Goal: Task Accomplishment & Management: Use online tool/utility

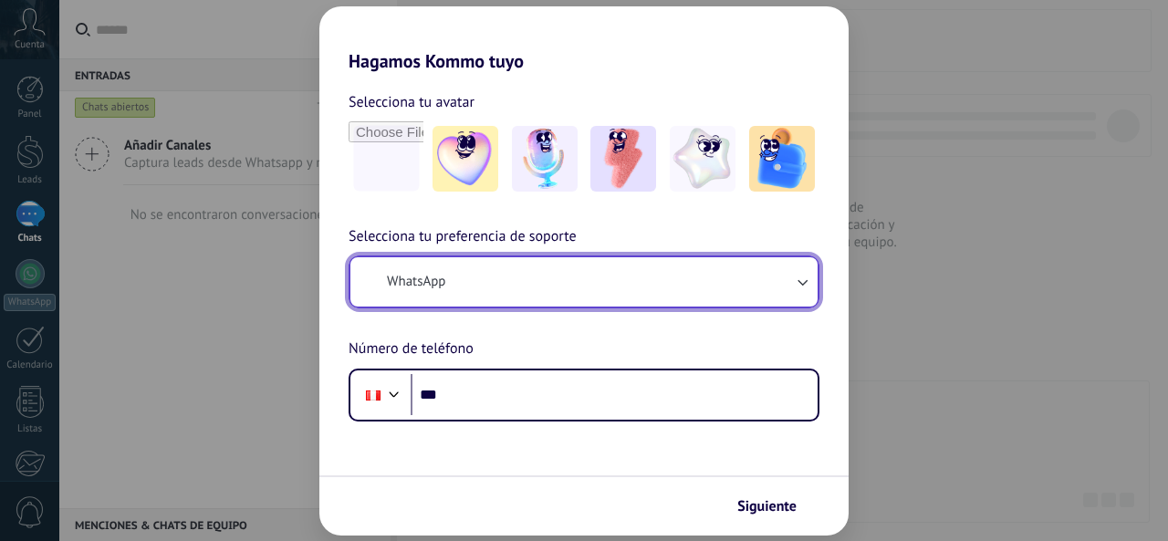
click at [498, 275] on button "WhatsApp" at bounding box center [583, 281] width 467 height 49
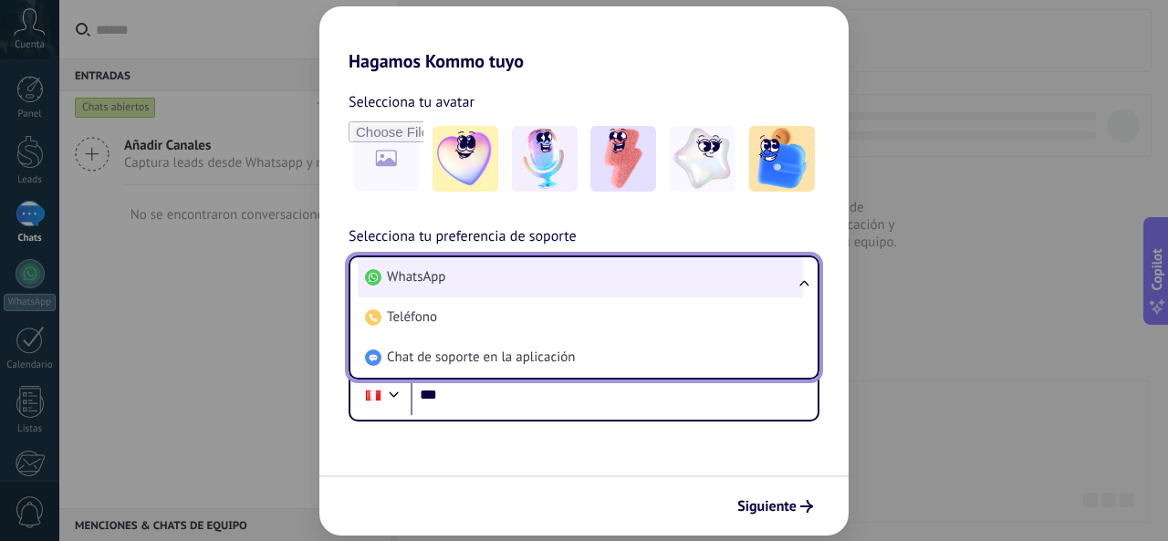
click at [483, 283] on li "WhatsApp" at bounding box center [580, 277] width 445 height 40
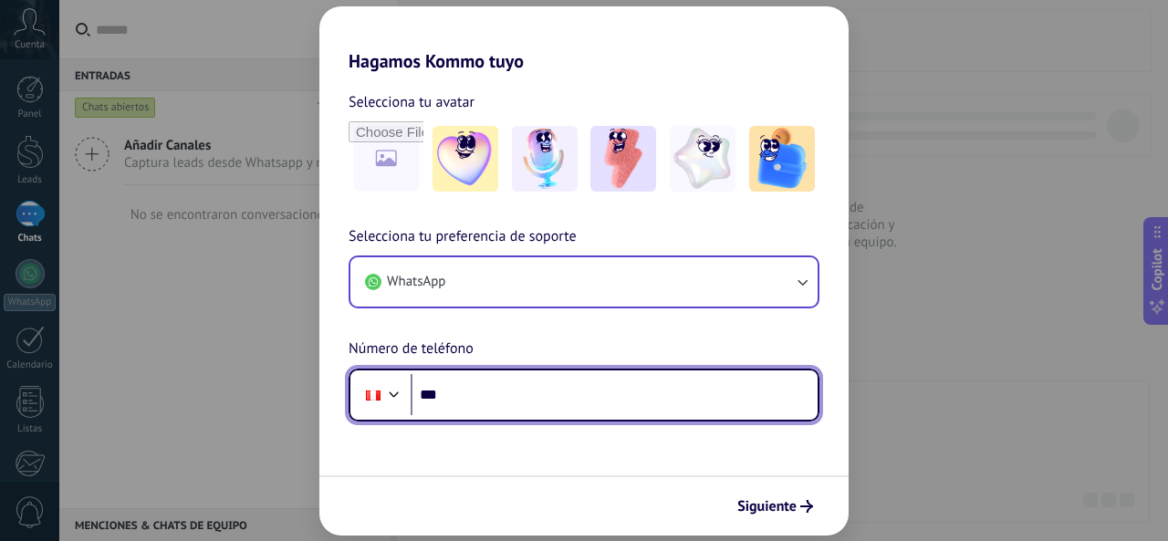
click at [477, 395] on input "***" at bounding box center [614, 395] width 407 height 42
click at [489, 395] on input "***" at bounding box center [614, 395] width 407 height 42
type input "**********"
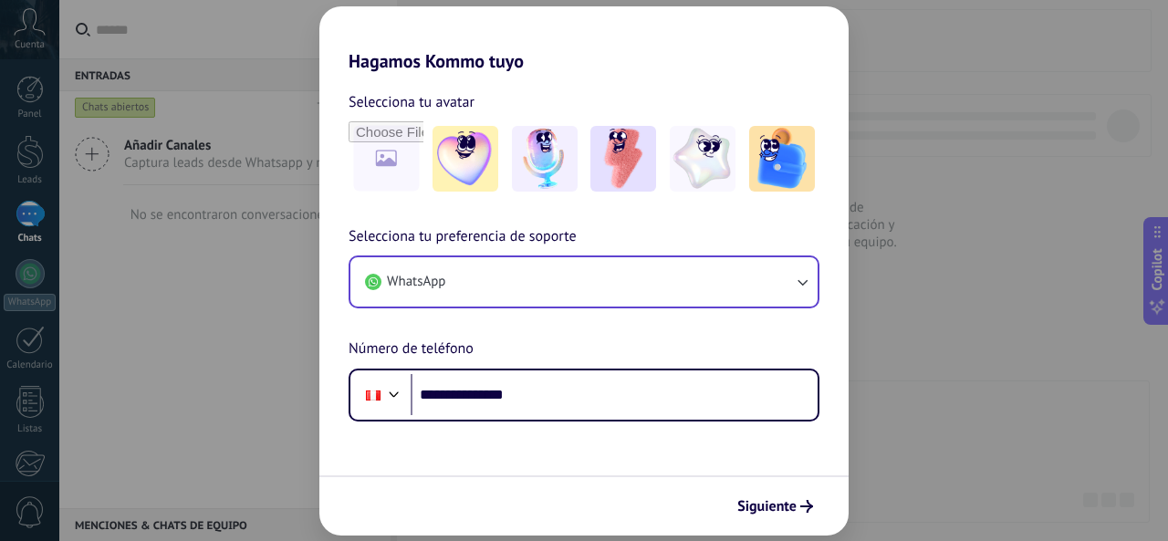
click at [746, 486] on div "Siguiente" at bounding box center [583, 505] width 529 height 60
click at [753, 508] on span "Siguiente" at bounding box center [766, 506] width 59 height 13
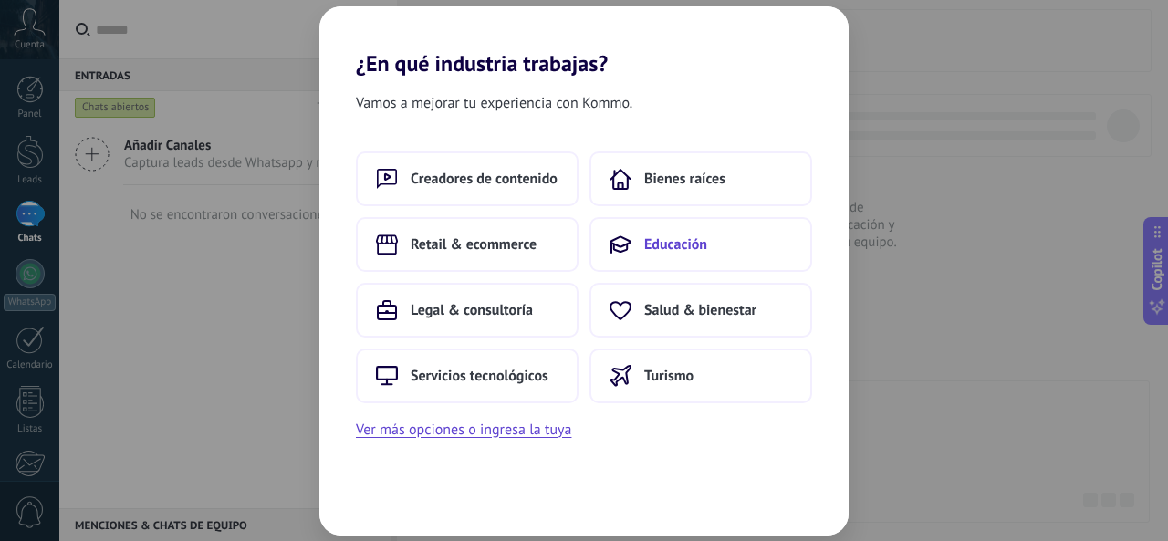
click at [659, 249] on span "Educación" at bounding box center [675, 244] width 63 height 18
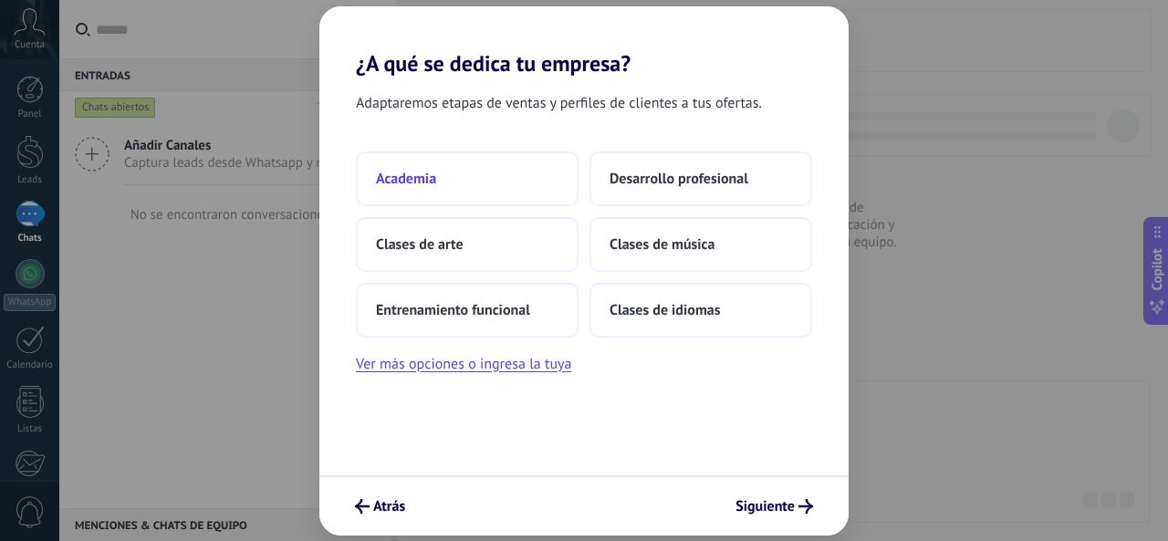
click at [498, 171] on button "Academia" at bounding box center [467, 178] width 223 height 55
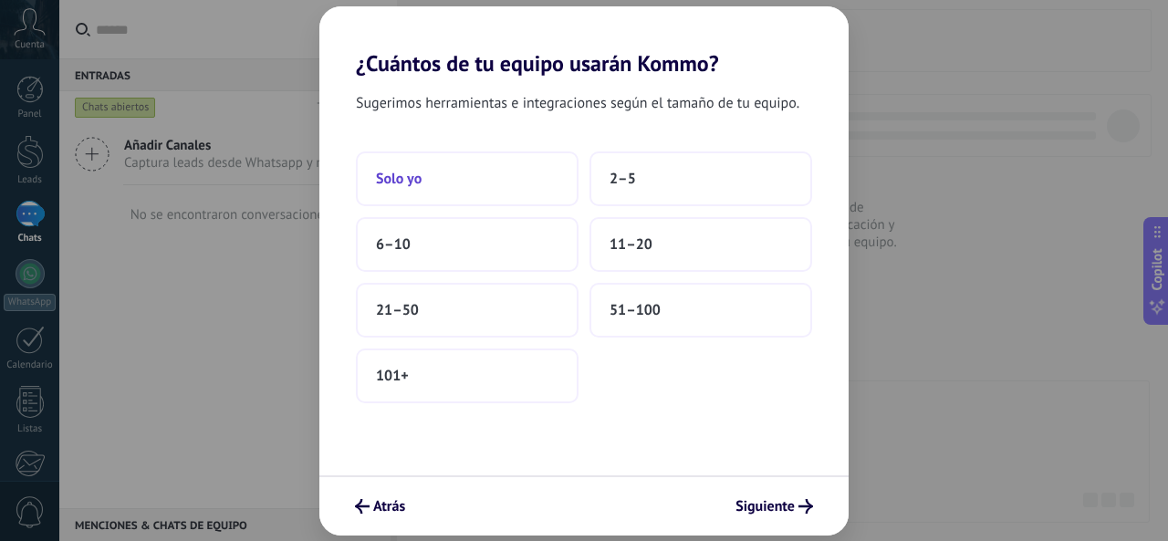
click at [531, 196] on button "Solo yo" at bounding box center [467, 178] width 223 height 55
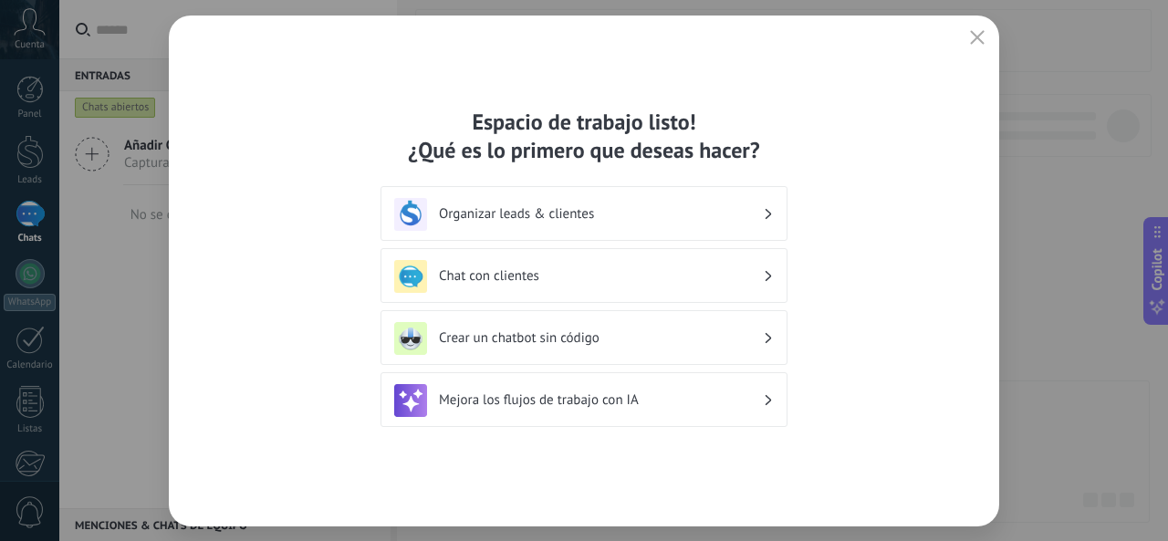
click at [575, 284] on h3 "Chat con clientes" at bounding box center [601, 275] width 324 height 17
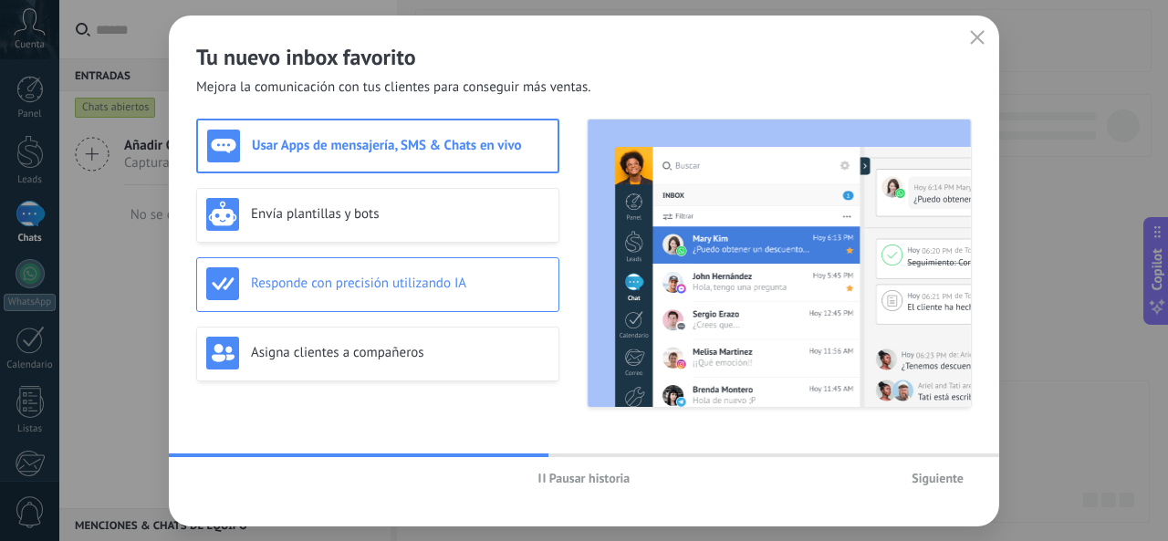
click at [473, 293] on div "Responde con precisión utilizando IA" at bounding box center [377, 283] width 343 height 33
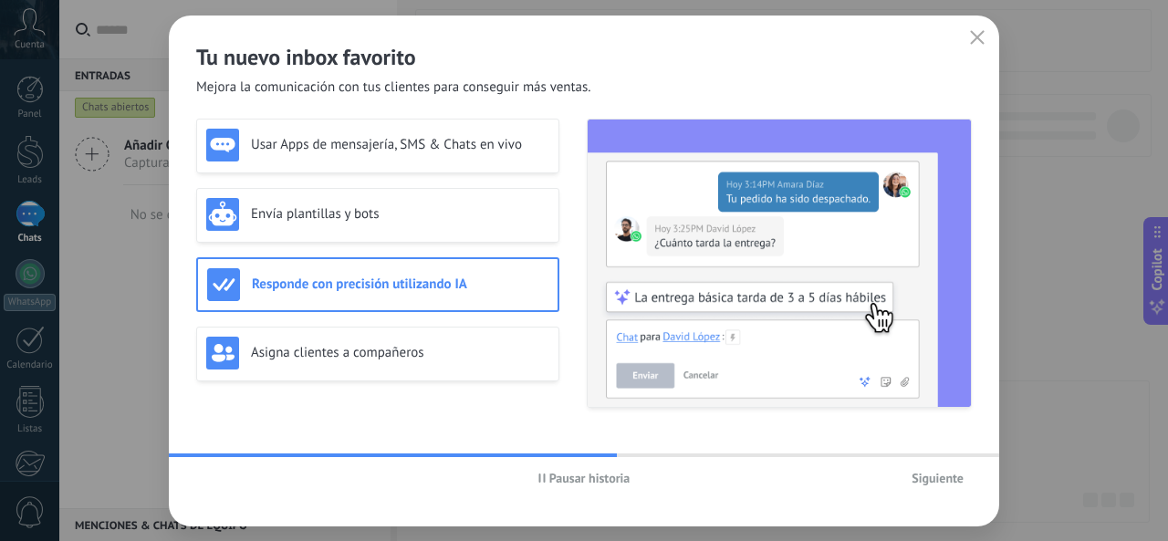
click at [897, 468] on div "Siguiente" at bounding box center [842, 477] width 258 height 27
click at [928, 476] on span "Siguiente" at bounding box center [937, 478] width 52 height 13
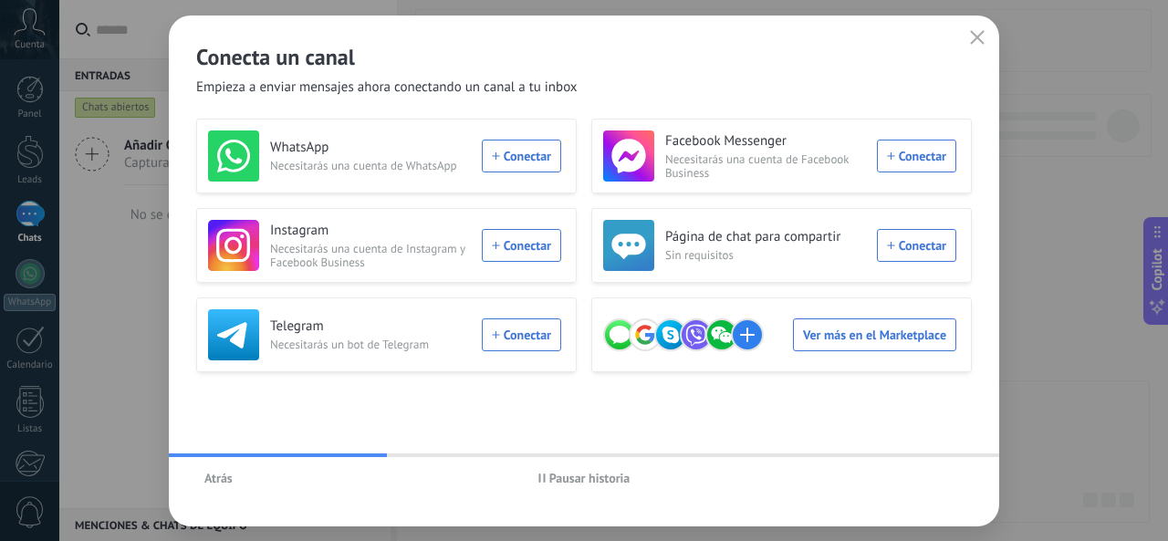
drag, startPoint x: 555, startPoint y: 136, endPoint x: 566, endPoint y: 132, distance: 12.4
click at [566, 132] on div "WhatsApp Necesitarás una cuenta de WhatsApp Conectar" at bounding box center [386, 156] width 380 height 75
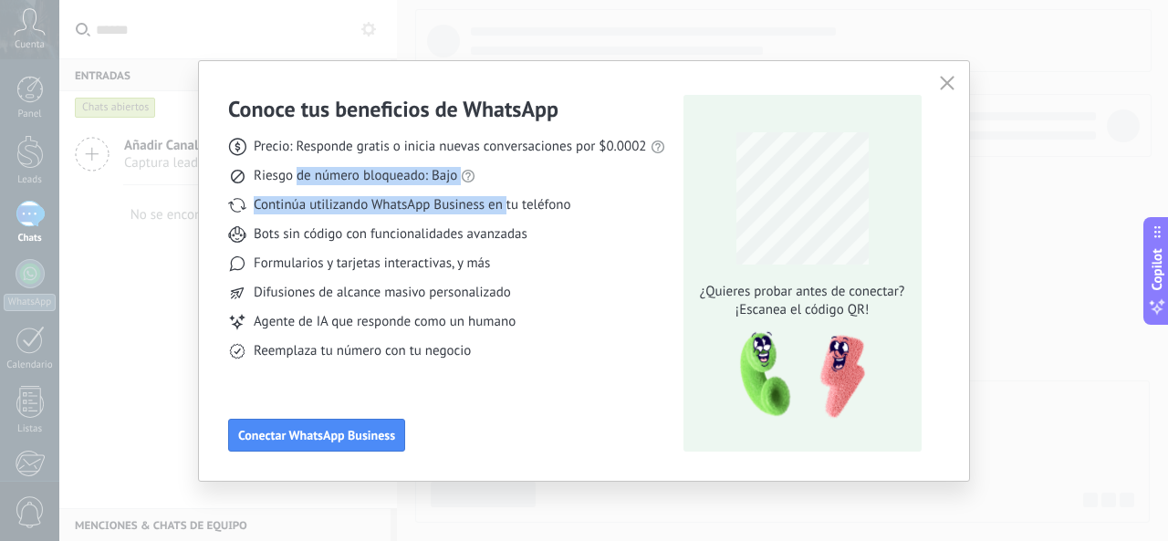
drag, startPoint x: 504, startPoint y: 203, endPoint x: 293, endPoint y: 189, distance: 211.2
click at [293, 187] on div "Precio: Responde gratis o inicia nuevas conversaciones por $0.0002 Riesgo de nú…" at bounding box center [446, 241] width 437 height 237
click at [297, 203] on span "Continúa utilizando WhatsApp Business en tu teléfono" at bounding box center [412, 205] width 317 height 18
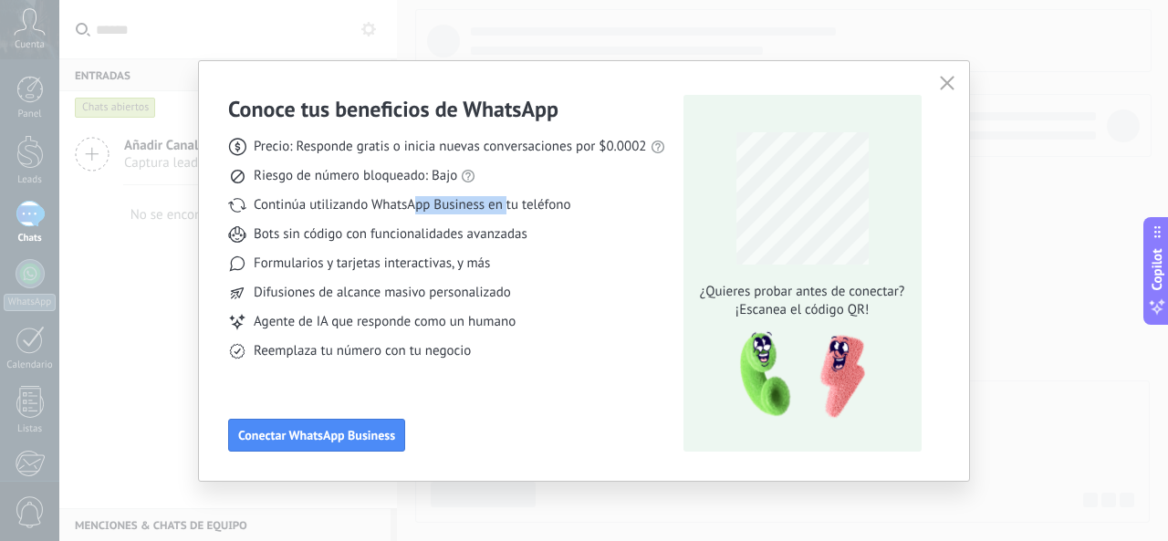
drag, startPoint x: 297, startPoint y: 203, endPoint x: 425, endPoint y: 208, distance: 127.8
click at [421, 208] on span "Continúa utilizando WhatsApp Business en tu teléfono" at bounding box center [412, 205] width 317 height 18
click at [427, 209] on span "Continúa utilizando WhatsApp Business en tu teléfono" at bounding box center [412, 205] width 317 height 18
click at [338, 287] on span "Difusiones de alcance masivo personalizado" at bounding box center [382, 293] width 257 height 18
drag, startPoint x: 338, startPoint y: 287, endPoint x: 438, endPoint y: 300, distance: 101.2
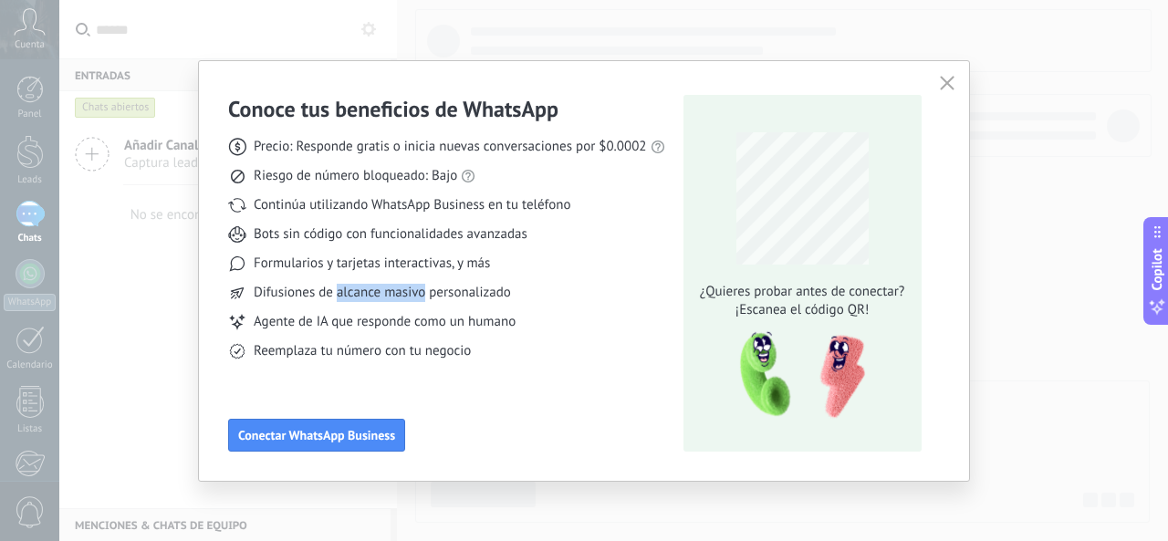
click at [421, 298] on span "Difusiones de alcance masivo personalizado" at bounding box center [382, 293] width 257 height 18
click at [438, 300] on span "Difusiones de alcance masivo personalizado" at bounding box center [382, 293] width 257 height 18
drag, startPoint x: 411, startPoint y: 296, endPoint x: 300, endPoint y: 286, distance: 110.8
click at [310, 286] on span "Difusiones de alcance masivo personalizado" at bounding box center [382, 293] width 257 height 18
click at [297, 286] on span "Difusiones de alcance masivo personalizado" at bounding box center [382, 293] width 257 height 18
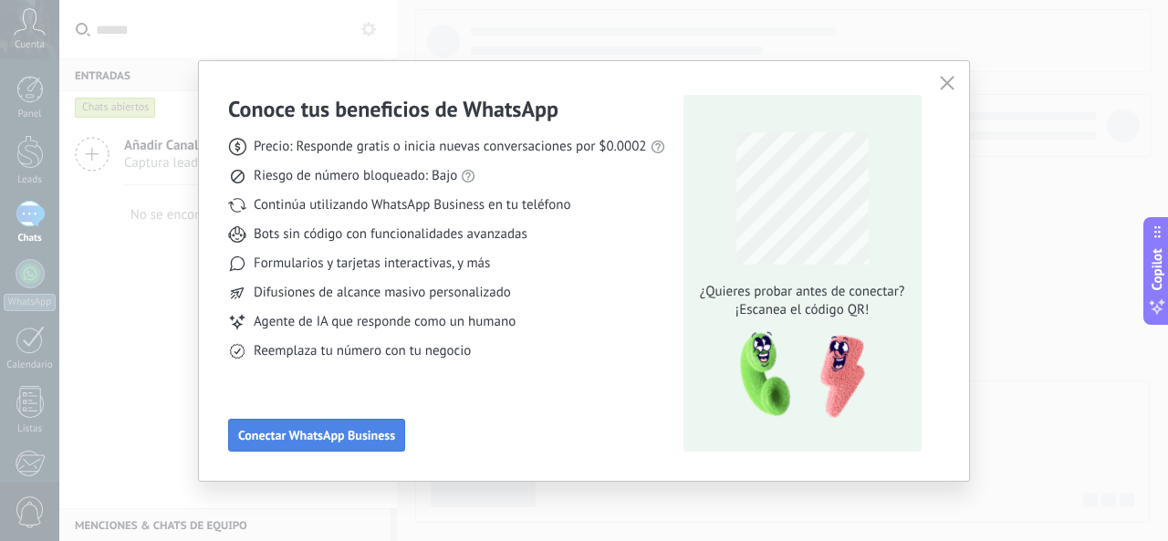
click at [352, 422] on button "Conectar WhatsApp Business" at bounding box center [316, 435] width 177 height 33
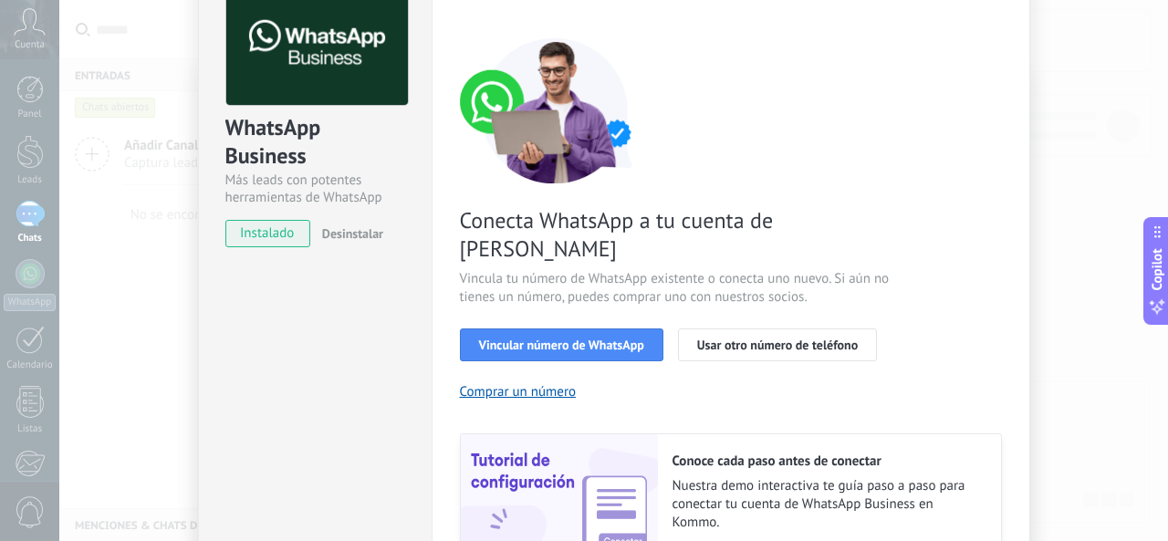
scroll to position [182, 0]
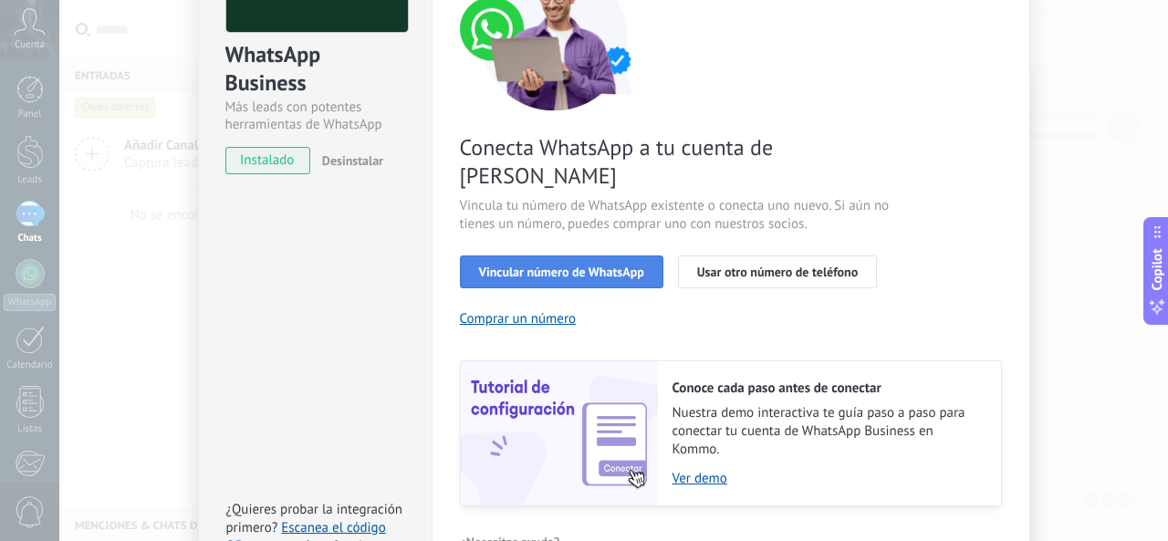
click at [584, 265] on span "Vincular número de WhatsApp" at bounding box center [561, 271] width 165 height 13
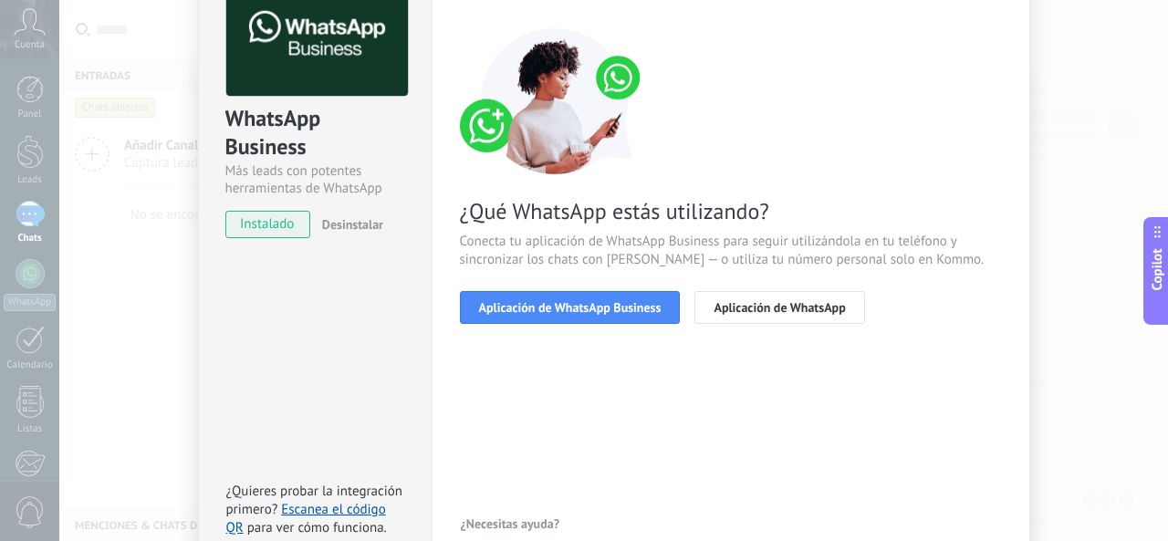
scroll to position [91, 0]
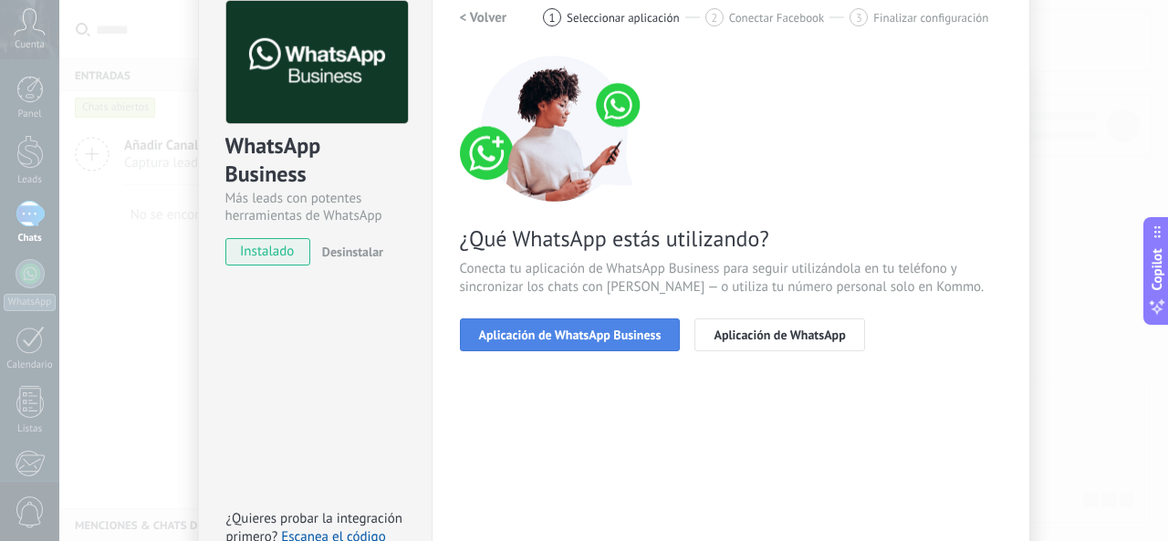
click at [630, 331] on span "Aplicación de WhatsApp Business" at bounding box center [570, 334] width 182 height 13
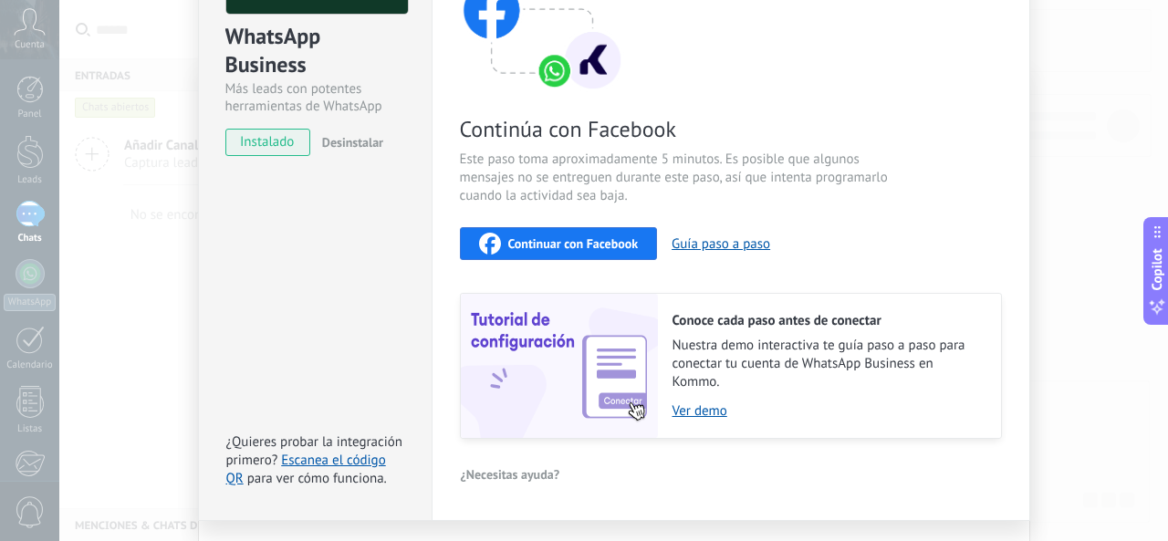
scroll to position [64, 0]
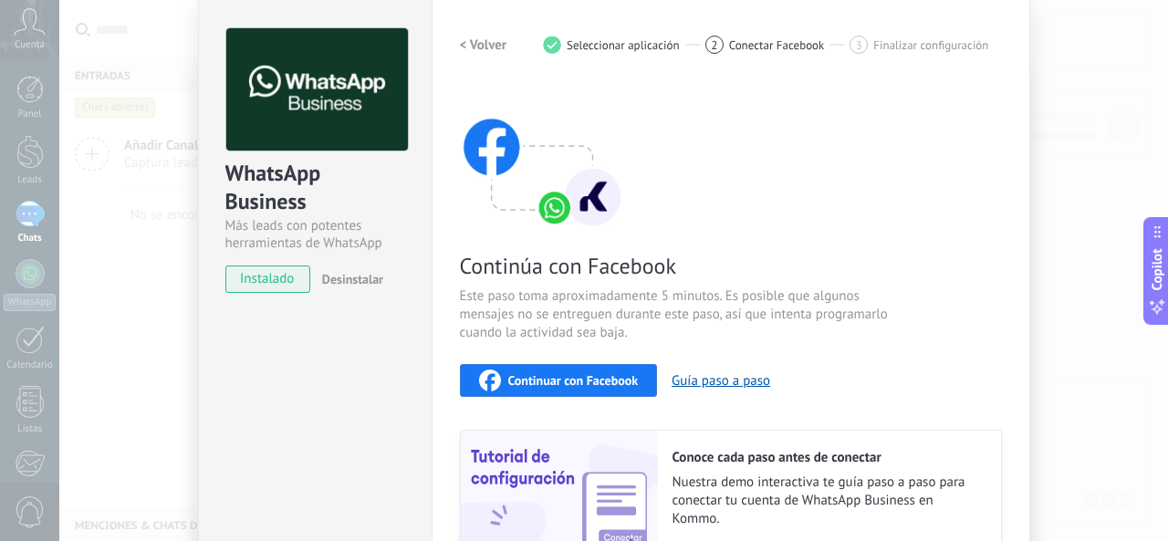
click at [580, 374] on span "Continuar con Facebook" at bounding box center [573, 380] width 130 height 13
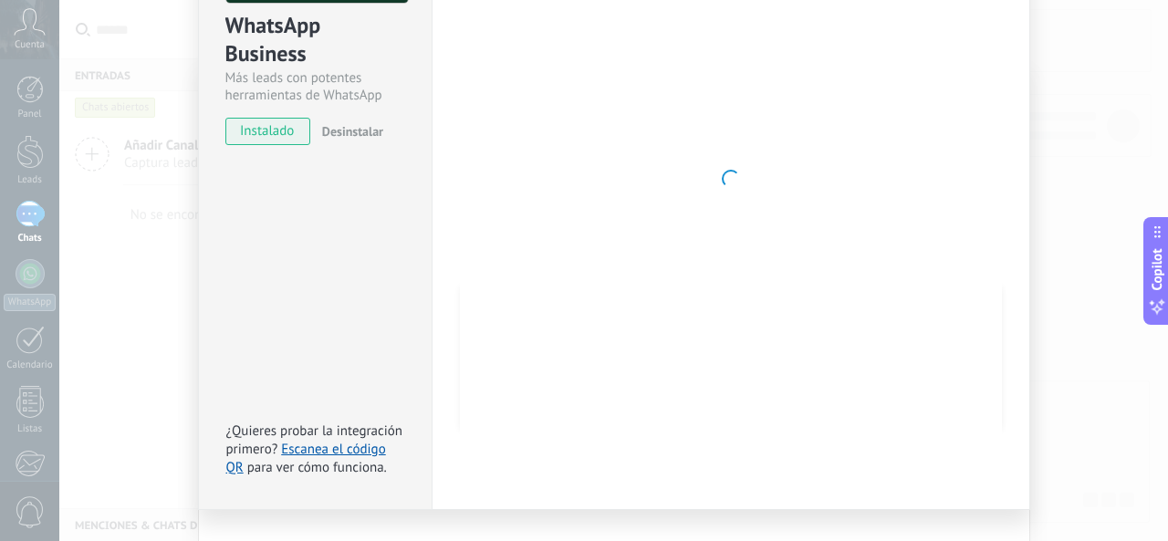
scroll to position [246, 0]
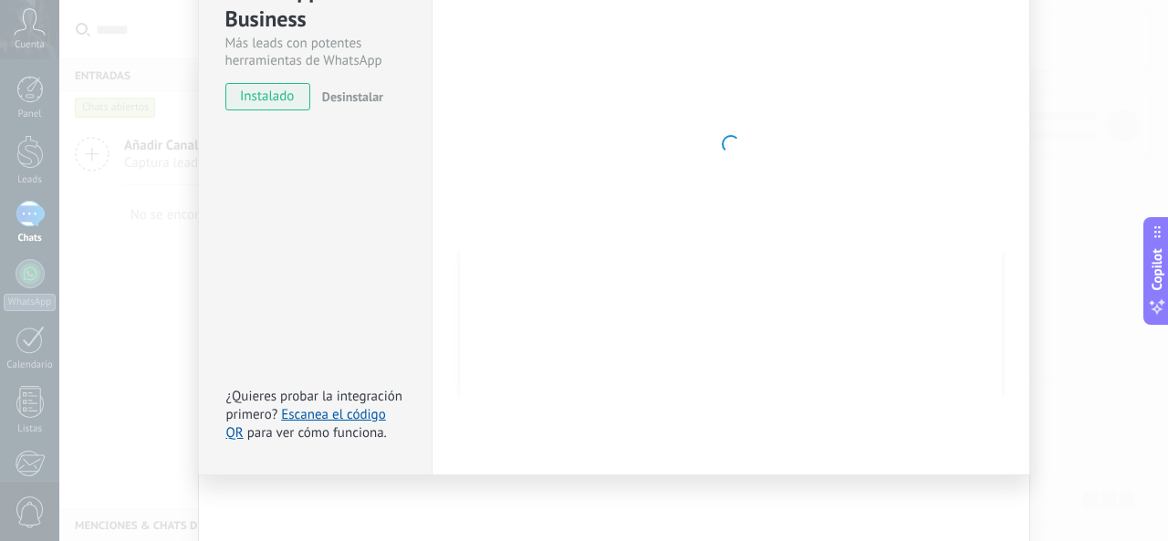
click at [140, 308] on div "WhatsApp Business Más leads con potentes herramientas de WhatsApp instalado Des…" at bounding box center [613, 270] width 1108 height 541
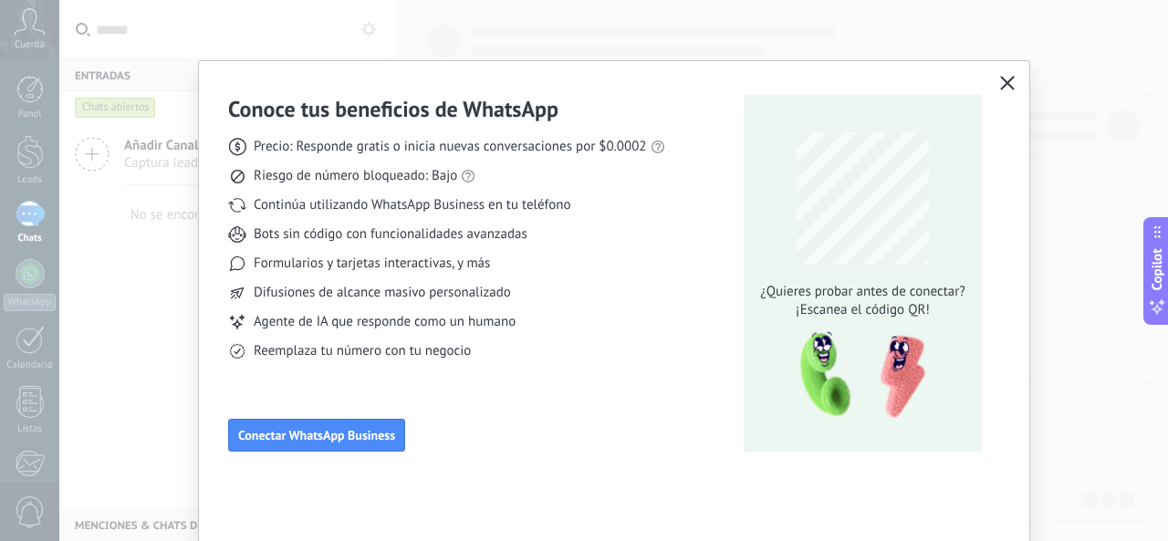
scroll to position [0, 0]
click at [383, 430] on span "Conectar WhatsApp Business" at bounding box center [316, 435] width 157 height 13
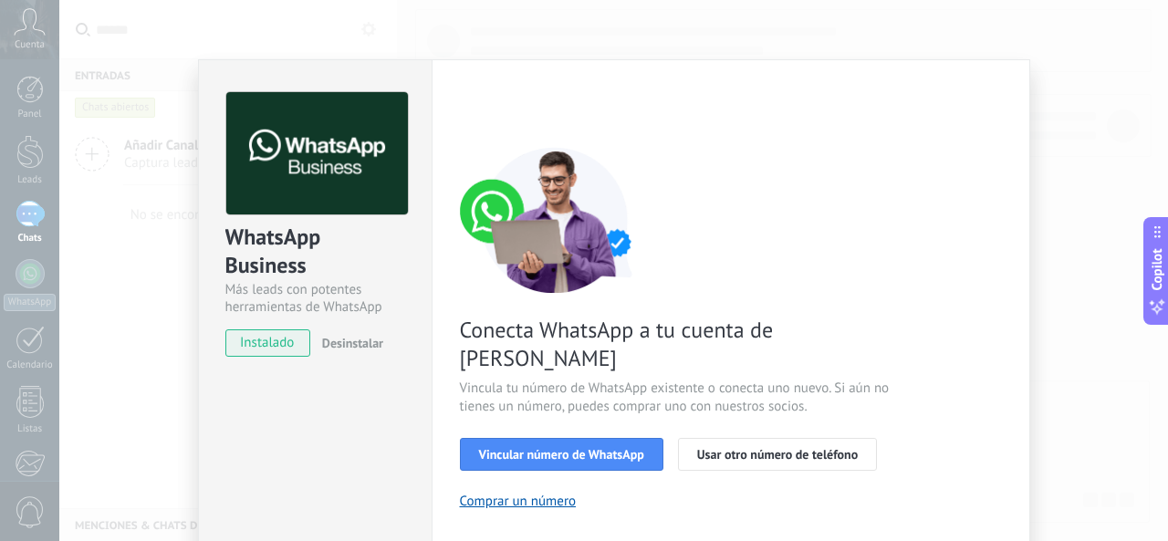
click at [253, 349] on span "instalado" at bounding box center [267, 342] width 83 height 27
click at [348, 352] on button "Desinstalar" at bounding box center [349, 342] width 68 height 27
click at [294, 348] on span "instalado" at bounding box center [267, 342] width 83 height 27
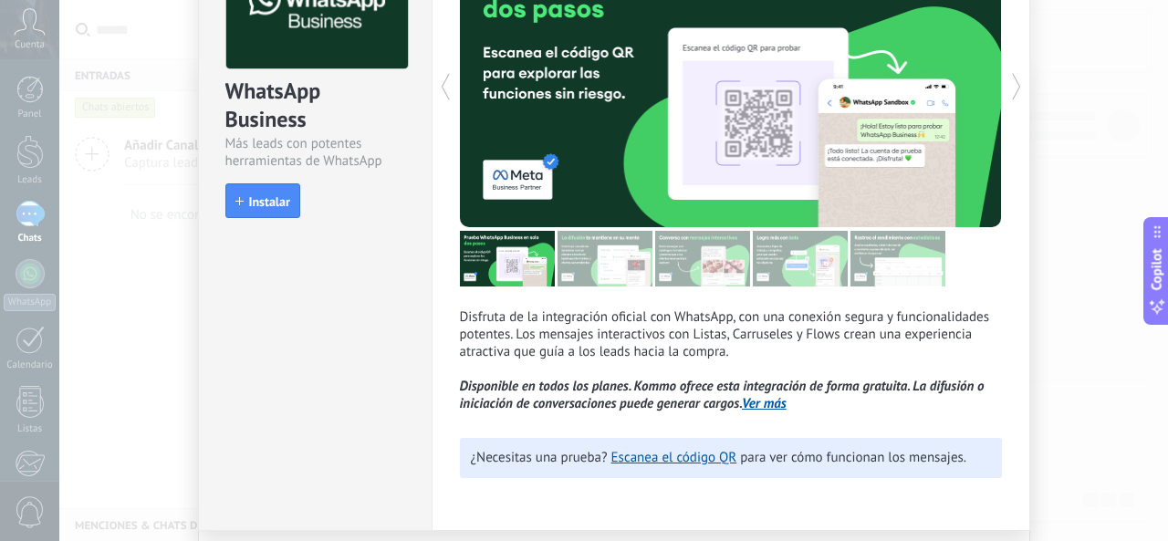
scroll to position [91, 0]
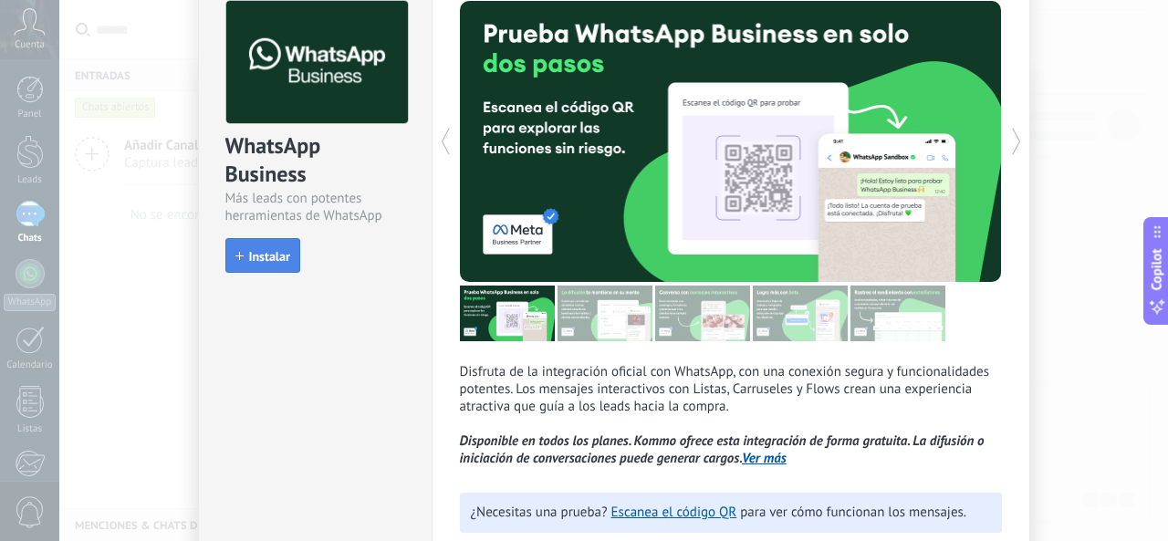
click at [254, 264] on button "Instalar" at bounding box center [262, 255] width 75 height 35
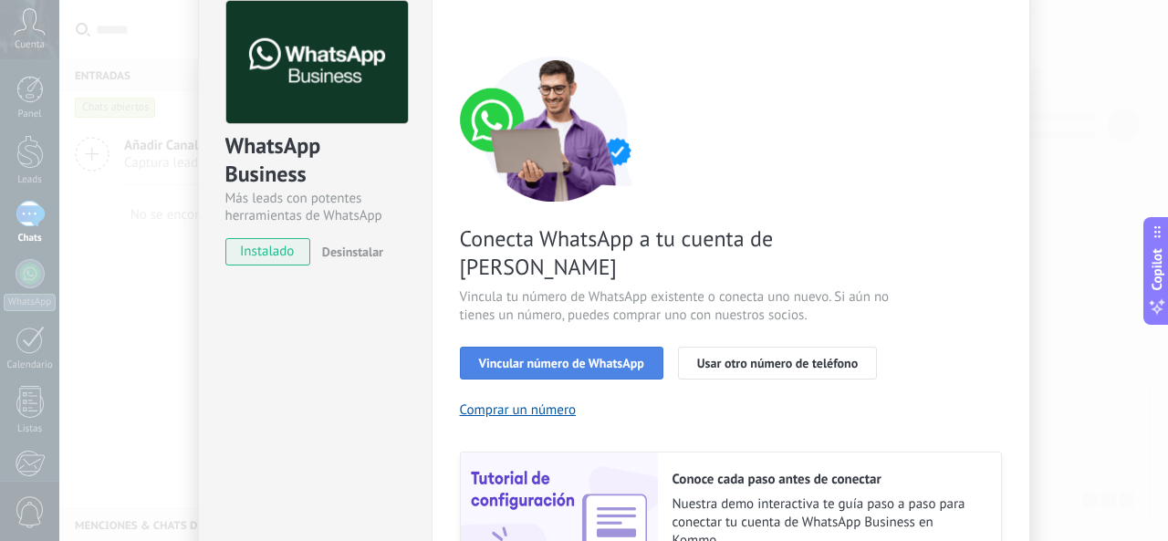
click at [581, 347] on button "Vincular número de WhatsApp" at bounding box center [561, 363] width 203 height 33
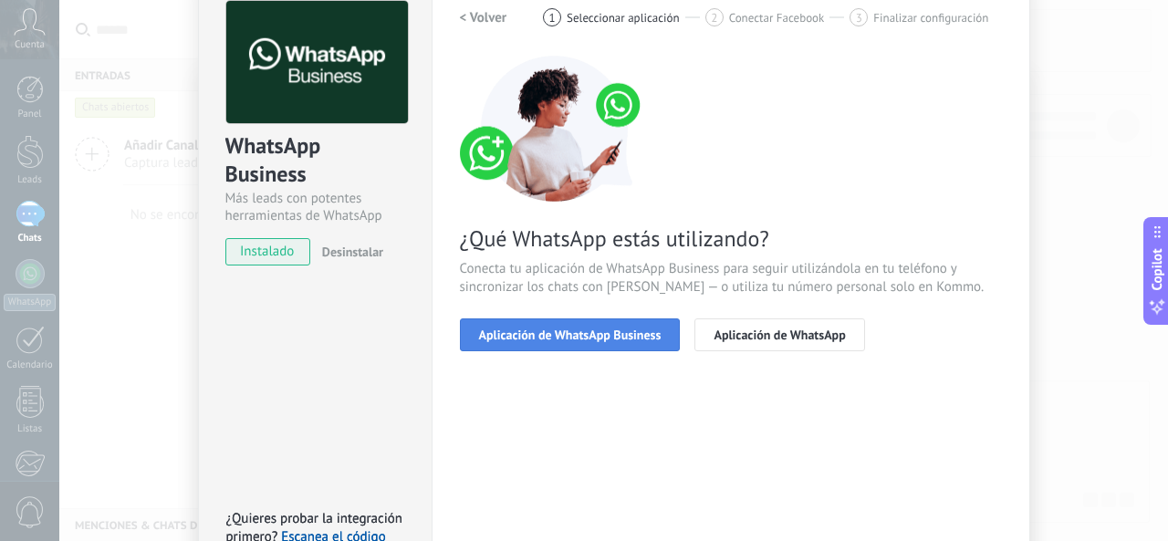
click at [638, 336] on span "Aplicación de WhatsApp Business" at bounding box center [570, 334] width 182 height 13
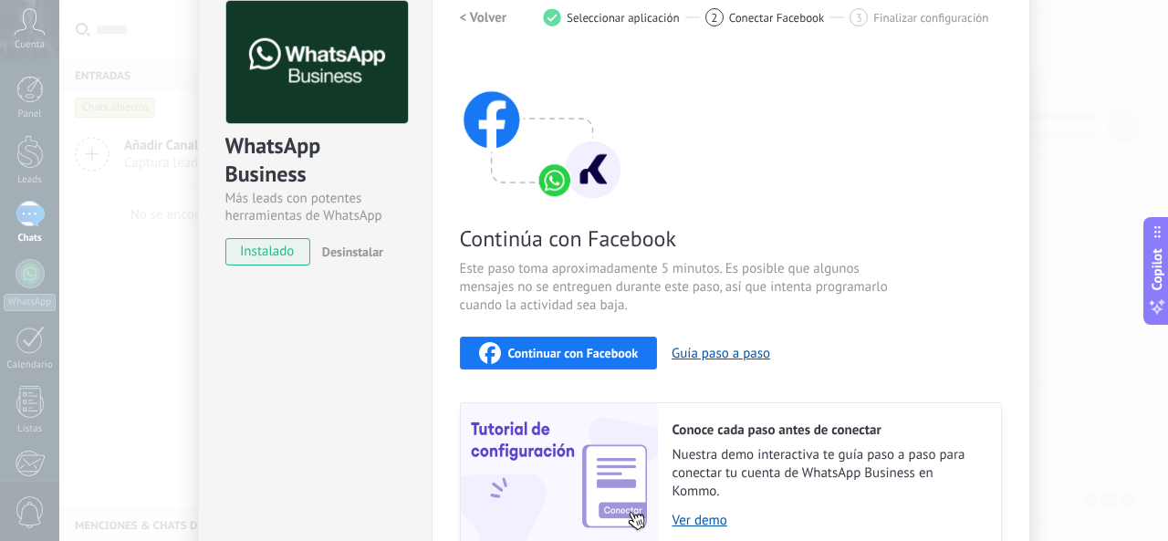
click at [601, 348] on span "Continuar con Facebook" at bounding box center [573, 353] width 130 height 13
click at [911, 262] on div "Continúa con Facebook Este paso toma aproximadamente 5 minutos. Es posible que …" at bounding box center [731, 302] width 542 height 493
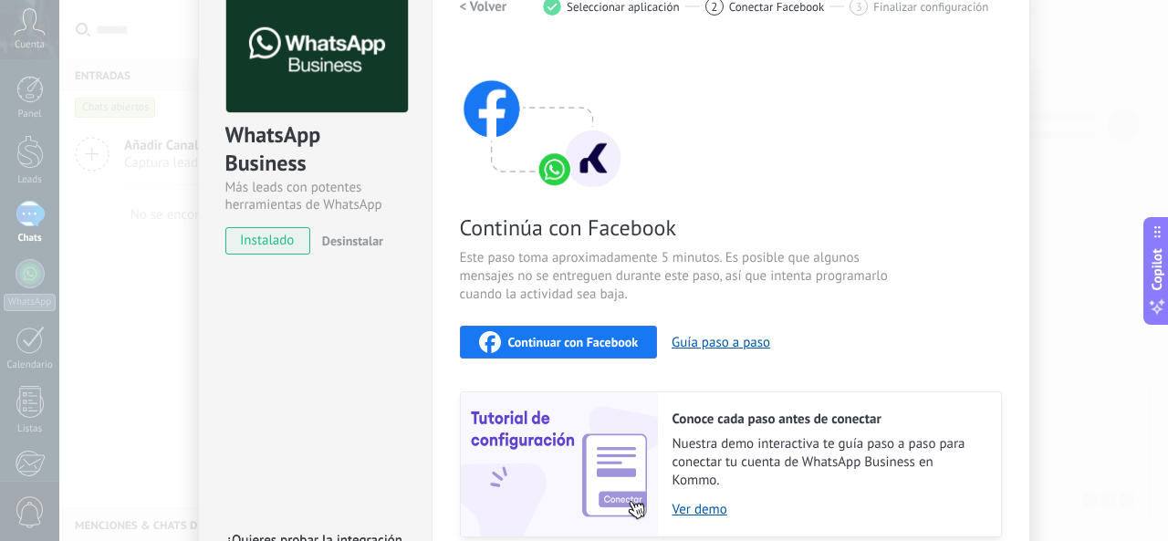
scroll to position [0, 0]
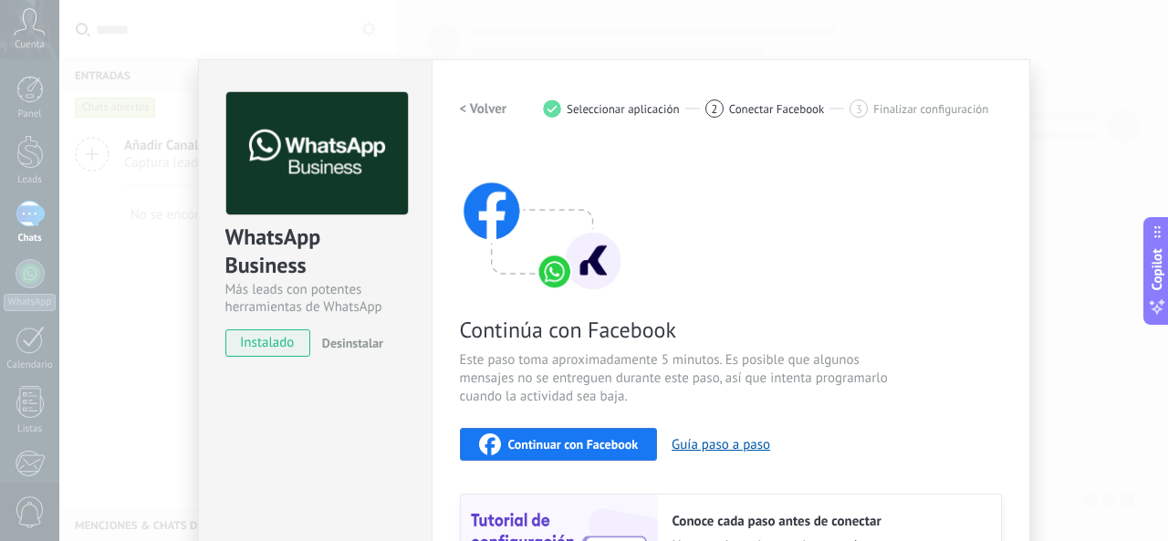
click at [1099, 129] on div "WhatsApp Business Más leads con potentes herramientas de WhatsApp instalado Des…" at bounding box center [613, 270] width 1108 height 541
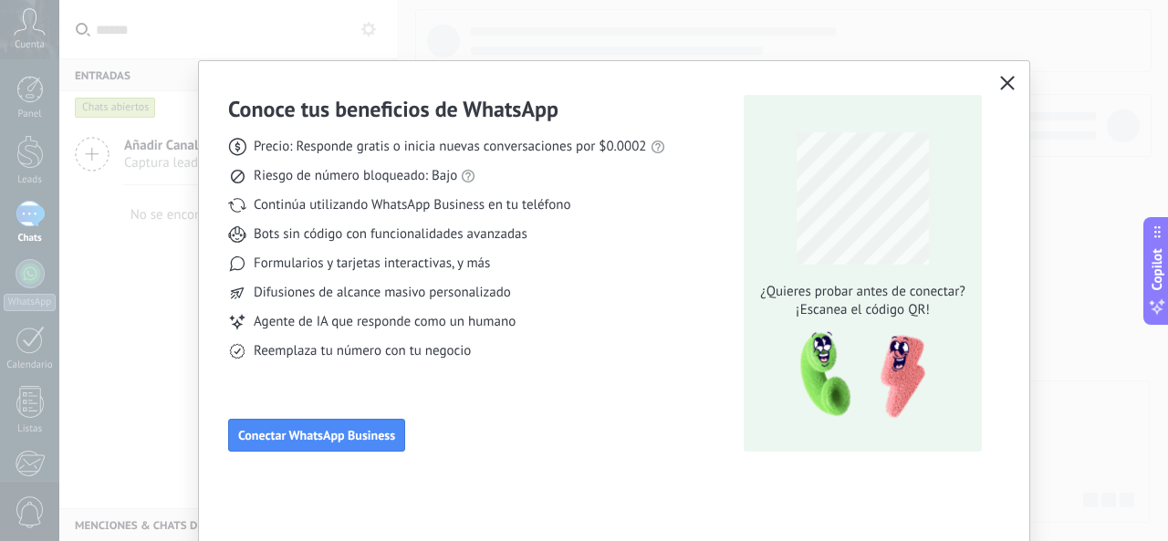
click at [1102, 125] on div at bounding box center [613, 270] width 1108 height 541
click at [1006, 85] on icon "button" at bounding box center [1007, 83] width 15 height 15
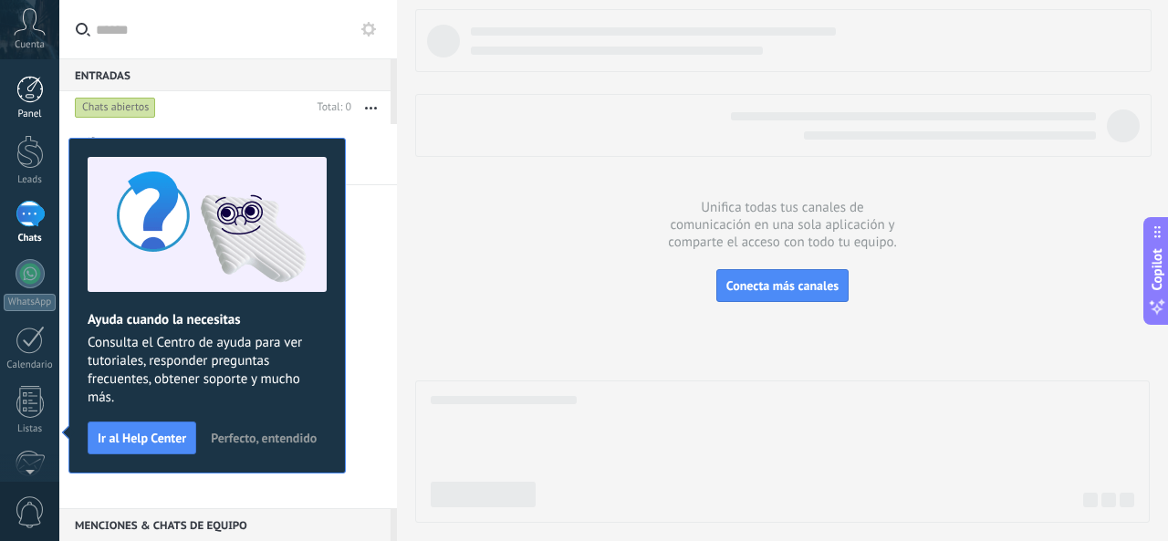
click at [41, 81] on div at bounding box center [29, 89] width 27 height 27
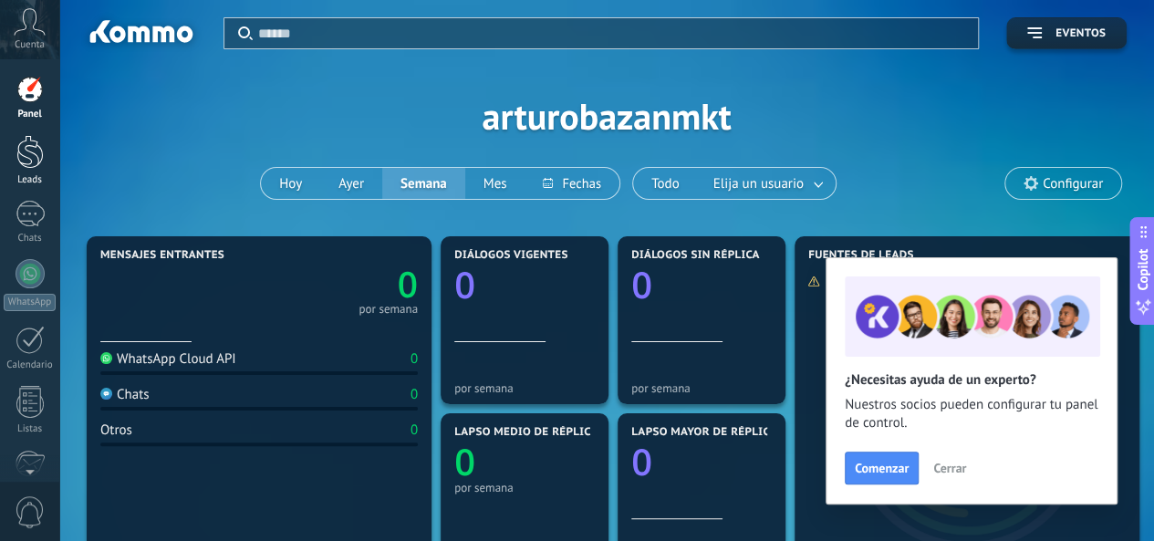
click at [12, 156] on link "Leads" at bounding box center [29, 160] width 59 height 51
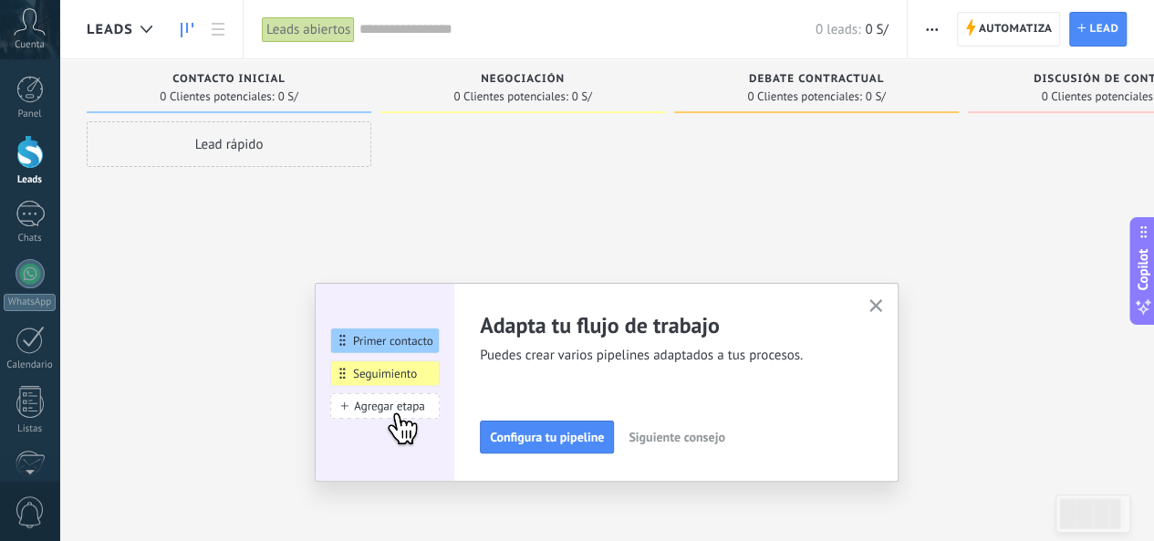
click at [888, 307] on button "button" at bounding box center [876, 307] width 23 height 25
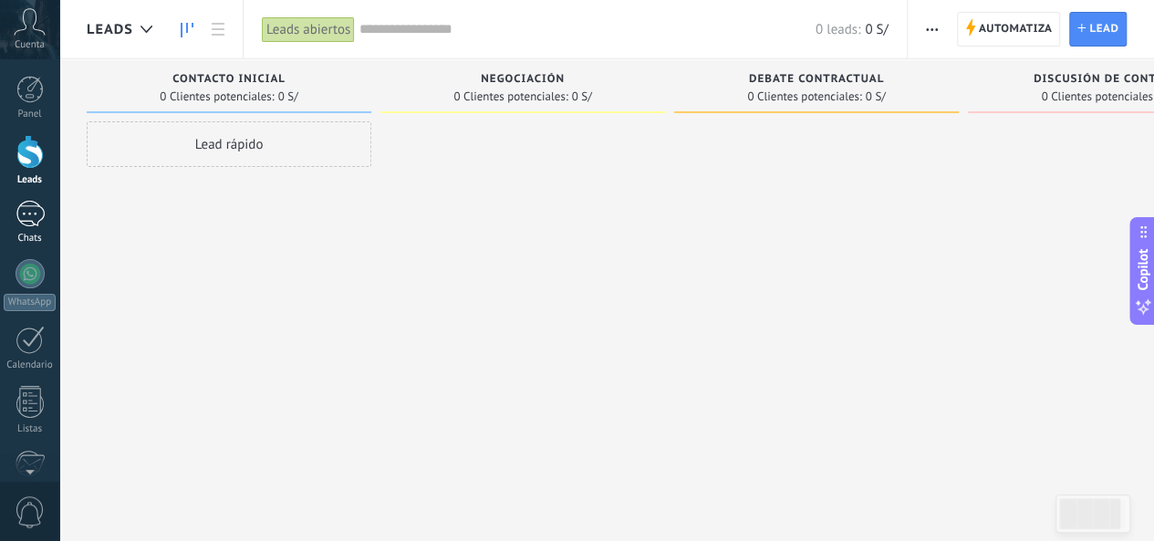
click at [49, 225] on link "Chats" at bounding box center [29, 223] width 59 height 44
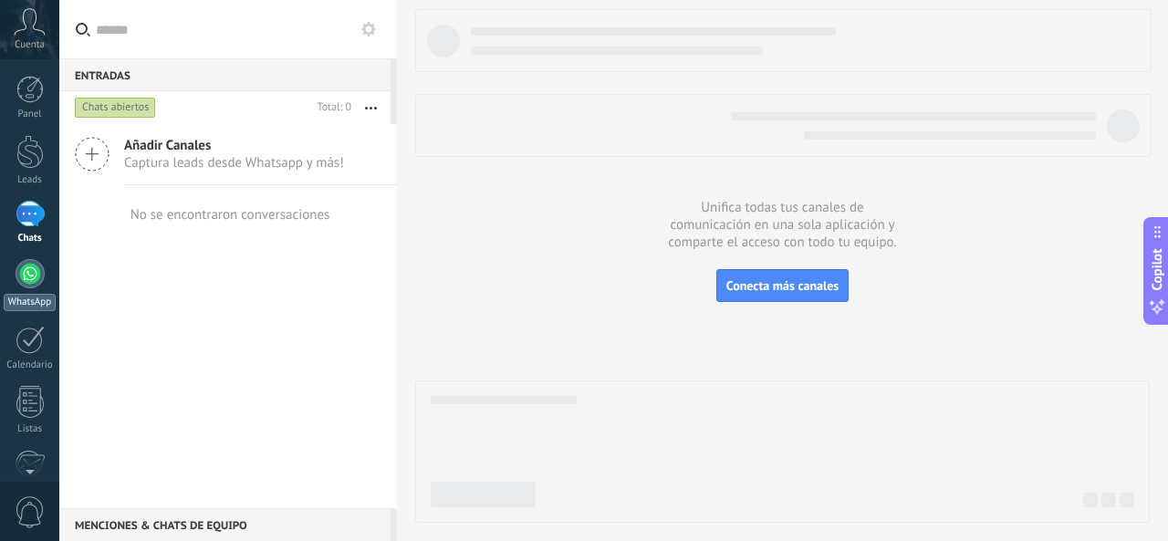
click at [35, 282] on div at bounding box center [30, 273] width 29 height 29
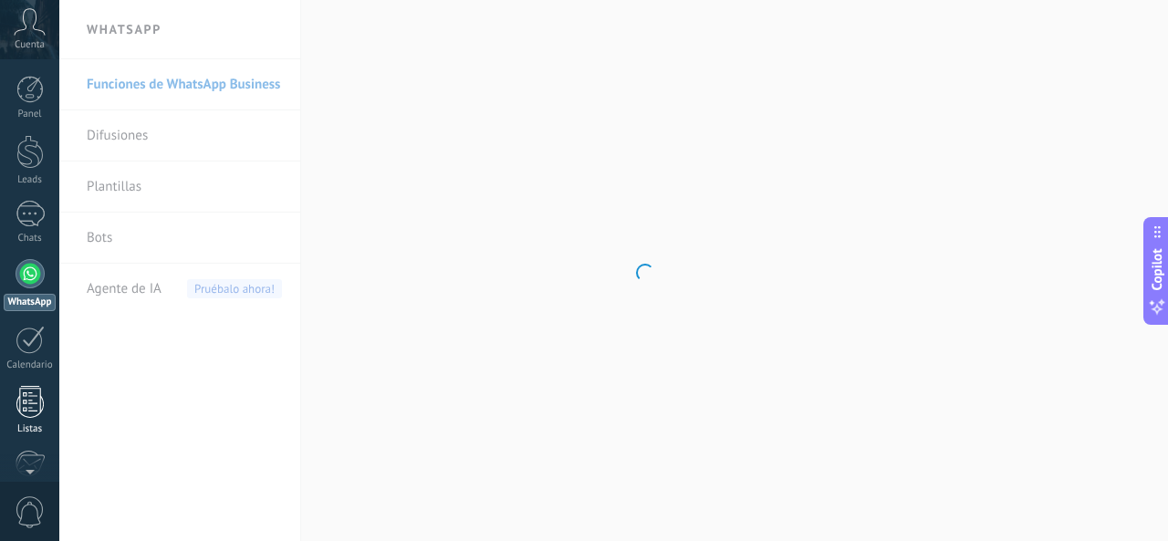
click at [32, 403] on div at bounding box center [29, 402] width 27 height 32
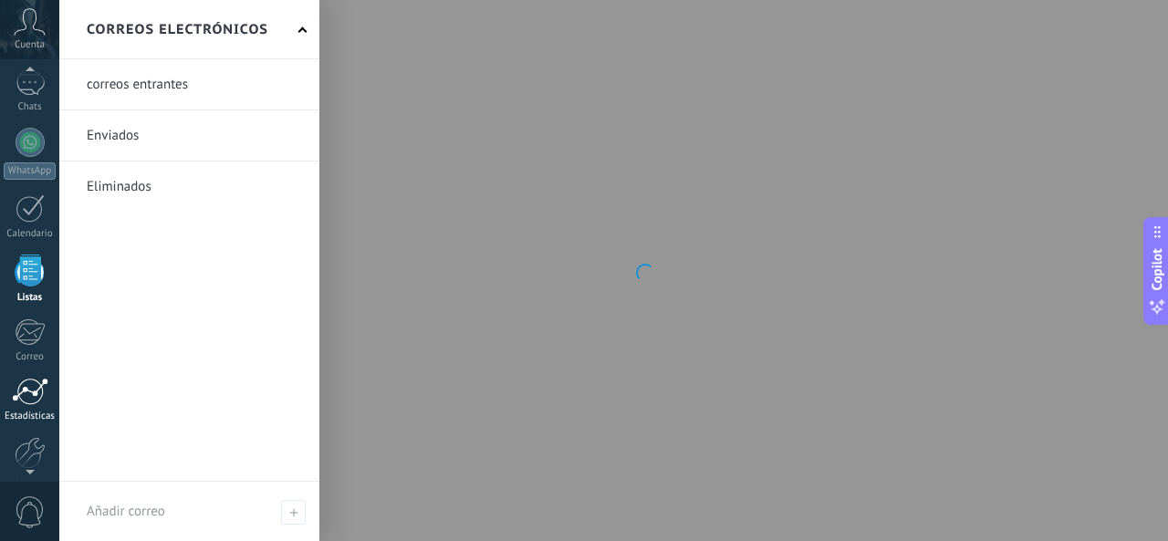
scroll to position [182, 0]
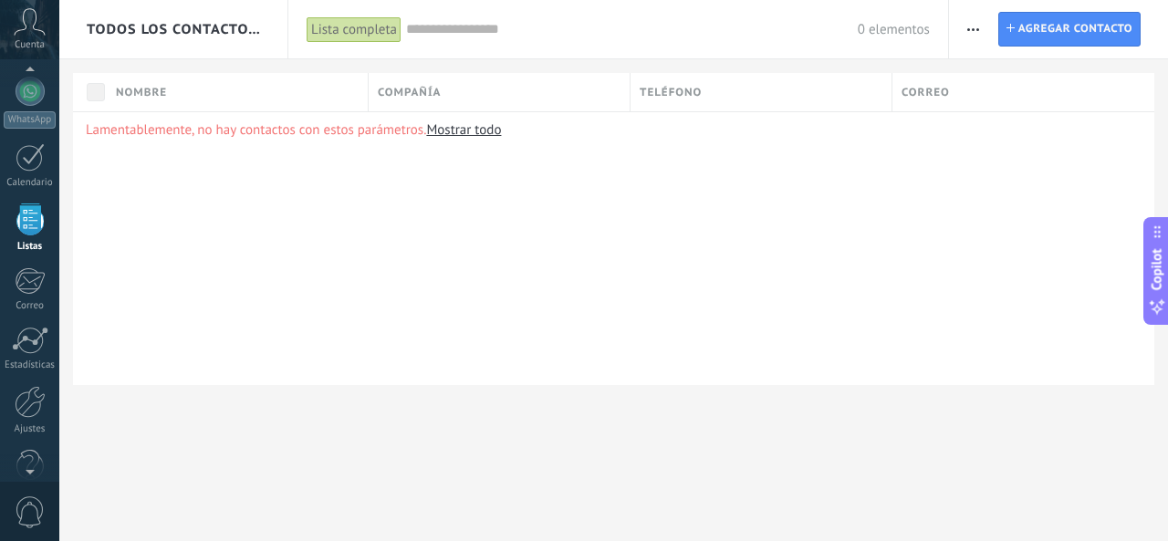
click at [482, 213] on div "Lamentablemente, no hay contactos con estos parámetros. Mostrar todo" at bounding box center [613, 248] width 1081 height 274
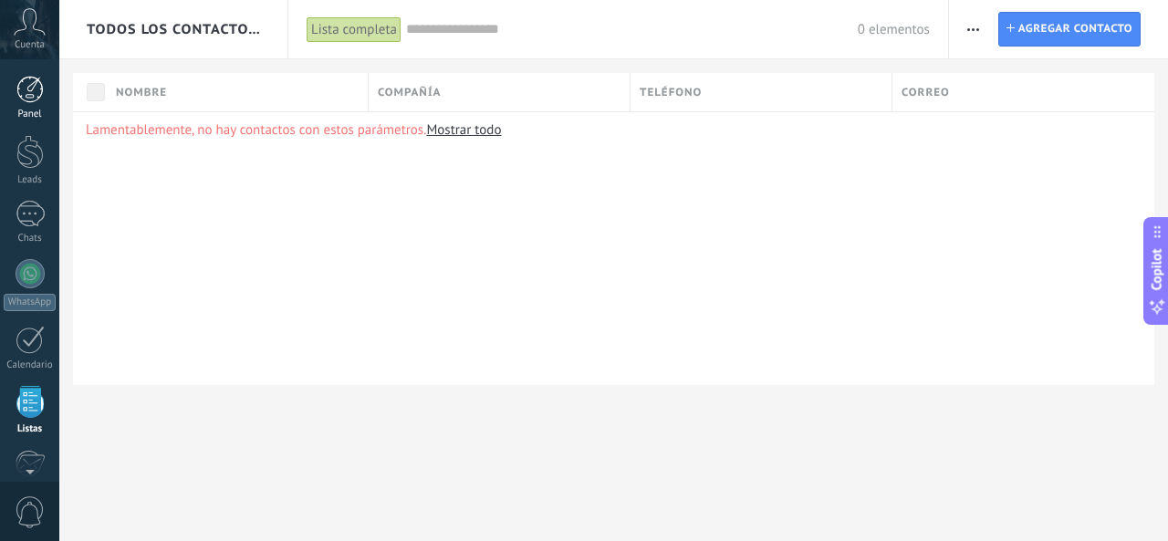
click at [39, 106] on link "Panel" at bounding box center [29, 98] width 59 height 45
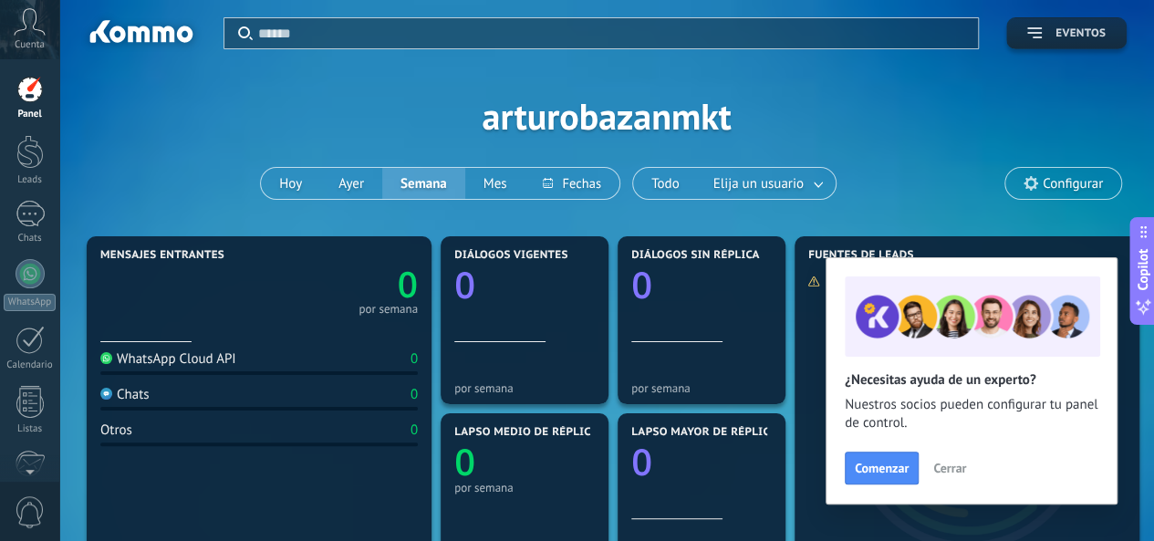
click at [1071, 32] on span "Eventos" at bounding box center [1080, 33] width 50 height 13
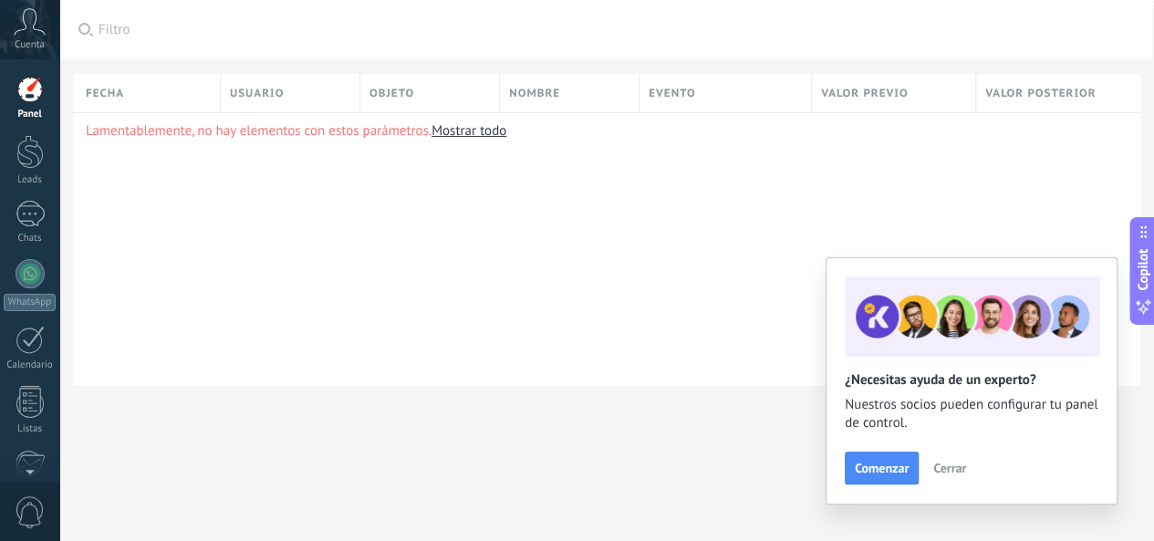
click at [20, 48] on span "Cuenta" at bounding box center [30, 45] width 30 height 12
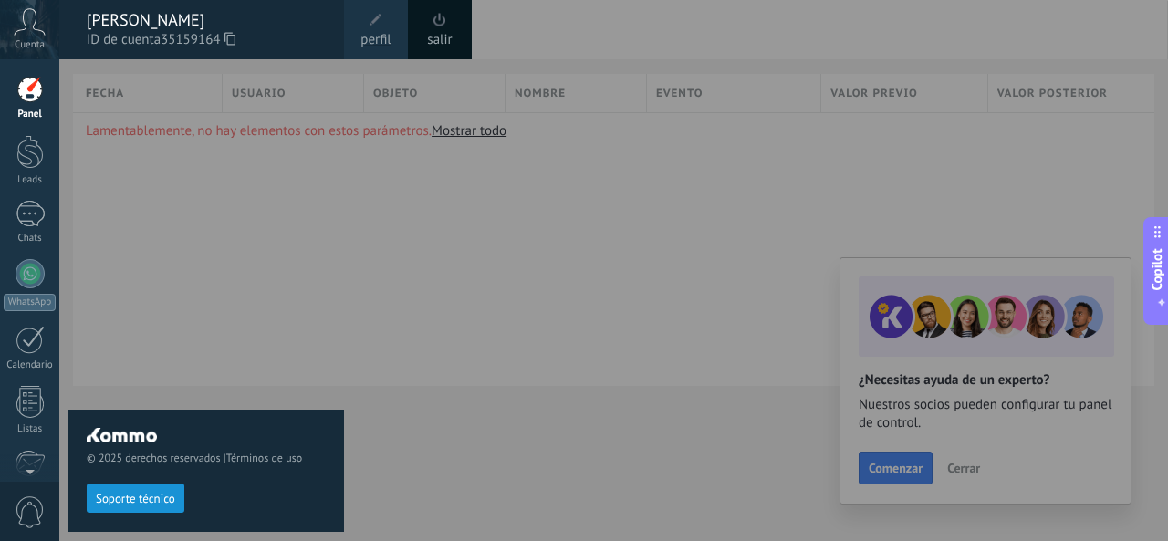
click at [26, 30] on icon at bounding box center [30, 21] width 32 height 27
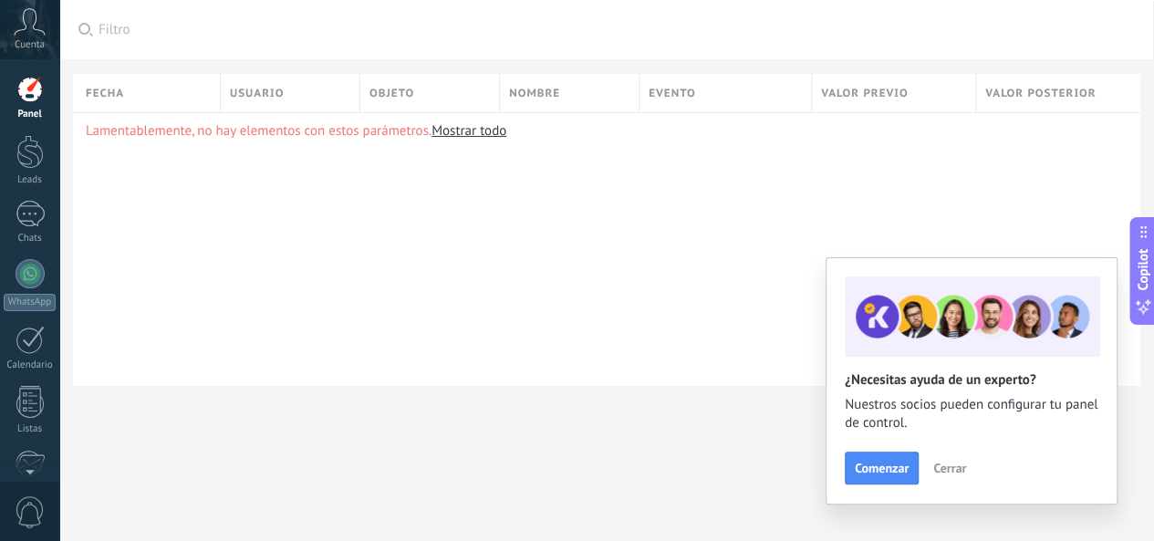
click at [26, 30] on icon at bounding box center [30, 21] width 32 height 27
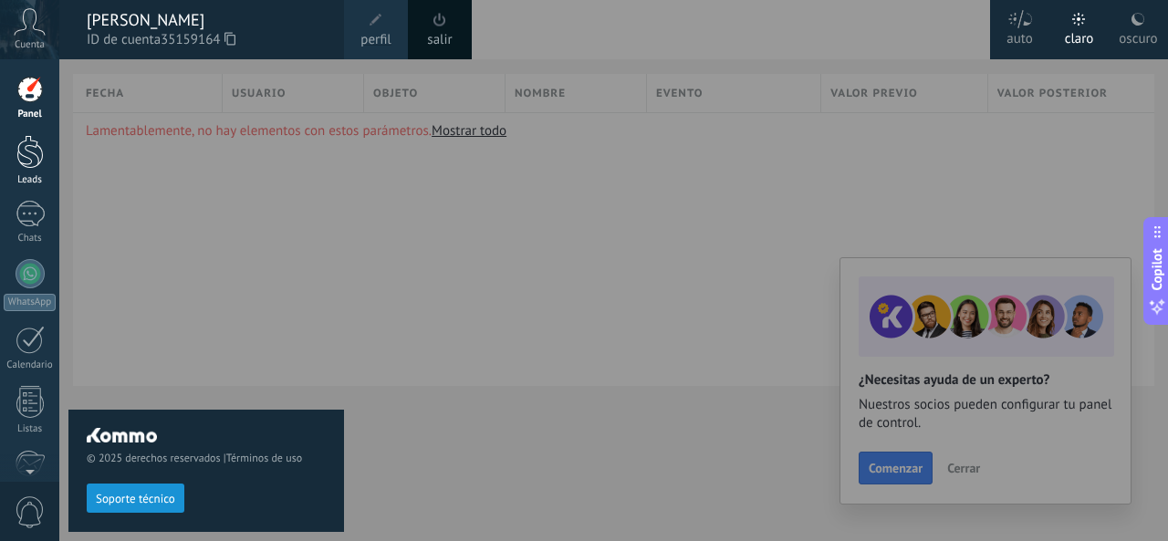
click at [41, 142] on div at bounding box center [29, 152] width 27 height 34
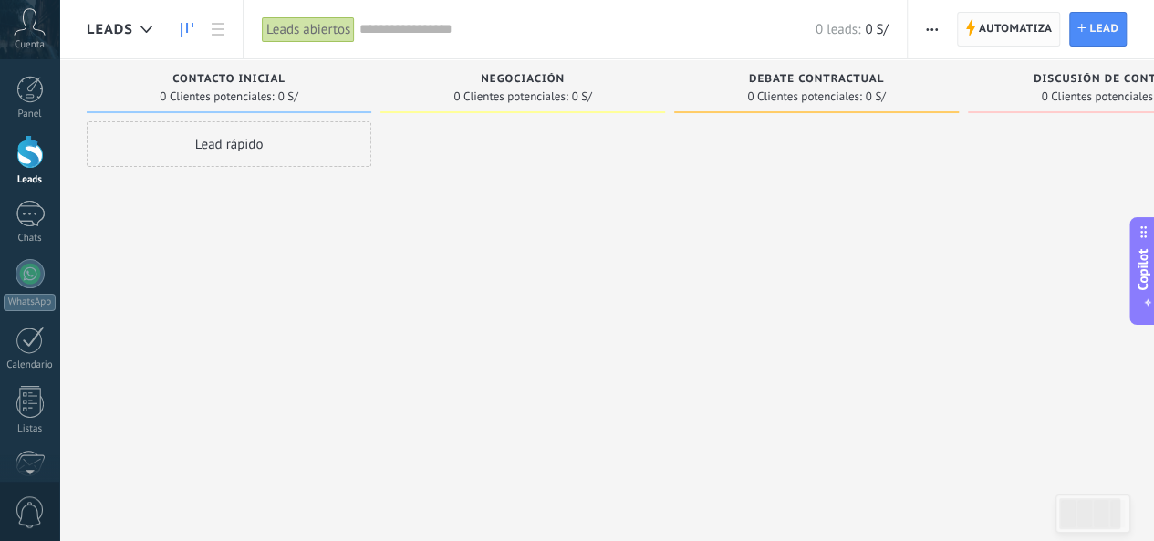
click at [1029, 23] on span "Automatiza" at bounding box center [1016, 29] width 74 height 33
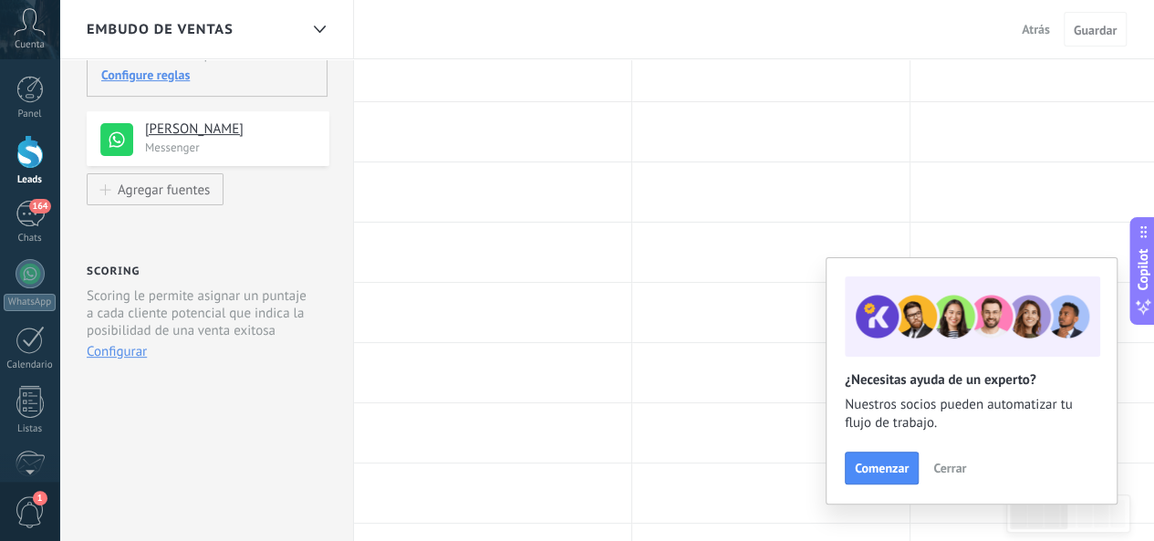
scroll to position [182, 0]
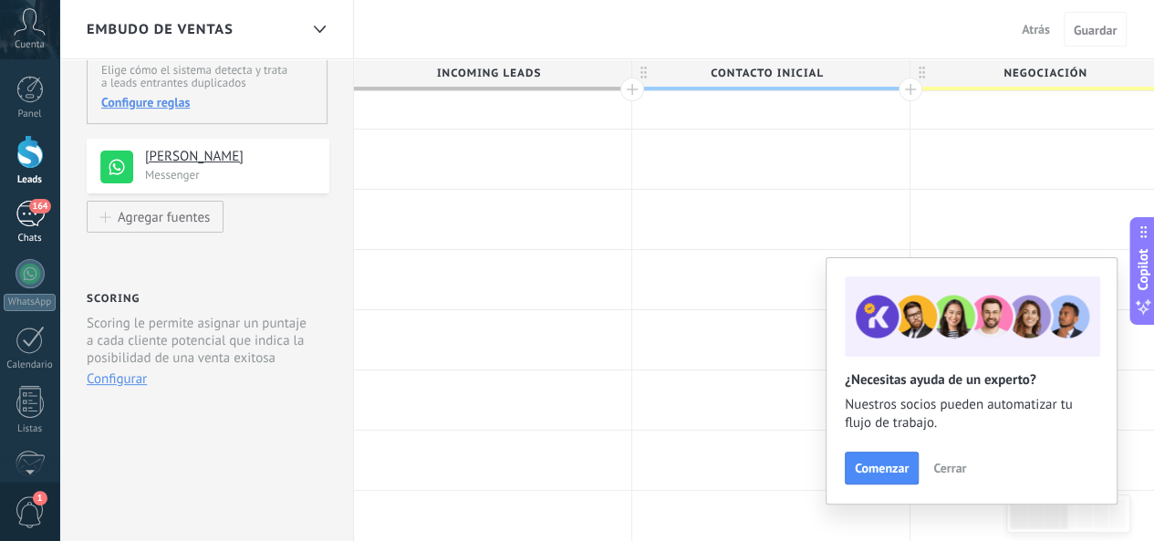
click at [42, 211] on span "164" at bounding box center [39, 206] width 21 height 15
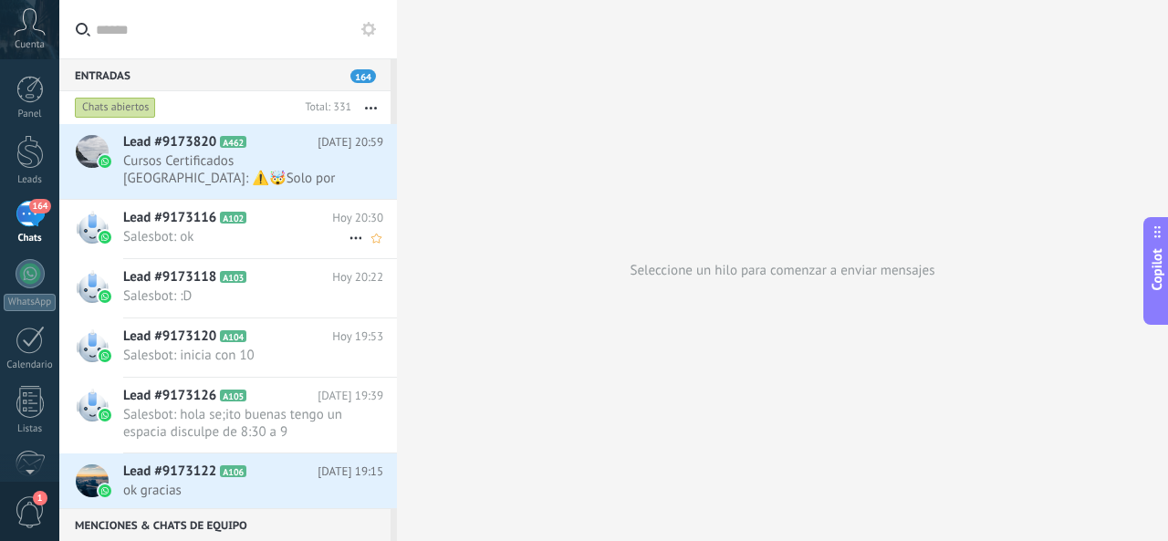
click at [250, 233] on span "Salesbot: ok" at bounding box center [235, 236] width 225 height 17
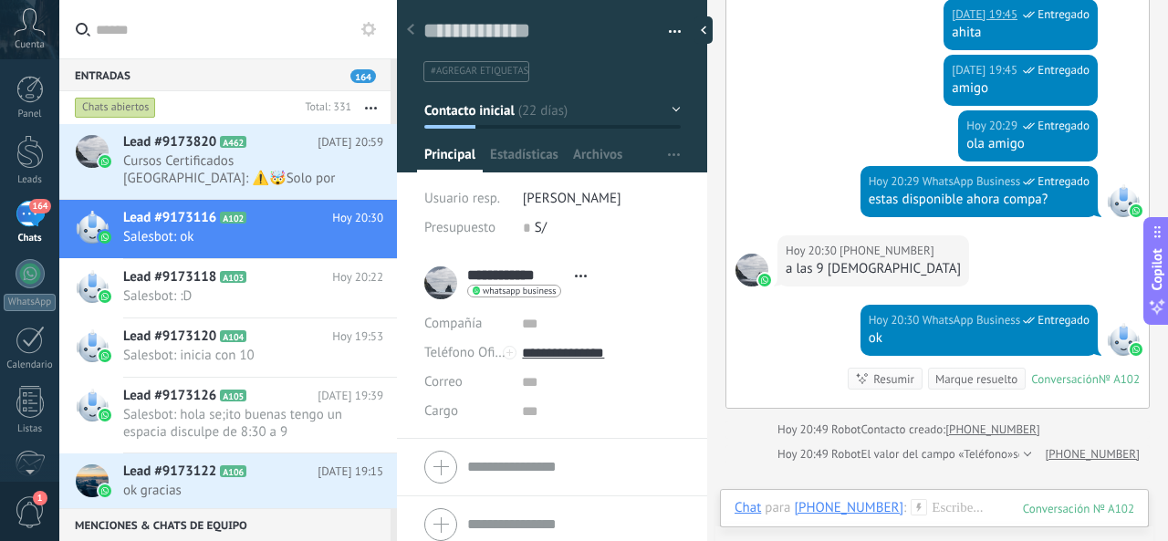
scroll to position [3528, 0]
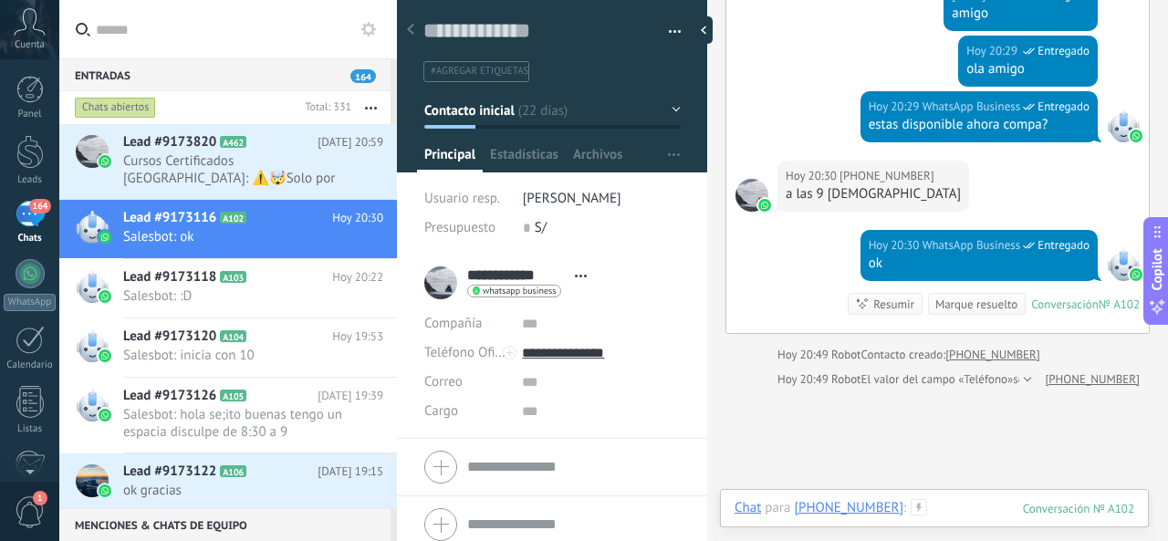
click at [963, 498] on div "Chat Correo Nota Tarea Chat para [PHONE_NUMBER] : 102 Enviar Cancelar Rastrear …" at bounding box center [934, 522] width 429 height 66
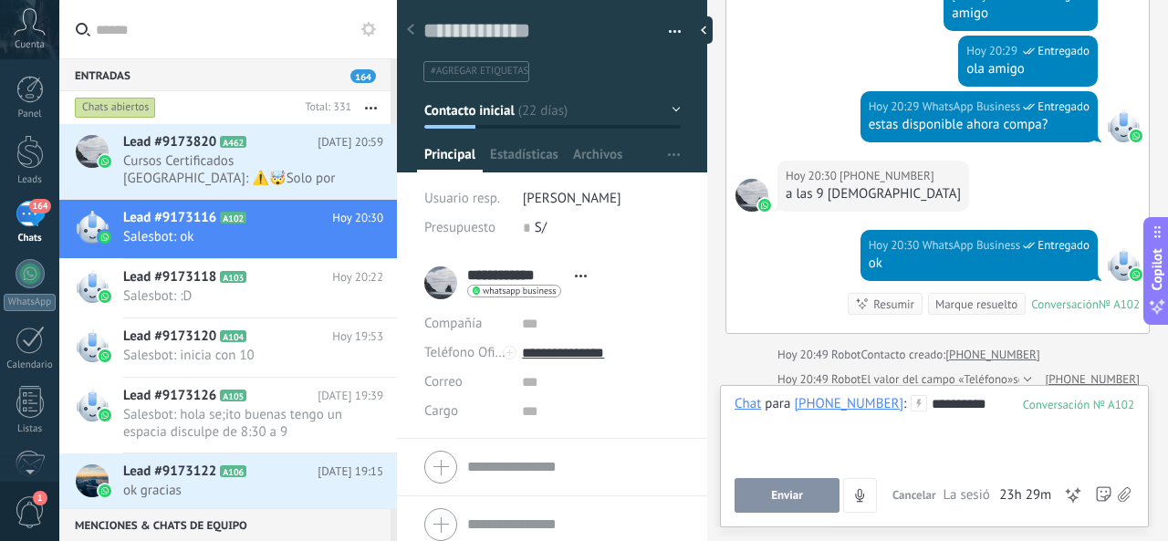
click at [783, 492] on span "Enviar" at bounding box center [787, 495] width 32 height 13
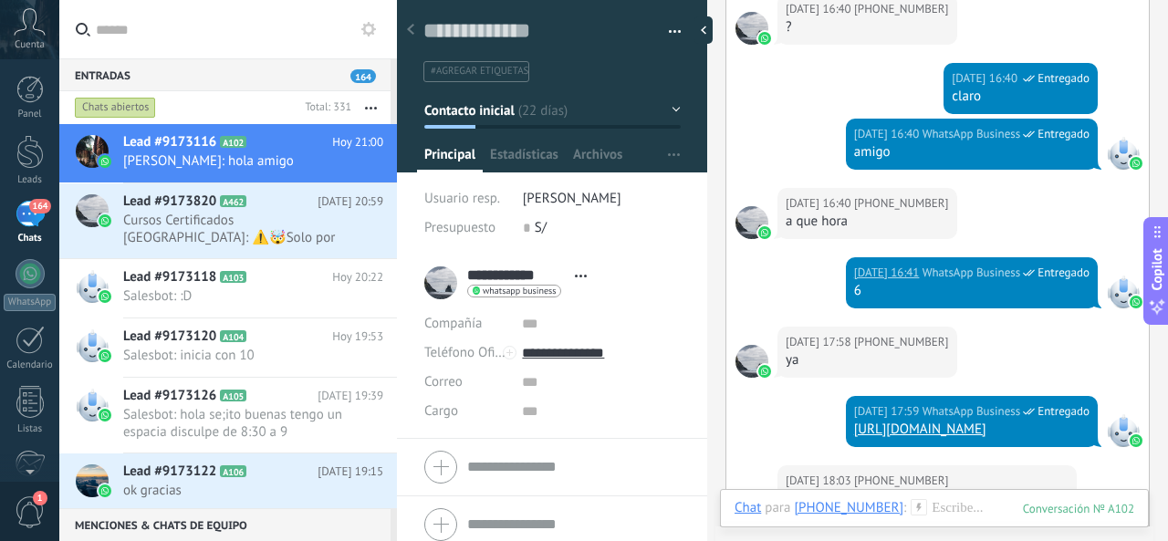
scroll to position [1042, 0]
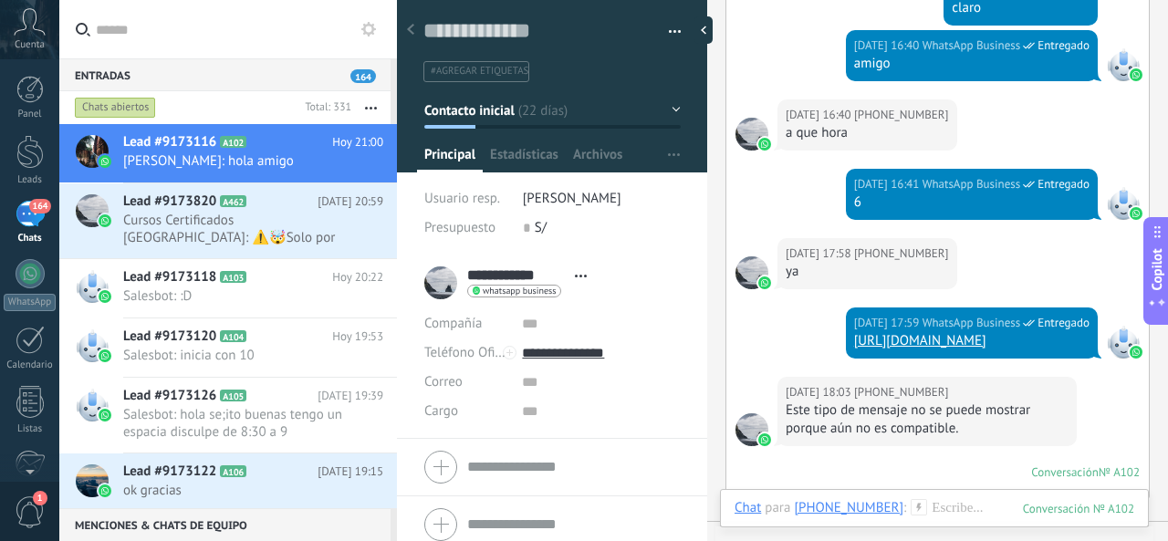
drag, startPoint x: 890, startPoint y: 337, endPoint x: 972, endPoint y: 339, distance: 81.2
click at [972, 338] on link "[URL][DOMAIN_NAME]" at bounding box center [920, 340] width 132 height 17
drag, startPoint x: 901, startPoint y: 340, endPoint x: 1076, endPoint y: 298, distance: 180.1
click at [1078, 296] on div "[DATE] 17:58 [PHONE_NUMBER] ya" at bounding box center [937, 272] width 422 height 69
click at [1062, 317] on span "Entregado" at bounding box center [1063, 323] width 52 height 18
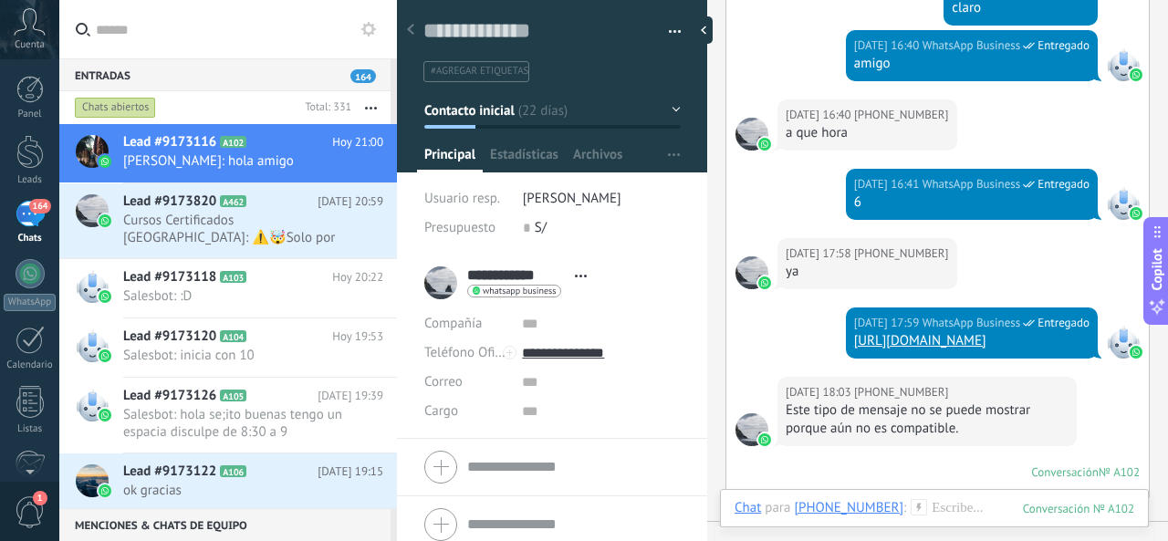
drag, startPoint x: 1062, startPoint y: 317, endPoint x: 1108, endPoint y: 282, distance: 58.6
click at [1108, 282] on div "[DATE] 17:58 [PHONE_NUMBER] ya" at bounding box center [937, 272] width 422 height 69
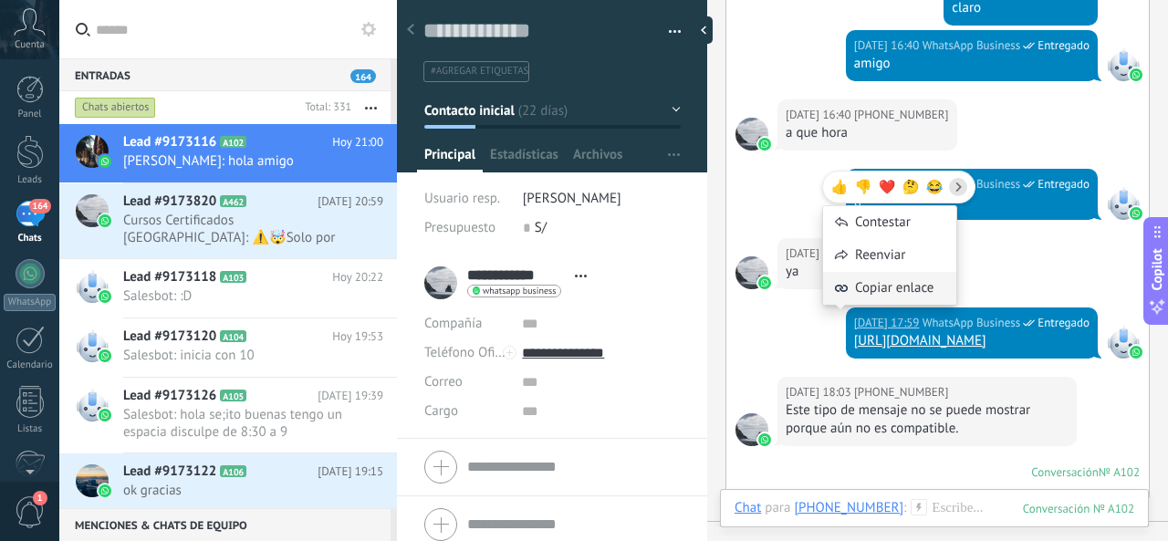
click at [897, 287] on span "Copiar enlace" at bounding box center [894, 288] width 78 height 18
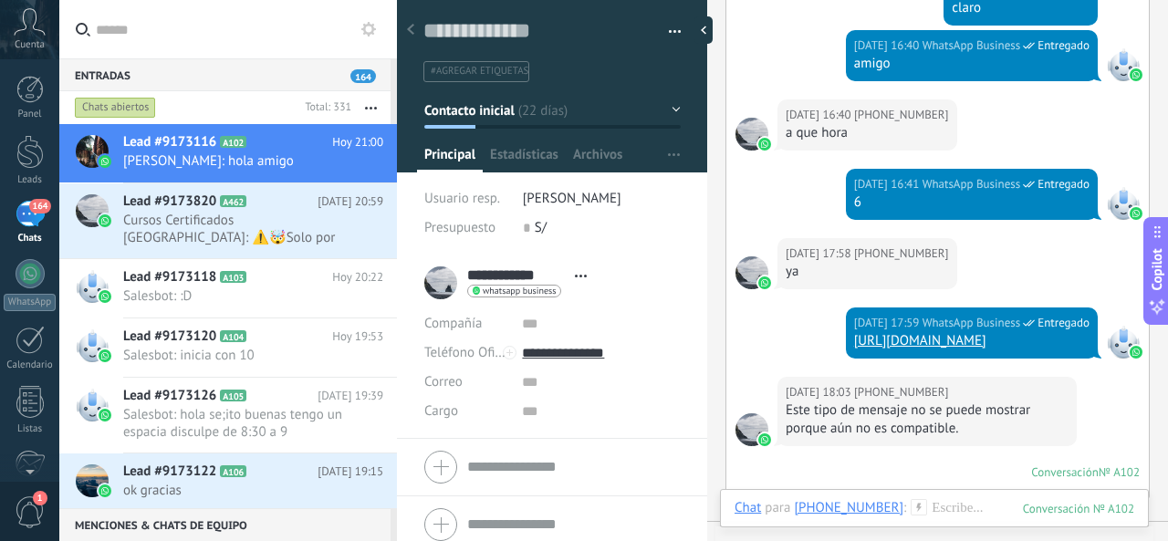
click at [978, 496] on div "Chat Correo Nota Tarea Chat para [PHONE_NUMBER] : 102 Enviar Cancelar Rastrear …" at bounding box center [934, 522] width 429 height 66
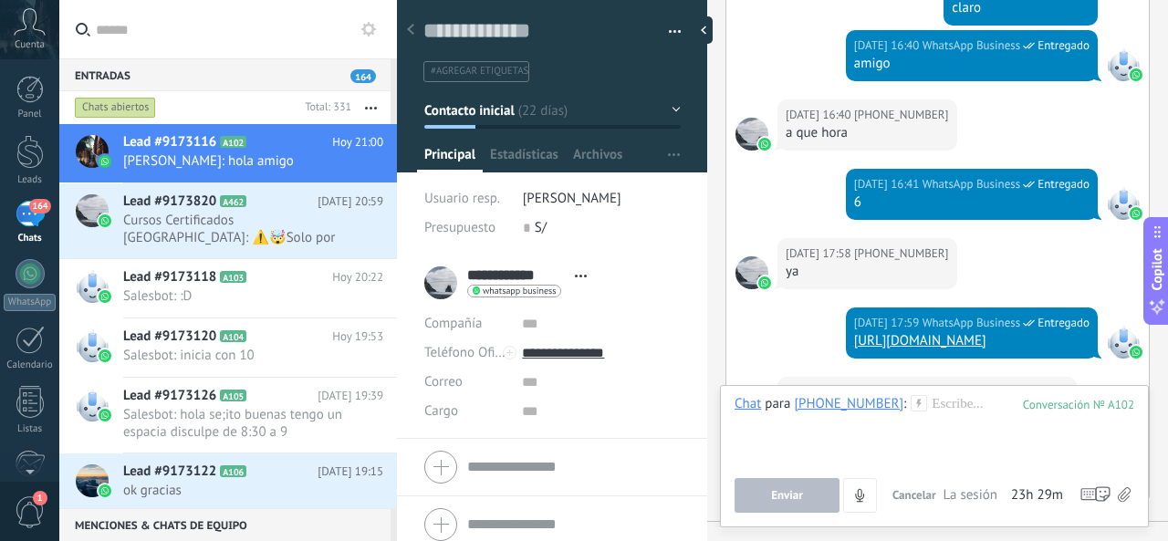
click at [978, 498] on span "La sesión de mensajería finaliza en:" at bounding box center [974, 495] width 63 height 18
click at [917, 491] on span "Cancelar" at bounding box center [914, 495] width 44 height 16
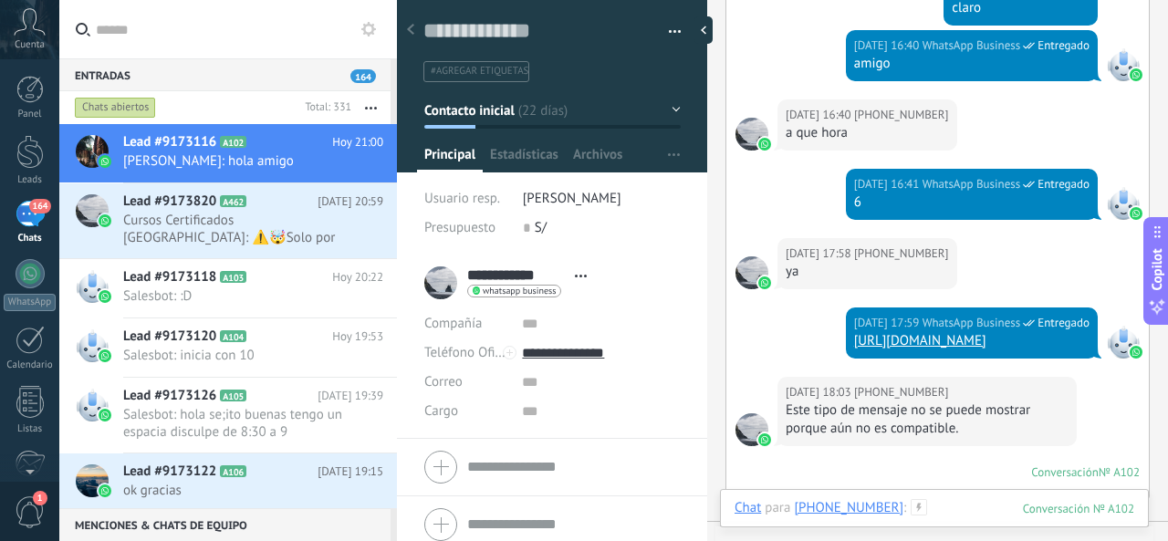
click at [942, 500] on div at bounding box center [934, 526] width 400 height 55
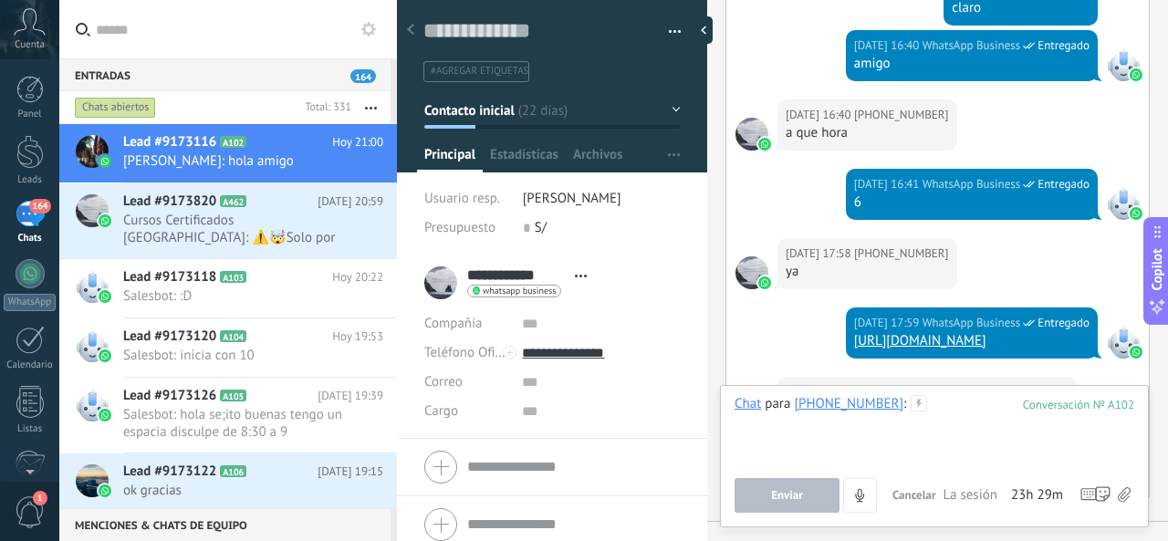
paste div
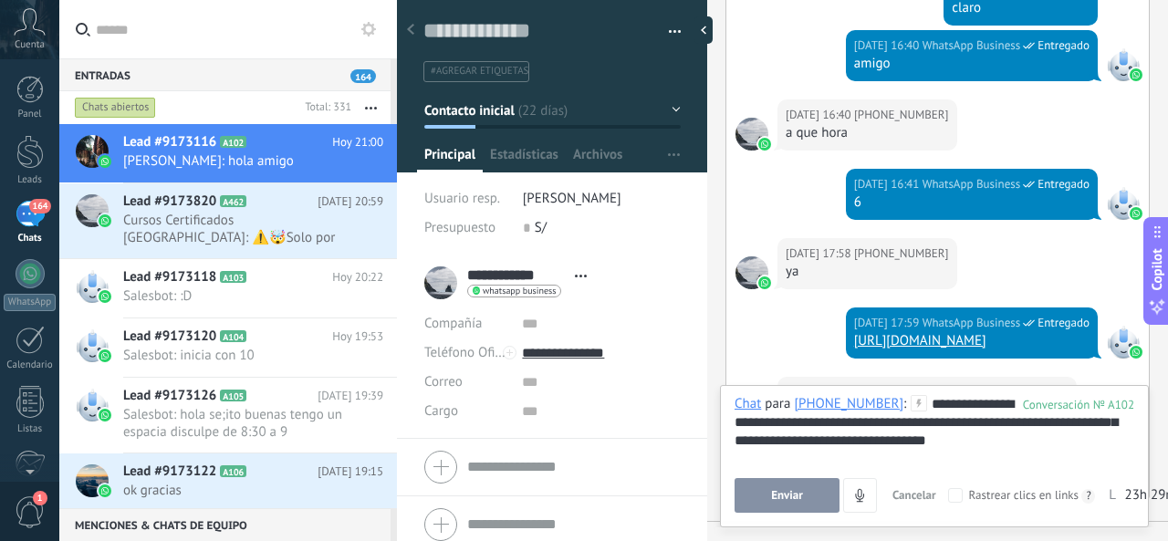
click at [868, 448] on div "**********" at bounding box center [934, 429] width 400 height 69
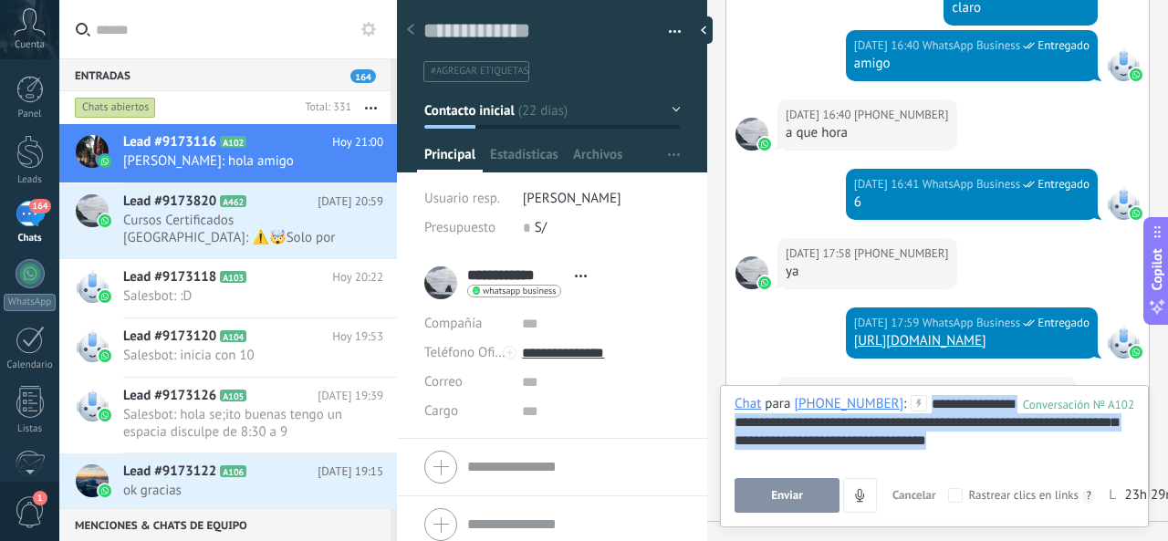
click at [868, 448] on div "**********" at bounding box center [934, 429] width 400 height 69
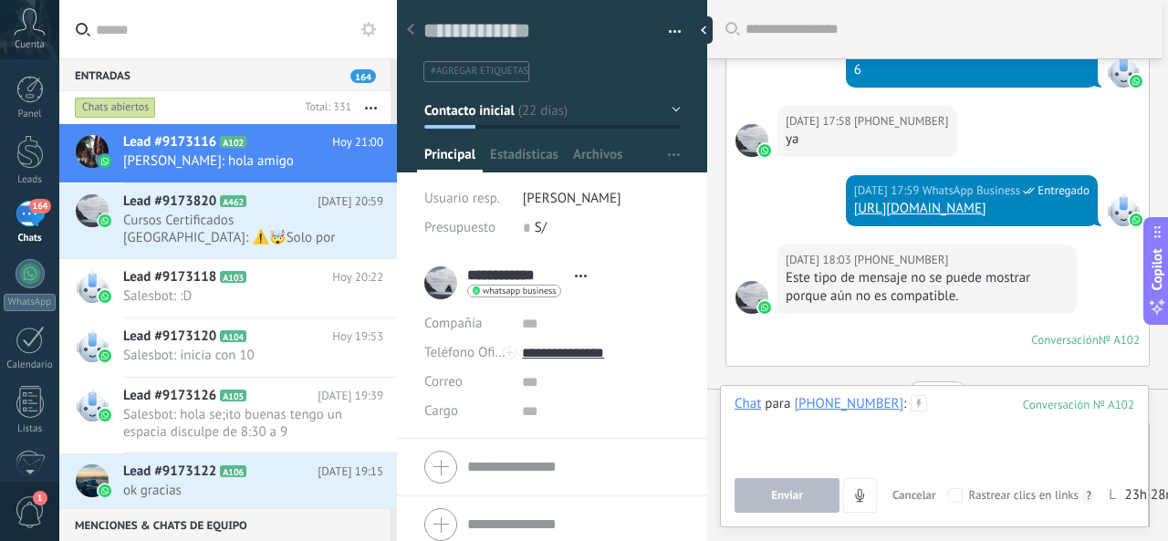
scroll to position [1133, 0]
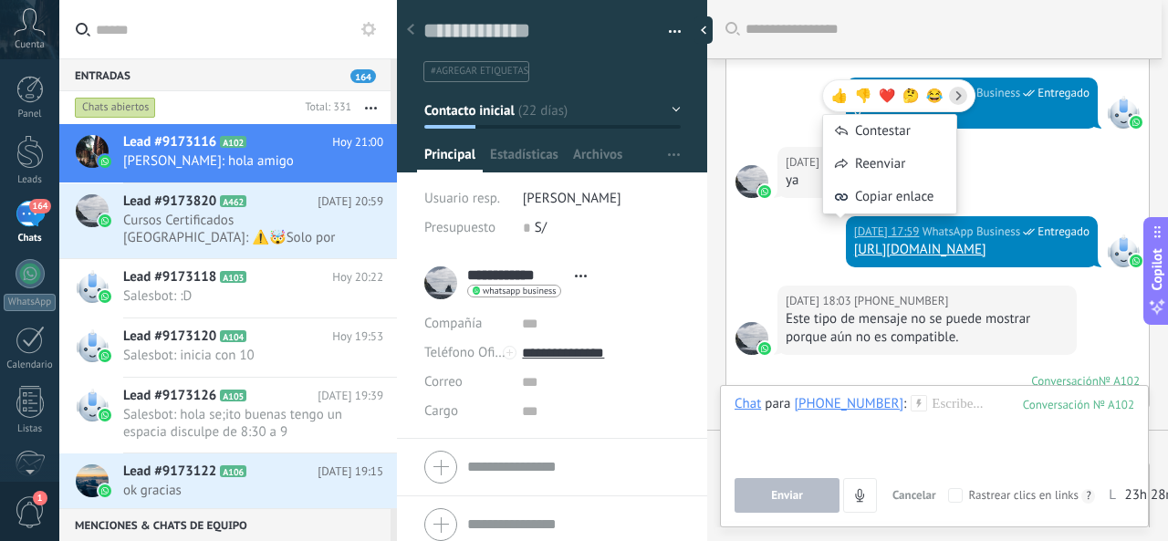
drag, startPoint x: 850, startPoint y: 234, endPoint x: 911, endPoint y: 242, distance: 61.6
click at [881, 248] on div "[DATE] 17:59 WhatsApp Business Entregado [URL][DOMAIN_NAME]" at bounding box center [972, 241] width 252 height 51
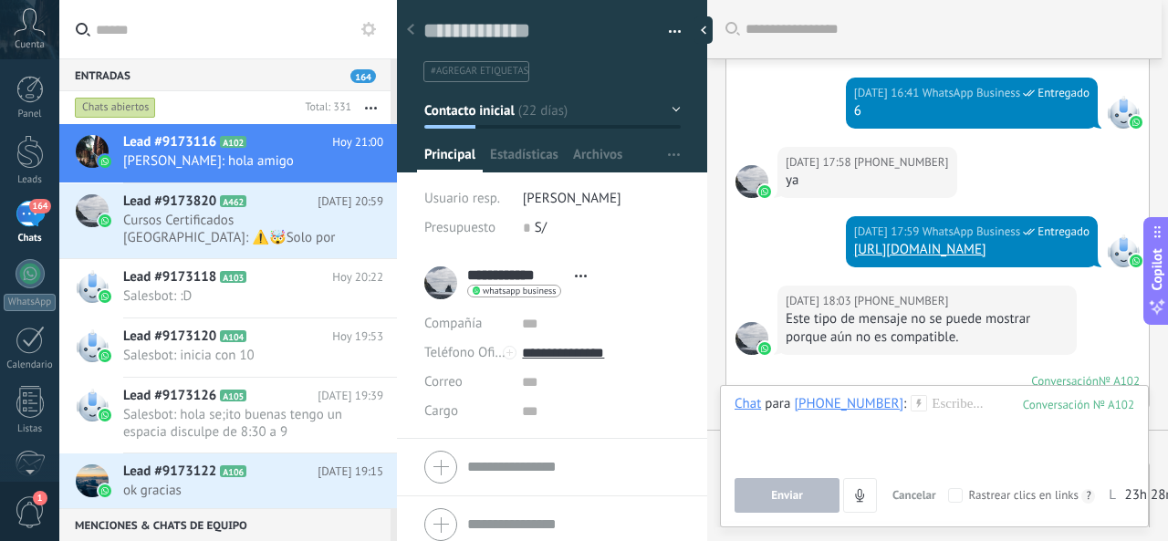
click at [1058, 209] on div "[DATE] 17:58 [PHONE_NUMBER] ya" at bounding box center [937, 181] width 422 height 69
click at [1040, 227] on span "Entregado" at bounding box center [1063, 232] width 52 height 18
drag, startPoint x: 1064, startPoint y: 247, endPoint x: 810, endPoint y: 253, distance: 253.7
click at [810, 253] on div "[DATE] 17:59 WhatsApp Business Entregado [URL][DOMAIN_NAME]" at bounding box center [937, 250] width 422 height 69
copy link "[URL][DOMAIN_NAME]"
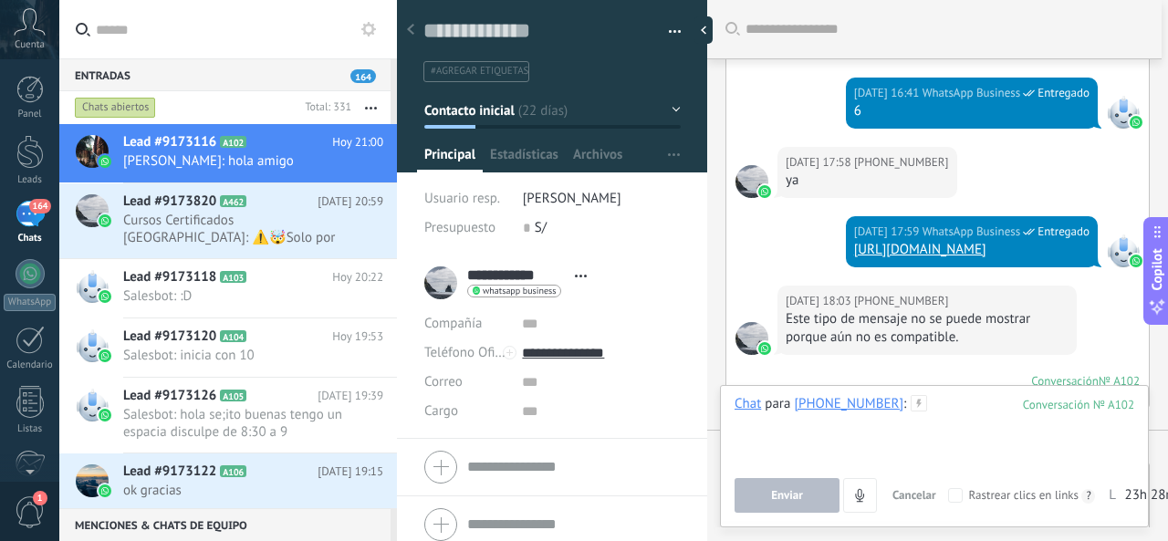
drag, startPoint x: 894, startPoint y: 436, endPoint x: 920, endPoint y: 415, distance: 33.1
click at [894, 435] on div at bounding box center [934, 429] width 400 height 69
click at [954, 395] on div "Chat Correo Nota Tarea Chat para [PHONE_NUMBER] : 102 Enviar Cancelar Rastrear …" at bounding box center [934, 456] width 429 height 142
click at [947, 408] on div at bounding box center [934, 429] width 400 height 69
click at [948, 408] on div at bounding box center [934, 429] width 400 height 69
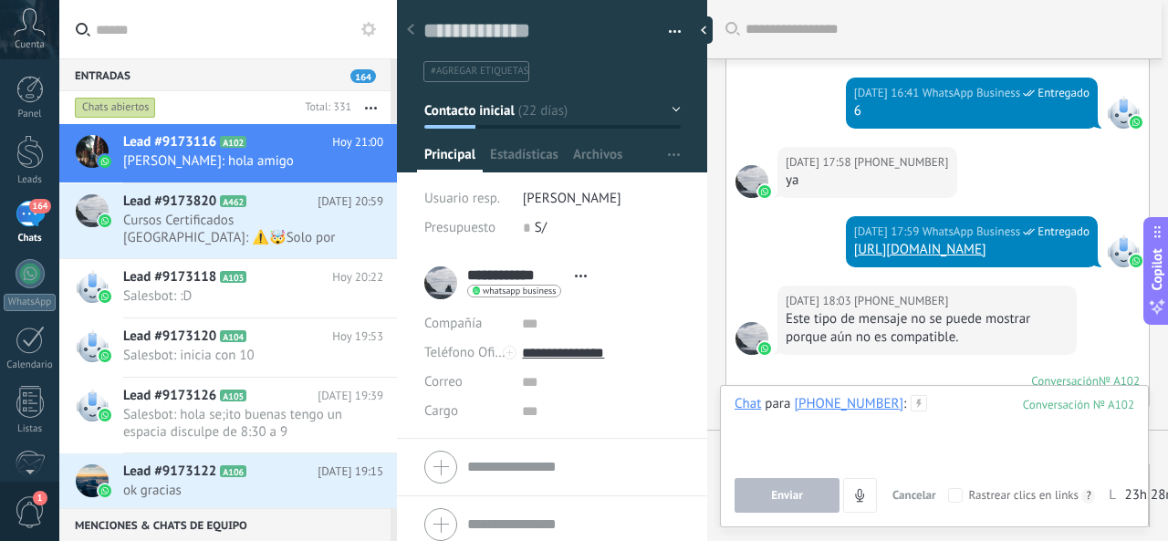
click at [928, 409] on div at bounding box center [934, 429] width 400 height 69
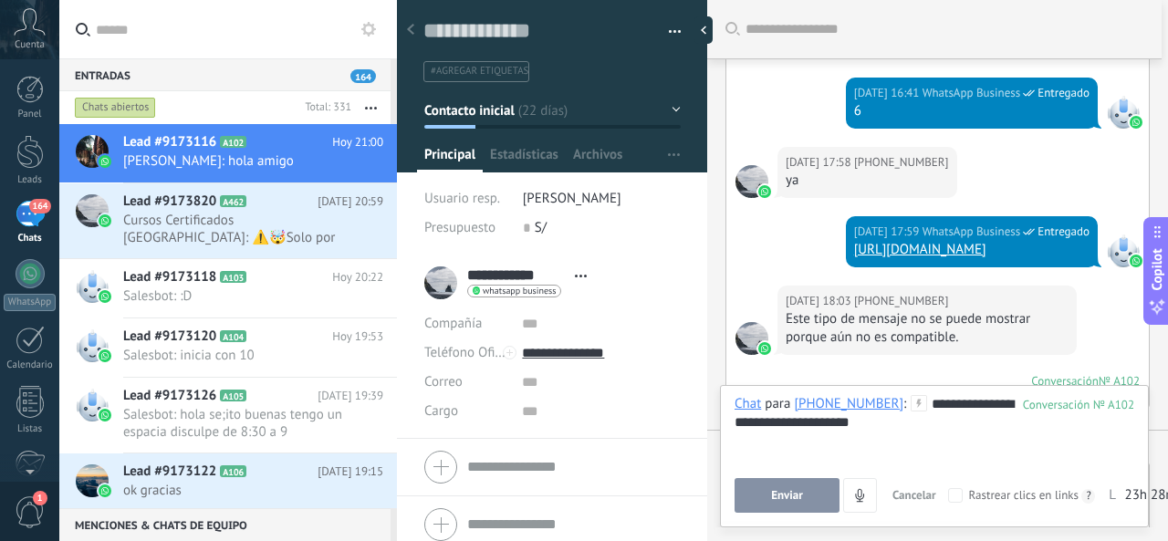
click at [805, 503] on button "Enviar" at bounding box center [786, 495] width 105 height 35
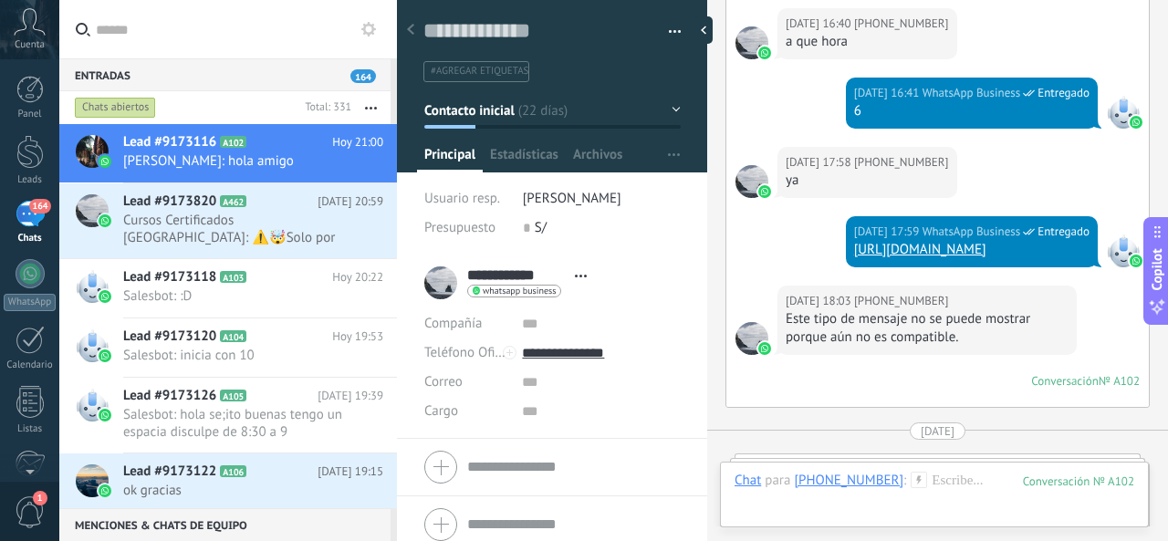
scroll to position [3925, 0]
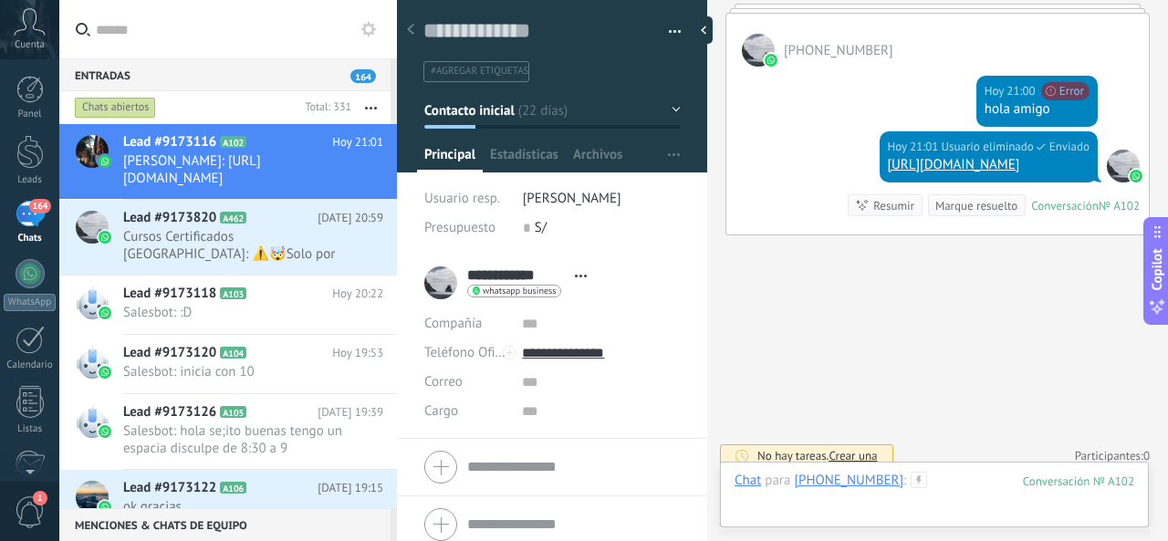
click at [955, 489] on div at bounding box center [934, 499] width 400 height 55
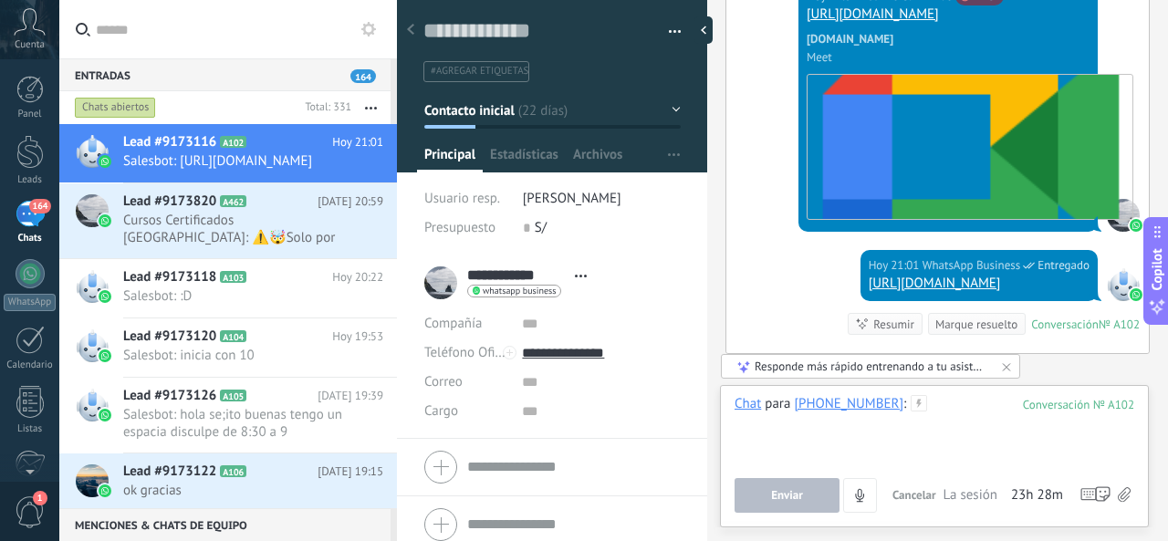
scroll to position [4103, 0]
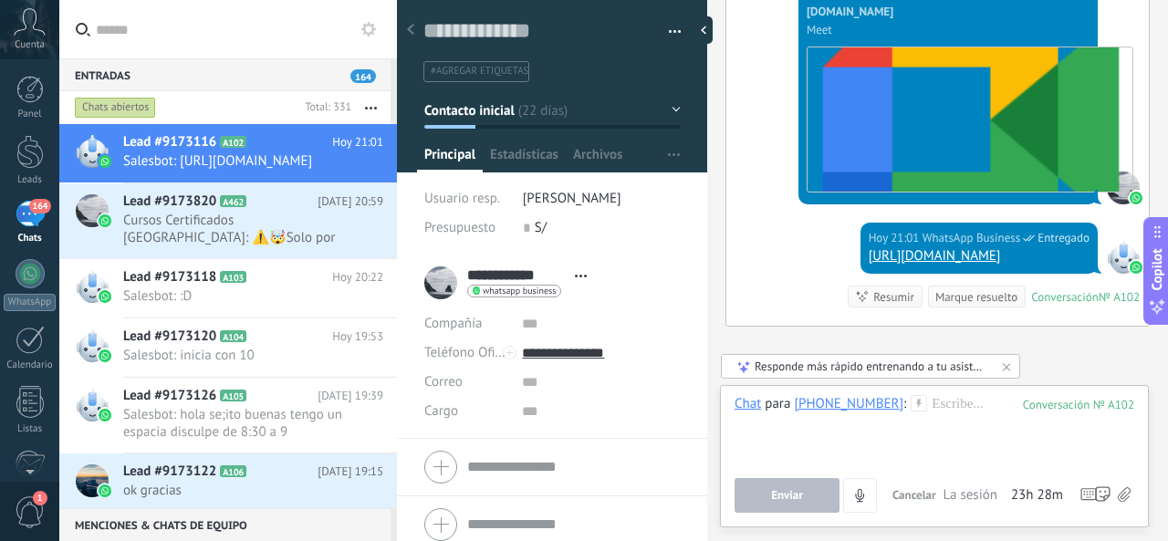
click at [993, 249] on link "[URL][DOMAIN_NAME]" at bounding box center [934, 255] width 132 height 17
drag, startPoint x: 203, startPoint y: 295, endPoint x: 177, endPoint y: 304, distance: 27.1
click at [203, 286] on span "Lead #9173118" at bounding box center [169, 277] width 93 height 18
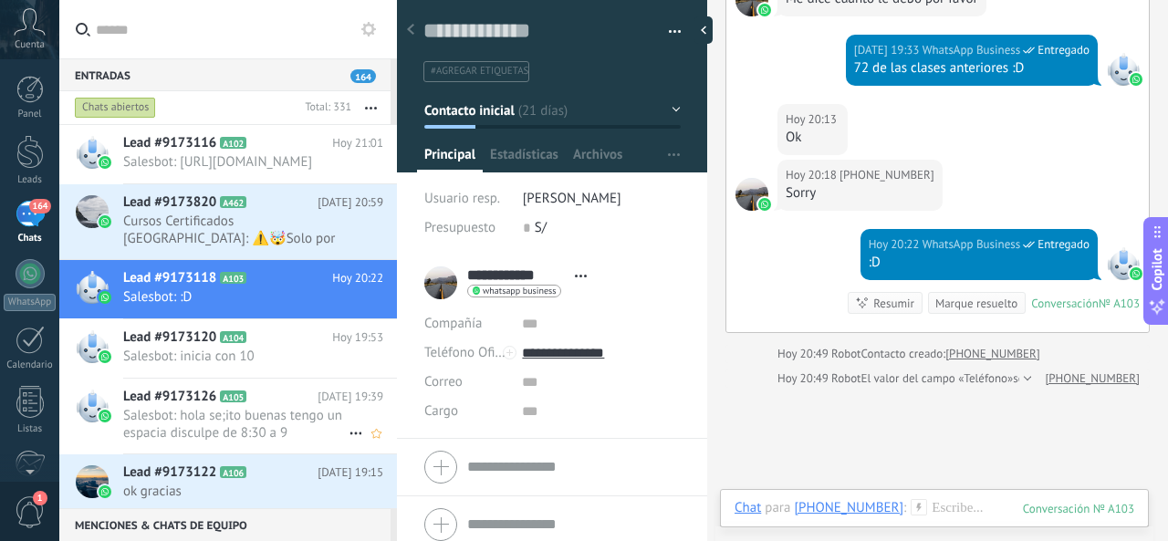
scroll to position [91, 0]
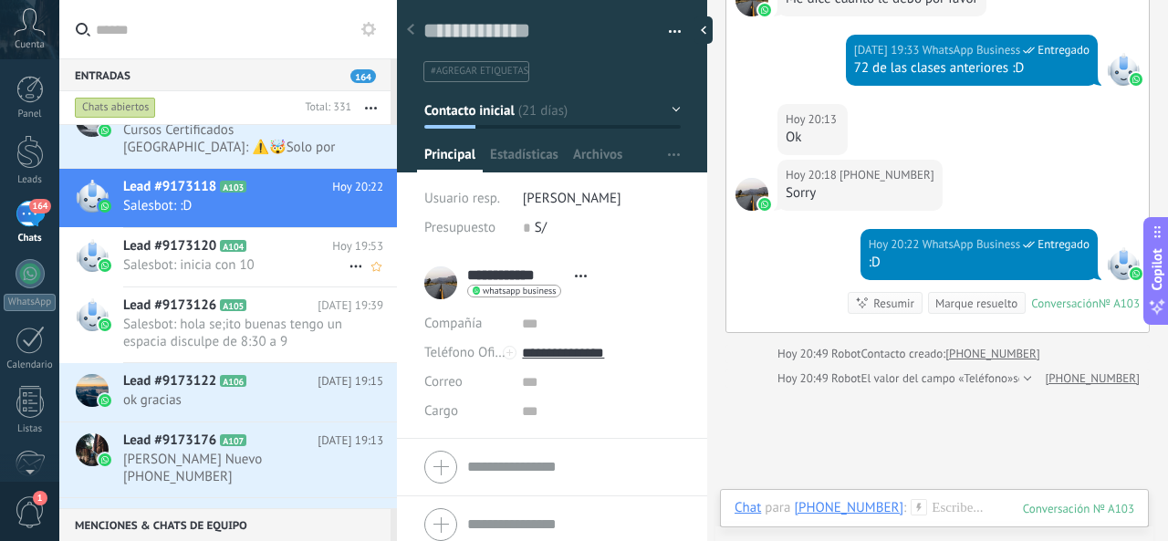
click at [243, 273] on span "Salesbot: inicia con 10" at bounding box center [235, 264] width 225 height 17
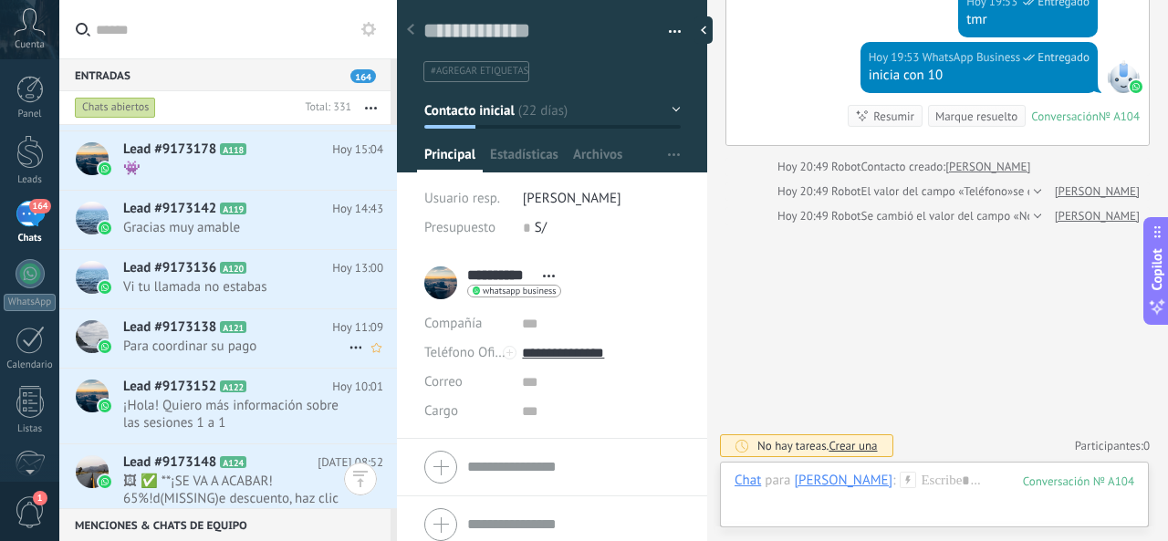
scroll to position [1117, 0]
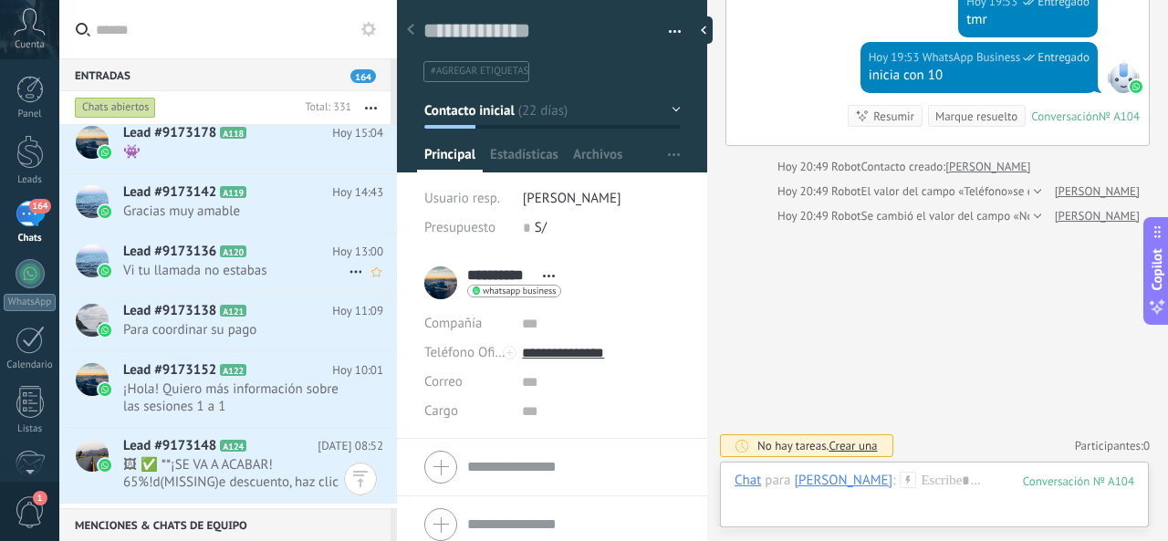
click at [279, 269] on span "Vi tu llamada no estabas" at bounding box center [235, 270] width 225 height 17
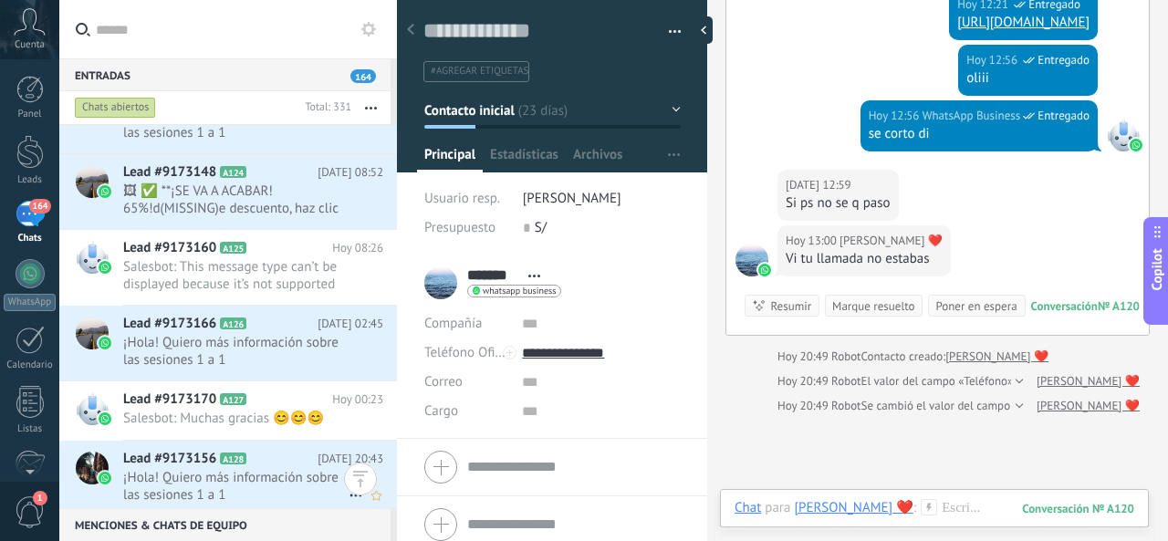
scroll to position [1595, 0]
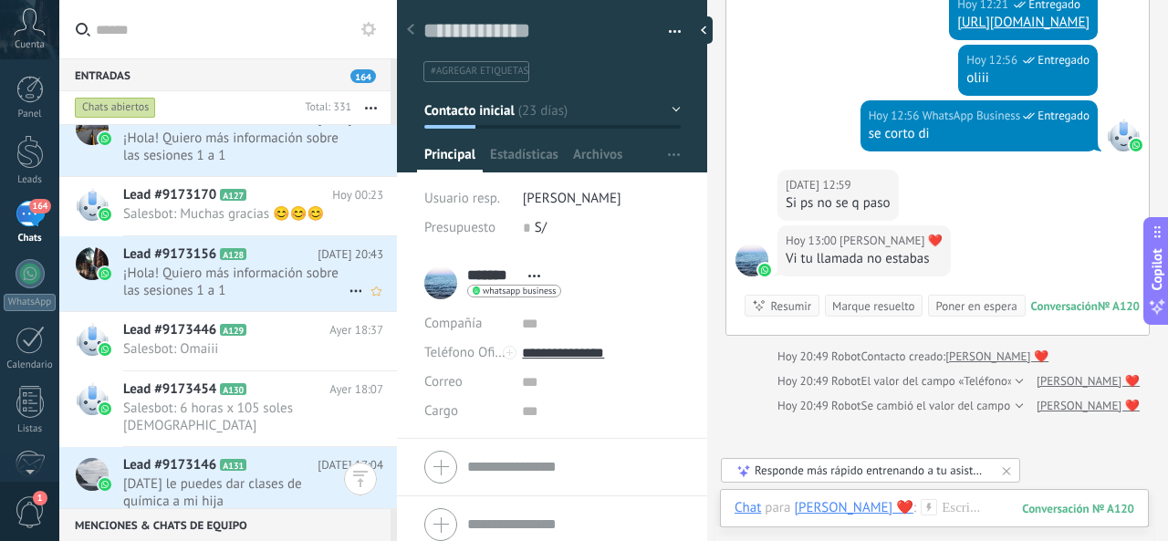
click at [259, 282] on span "¡Hola! Quiero más información sobre las sesiones 1 a 1" at bounding box center [235, 282] width 225 height 35
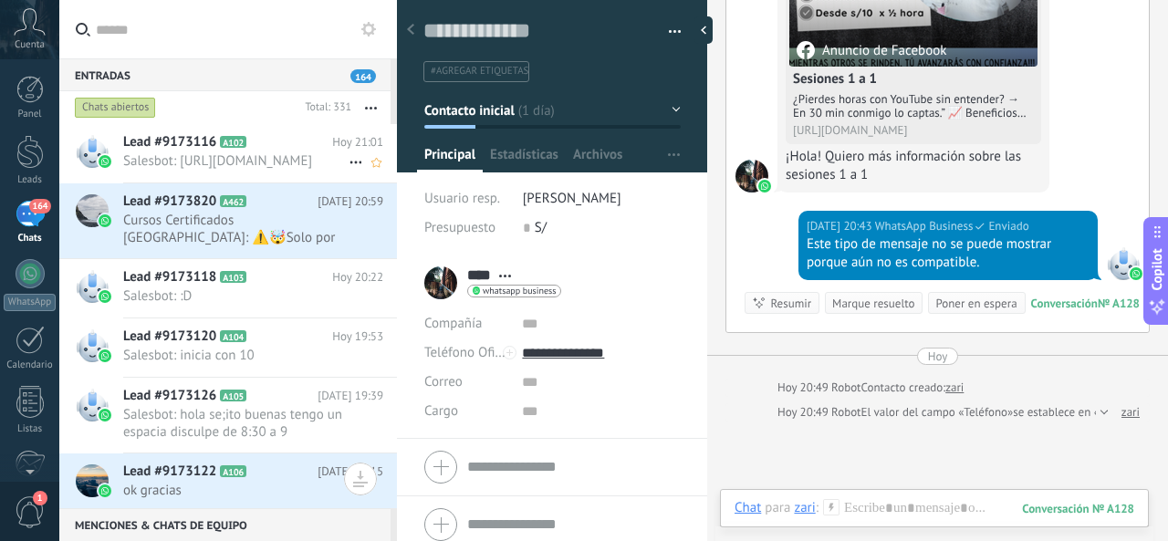
click at [248, 140] on h2 "Lead #9173116 A102" at bounding box center [227, 142] width 209 height 18
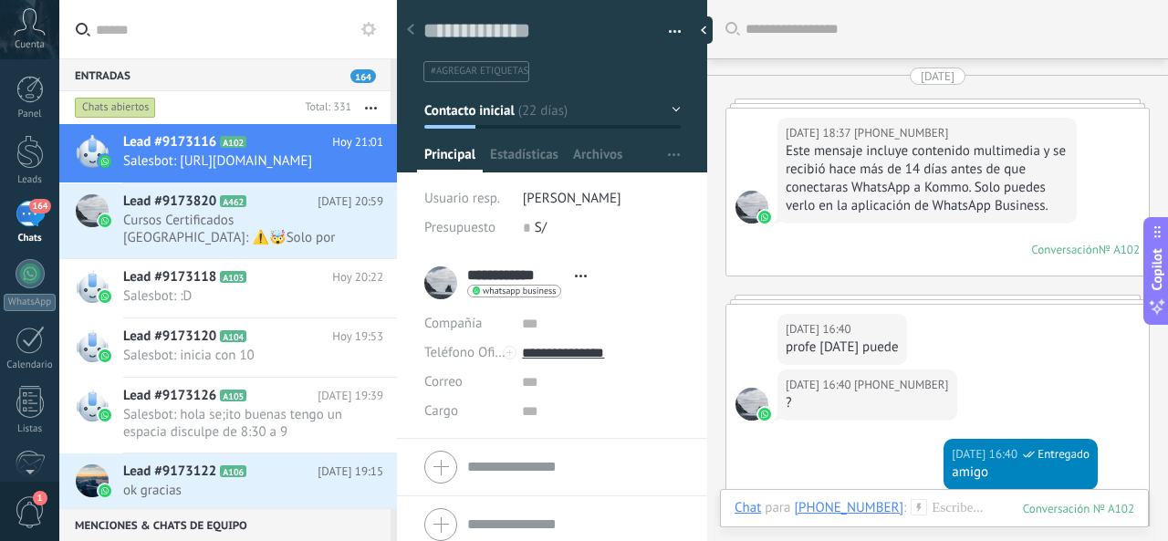
scroll to position [3318, 0]
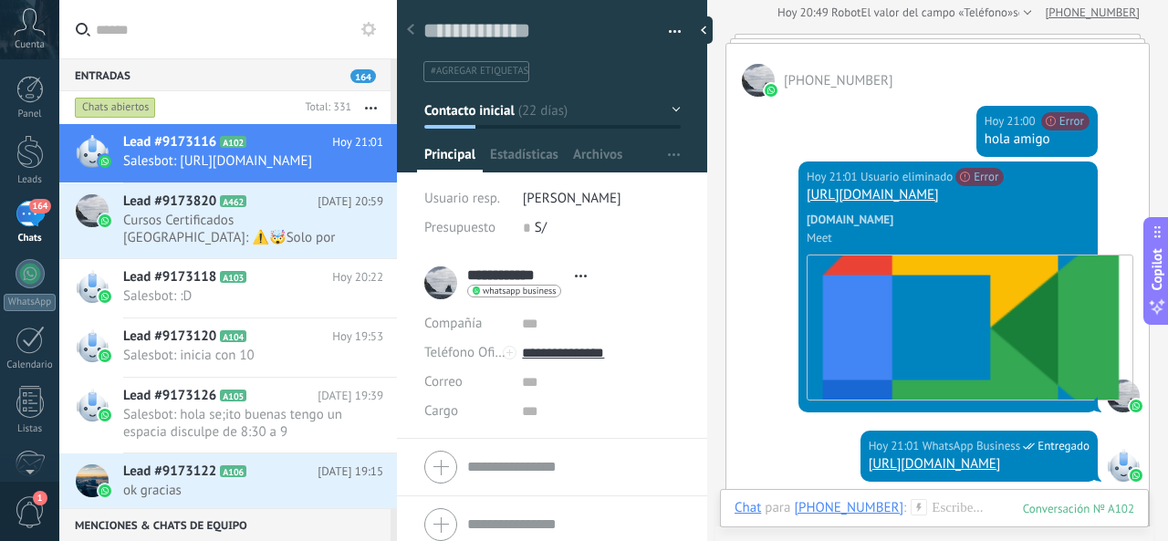
click at [669, 107] on button "Contacto inicial" at bounding box center [552, 110] width 256 height 33
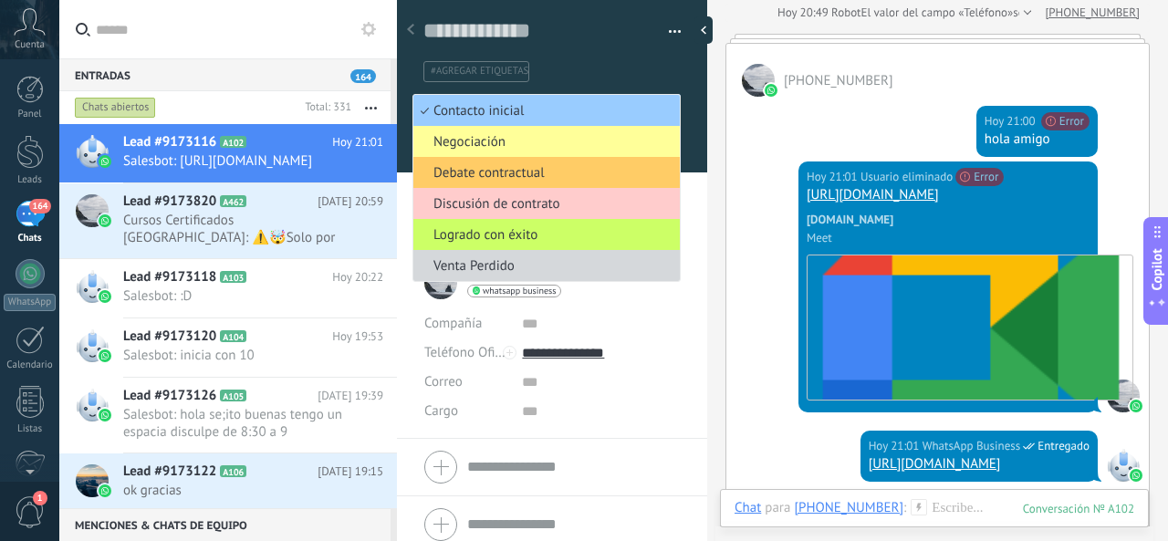
click at [755, 120] on div "[DATE] 21:00 Usuario eliminado No se puede enviar tu mensaje. El destinatario h…" at bounding box center [937, 129] width 422 height 65
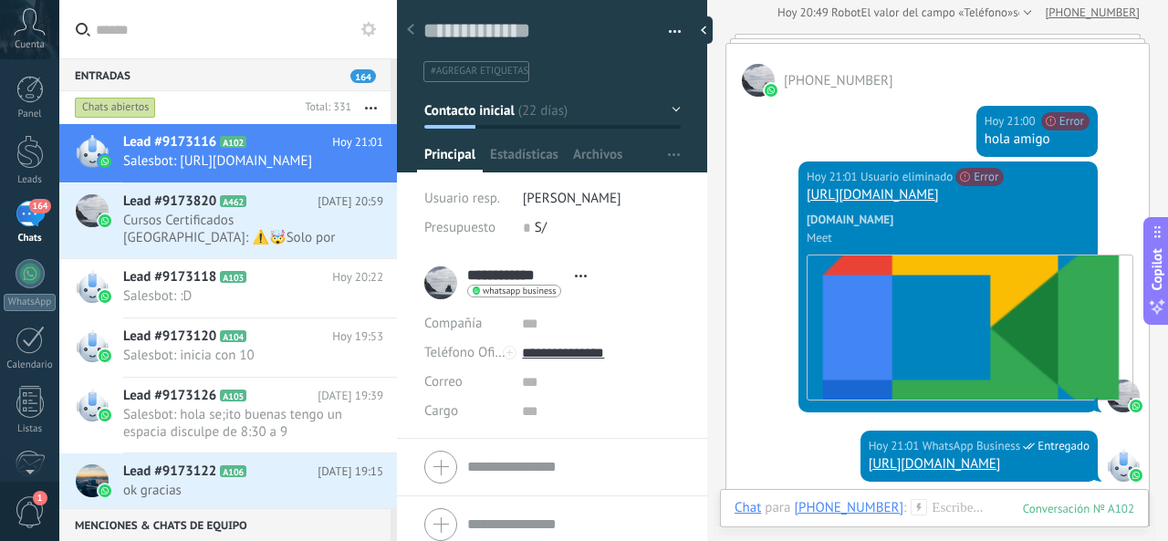
scroll to position [3617, 0]
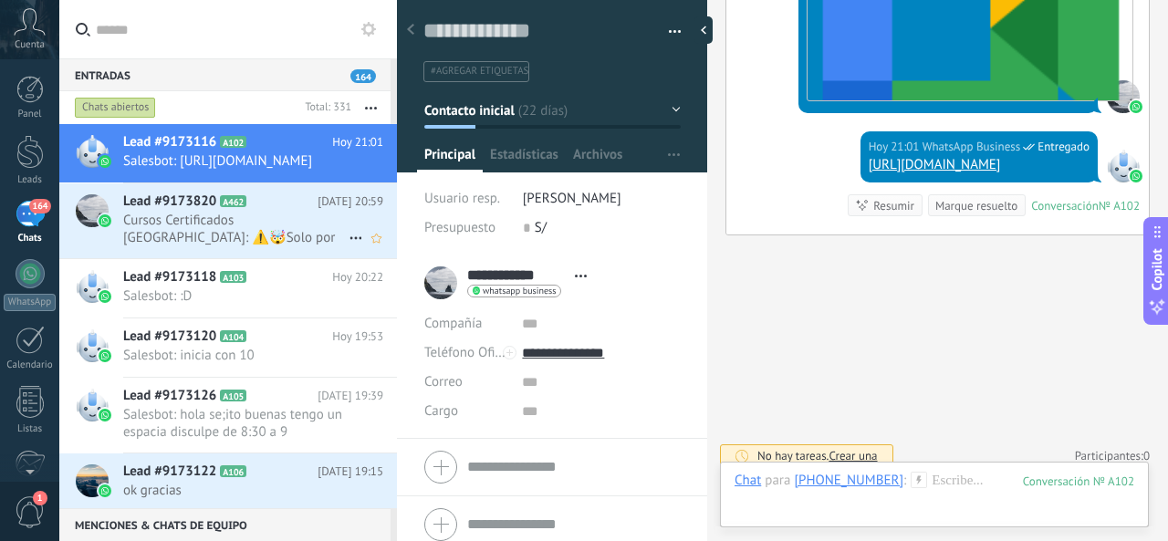
click at [198, 246] on span "Cursos Certificados [GEOGRAPHIC_DATA]: ⚠️🤯Solo por los próximos 10 minutos teng…" at bounding box center [235, 229] width 225 height 35
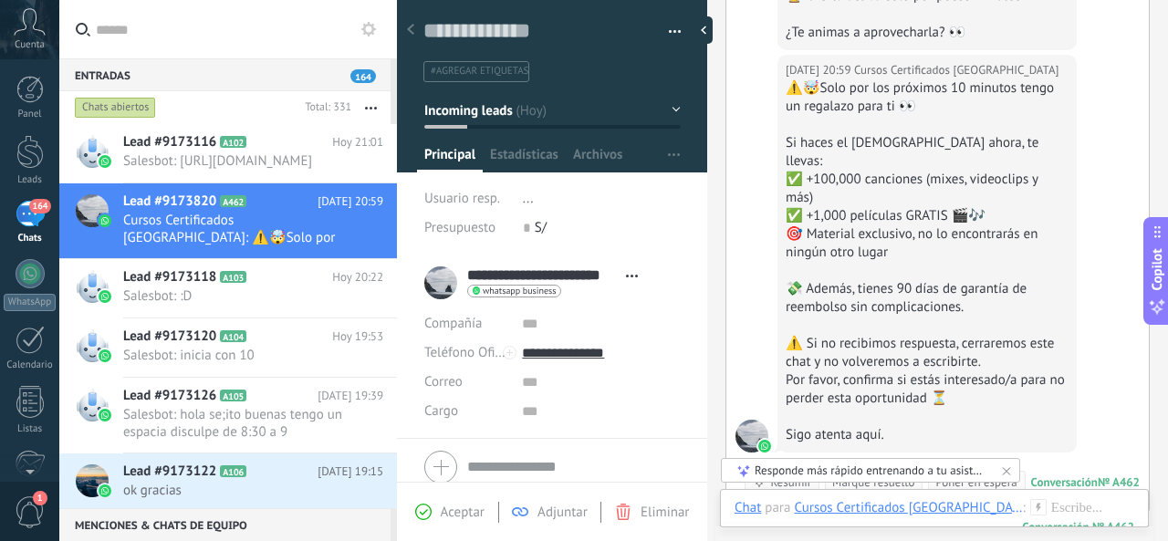
scroll to position [27, 0]
click at [366, 78] on span "164" at bounding box center [363, 76] width 26 height 14
click at [369, 75] on span "164" at bounding box center [363, 76] width 26 height 14
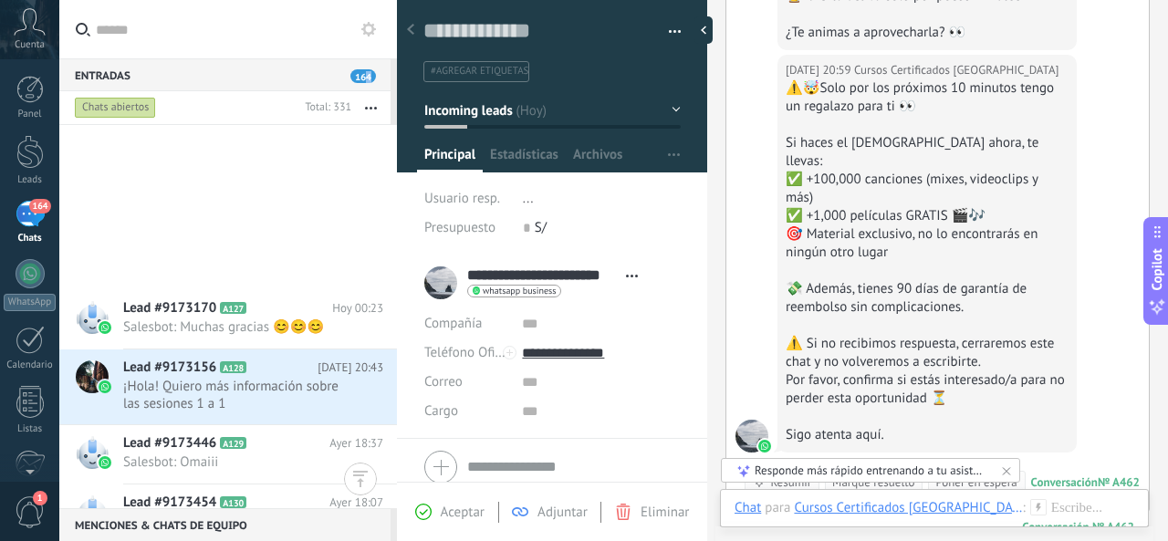
scroll to position [1846, 0]
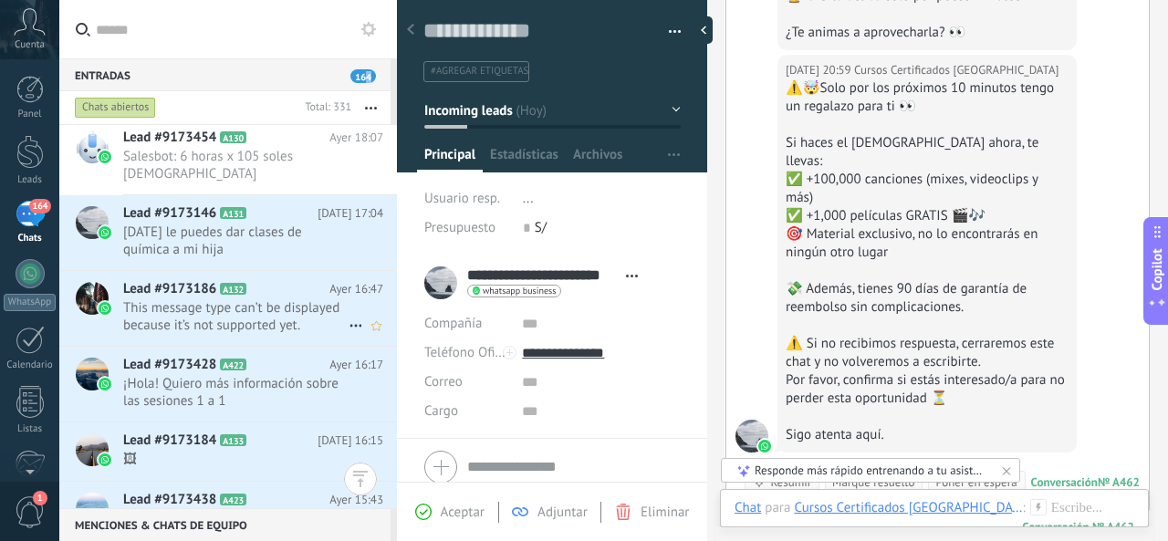
click at [252, 299] on span "This message type can’t be displayed because it’s not supported yet." at bounding box center [235, 316] width 225 height 35
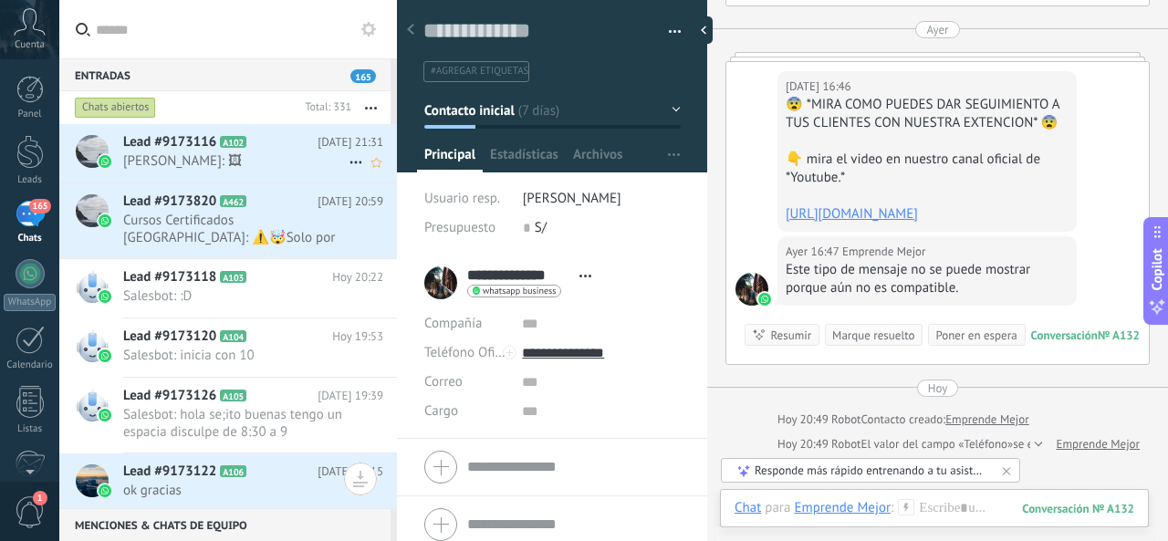
click at [294, 167] on span "[PERSON_NAME]: 🖼" at bounding box center [235, 160] width 225 height 17
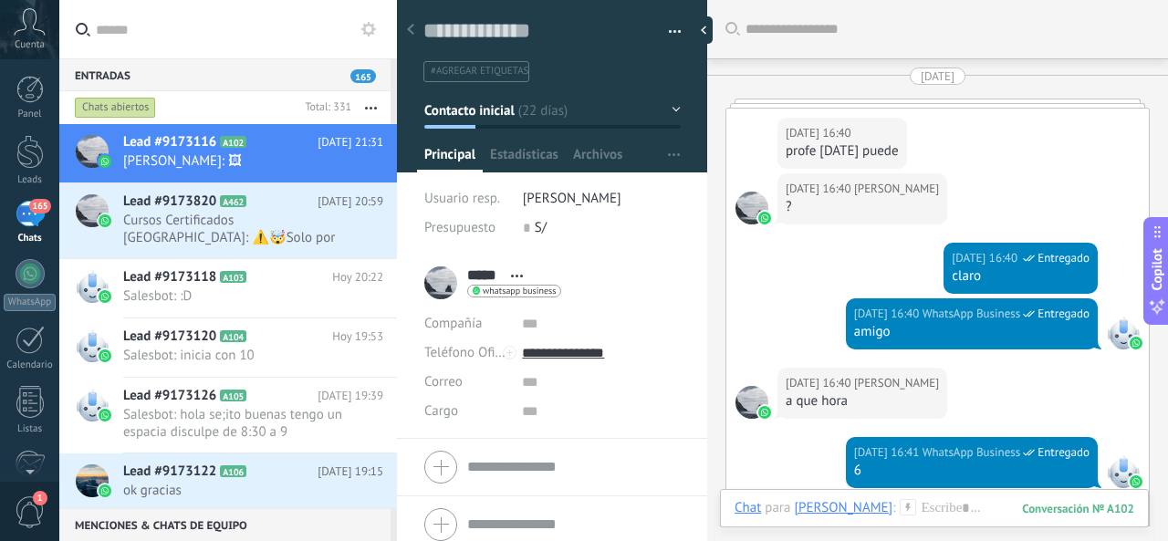
scroll to position [27, 0]
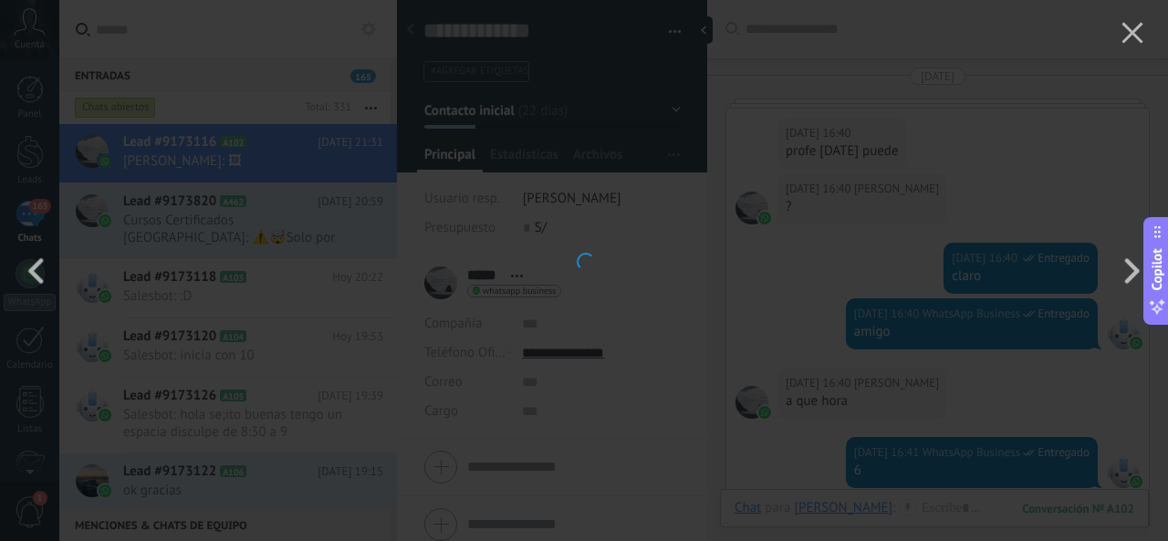
scroll to position [3216, 0]
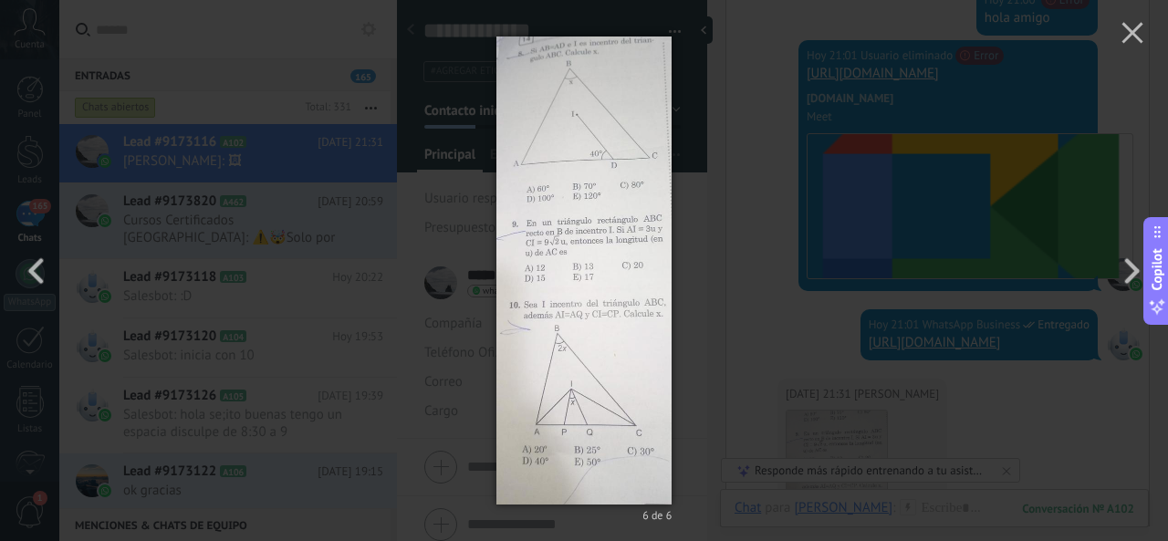
click at [748, 113] on div "6 de 6" at bounding box center [584, 270] width 1168 height 541
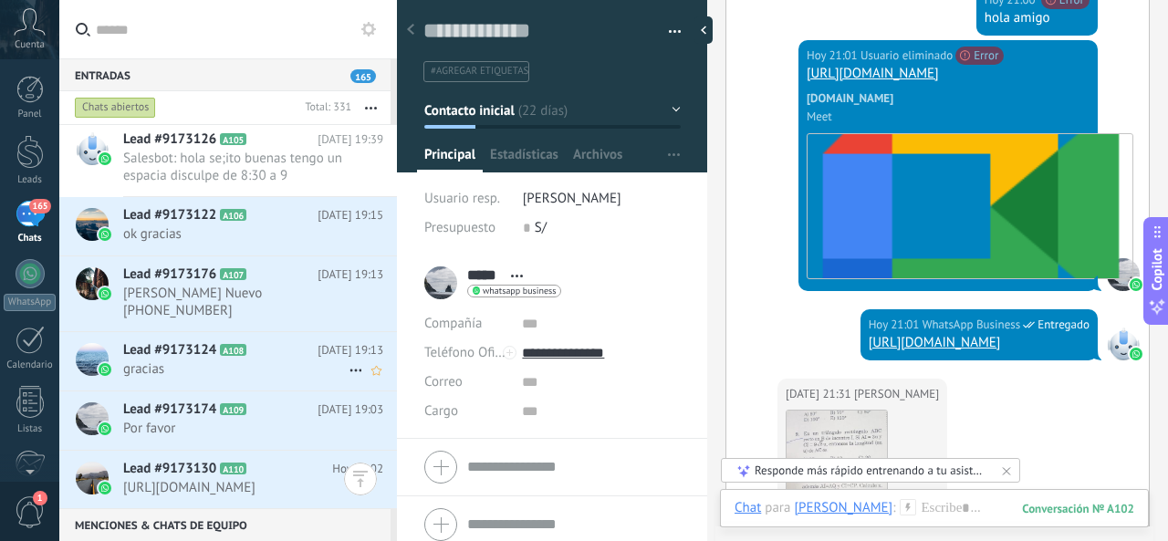
scroll to position [365, 0]
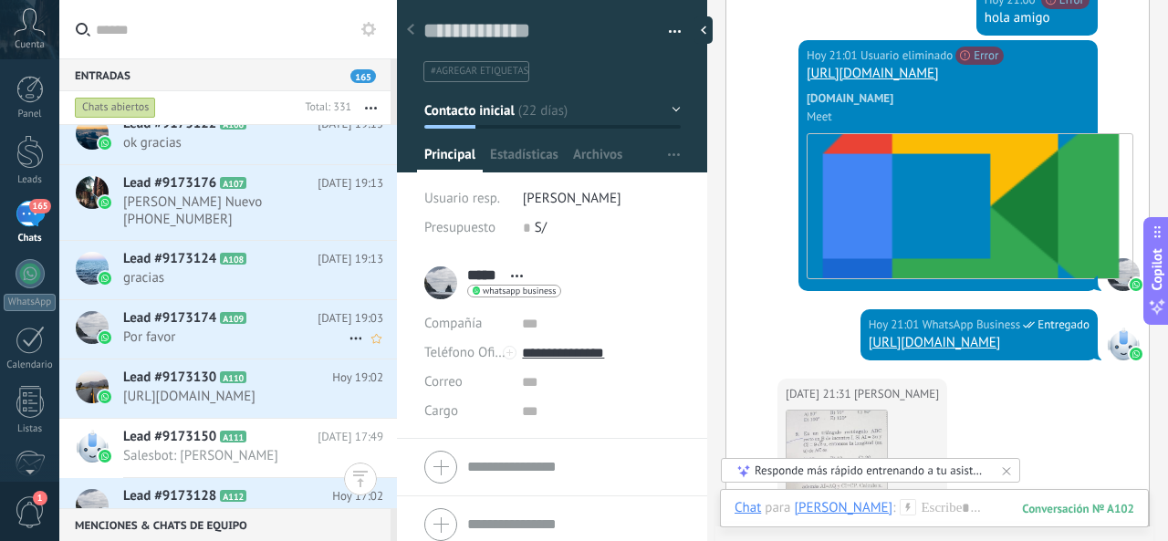
click at [261, 328] on span "Por favor" at bounding box center [235, 336] width 225 height 17
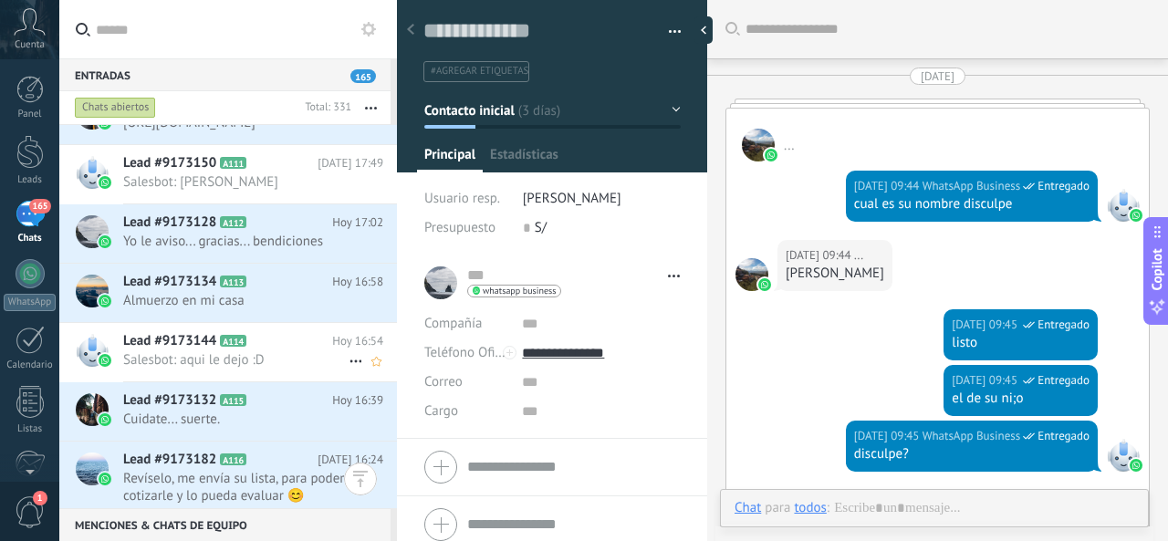
scroll to position [27, 0]
click at [256, 354] on span "Salesbot: aqui le dejo :D" at bounding box center [235, 359] width 225 height 17
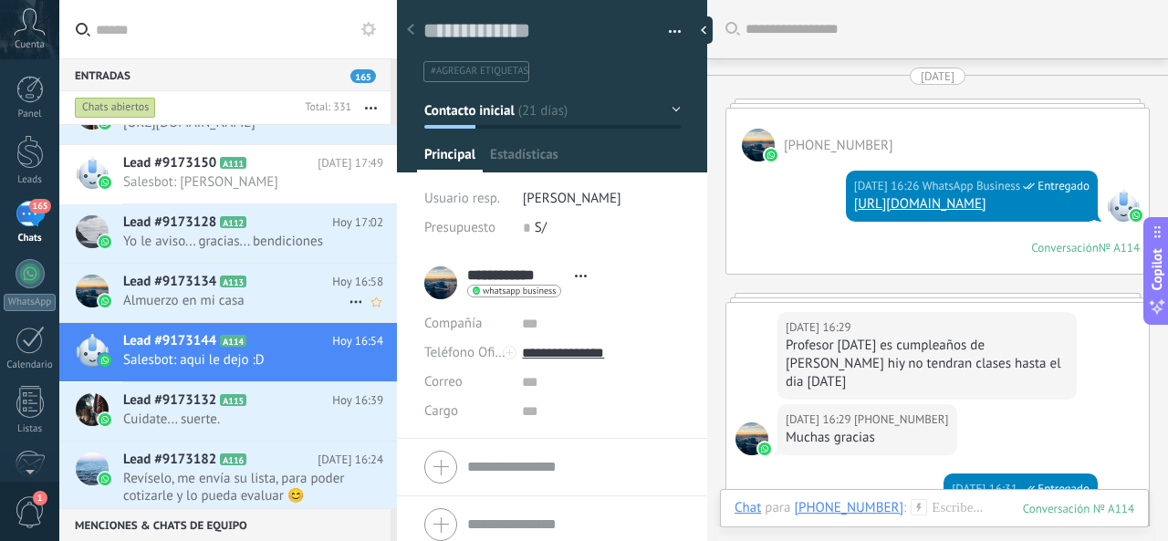
scroll to position [27, 0]
click at [261, 292] on span "Almuerzo en mi casa" at bounding box center [235, 300] width 225 height 17
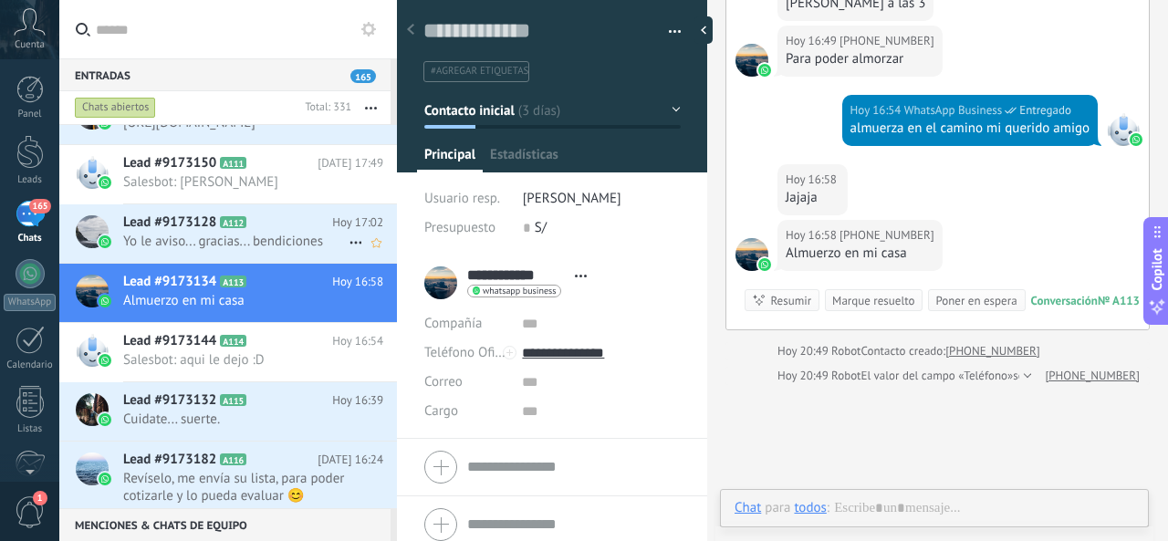
scroll to position [27, 0]
click at [270, 240] on span "Yo le aviso... gracias... bendiciones" at bounding box center [235, 241] width 225 height 17
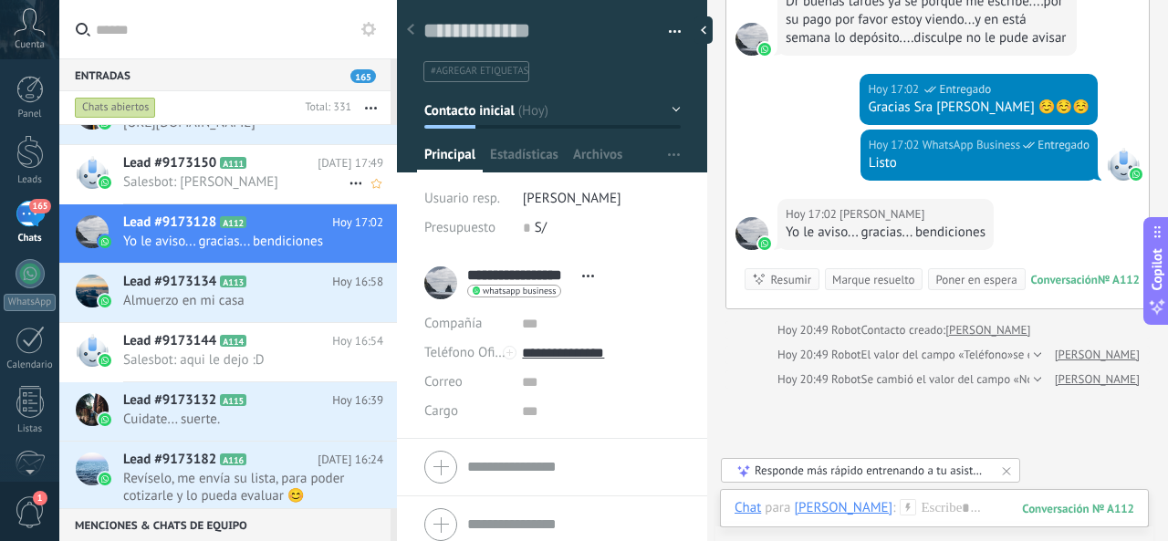
scroll to position [547, 0]
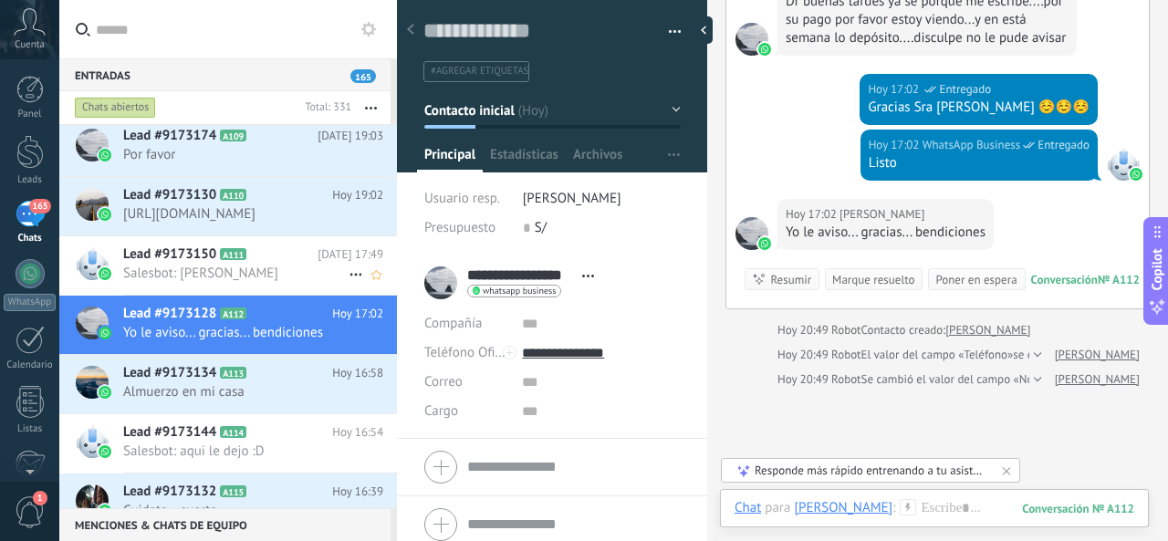
click at [244, 268] on span "Salesbot: [PERSON_NAME]" at bounding box center [235, 273] width 225 height 17
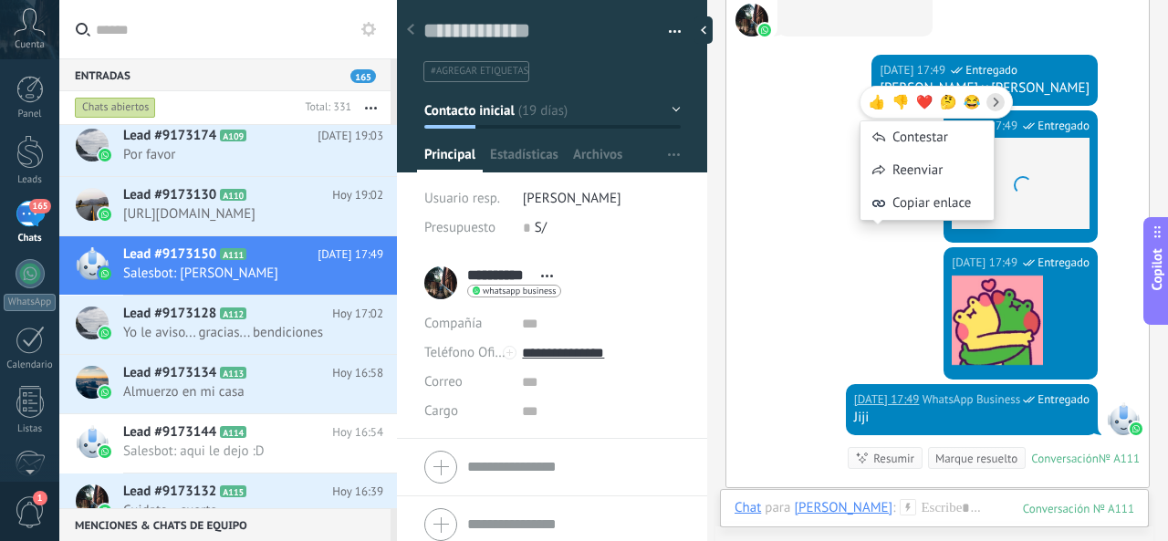
scroll to position [2633, 0]
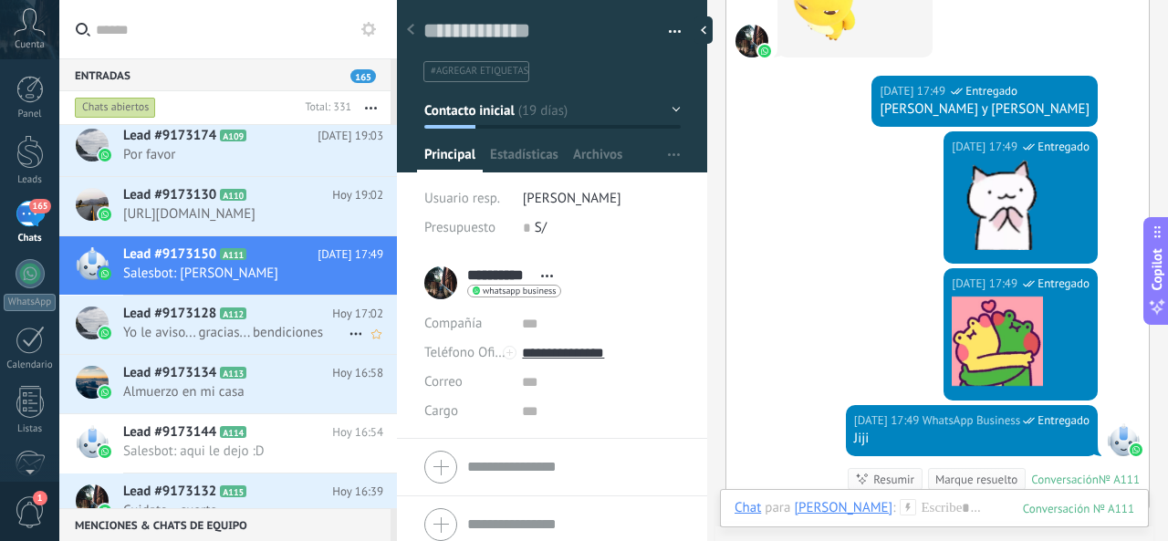
click at [179, 324] on span "Yo le aviso... gracias... bendiciones" at bounding box center [235, 332] width 225 height 17
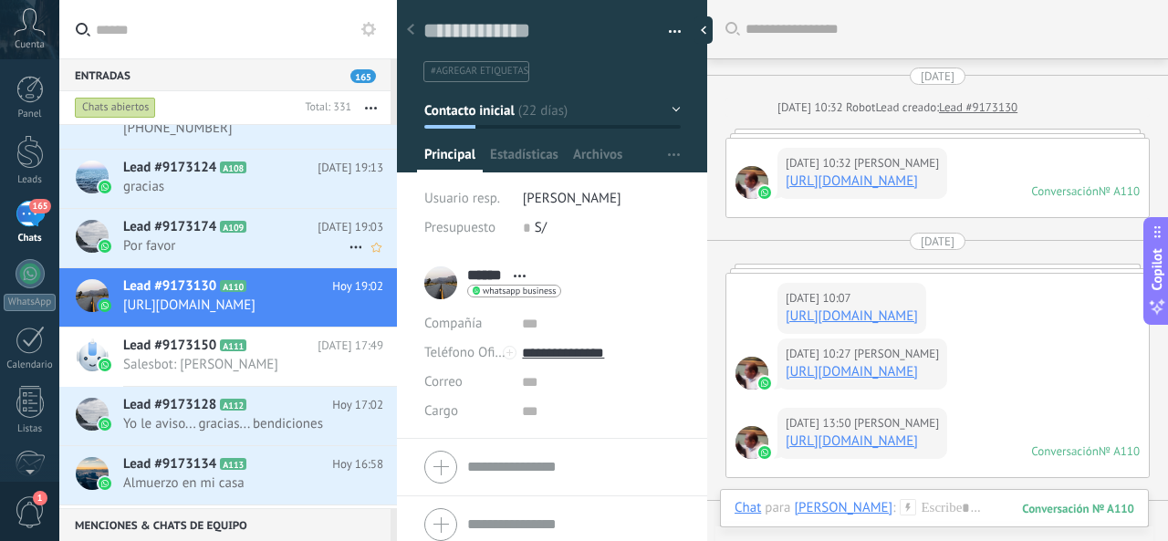
scroll to position [1457, 0]
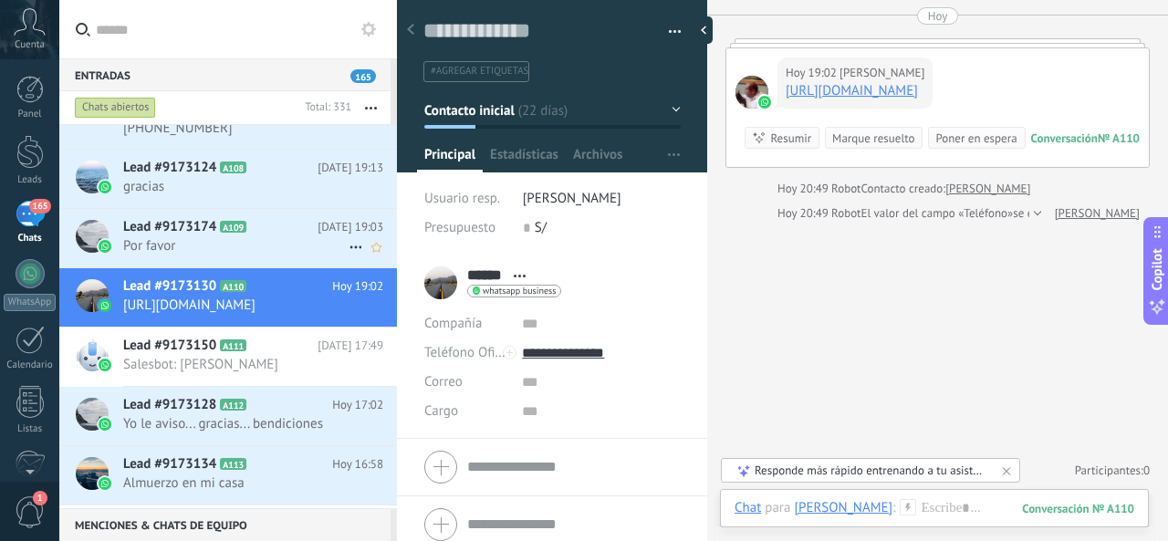
click at [214, 237] on span "Por favor" at bounding box center [235, 245] width 225 height 17
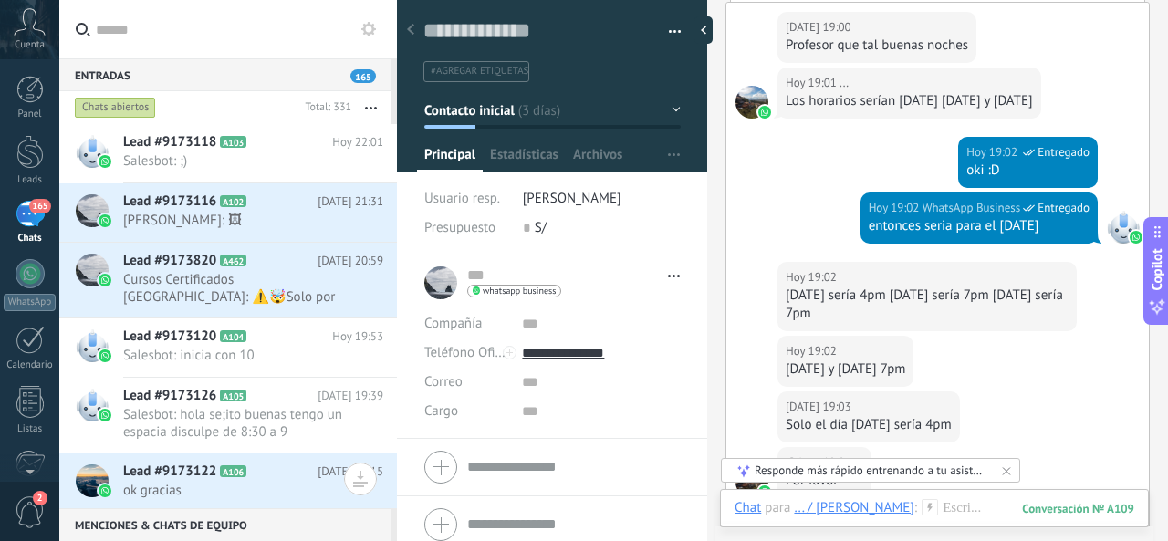
scroll to position [2107, 0]
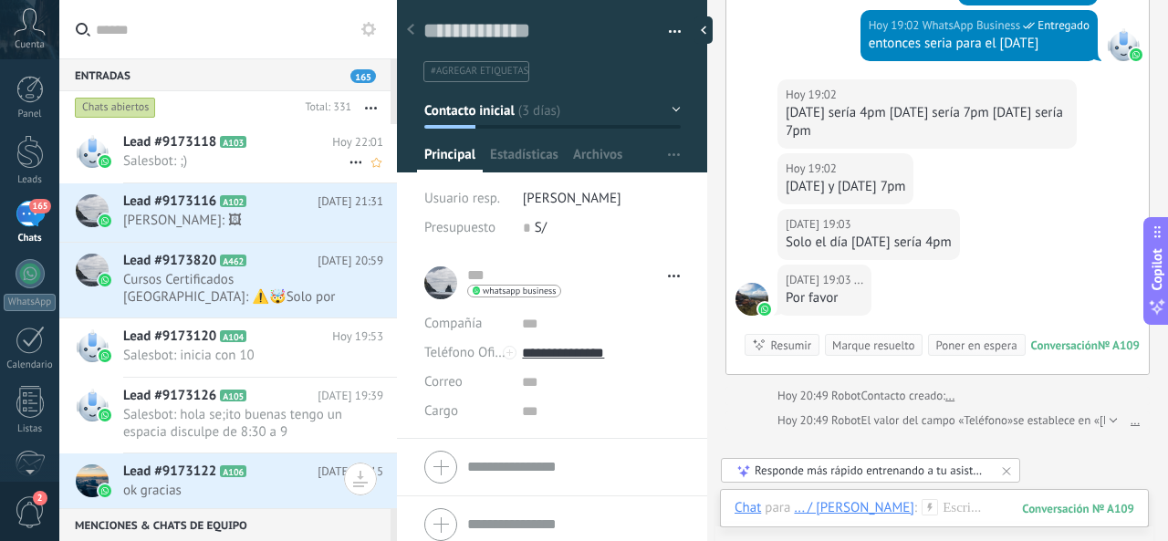
click at [255, 147] on icon at bounding box center [261, 142] width 18 height 18
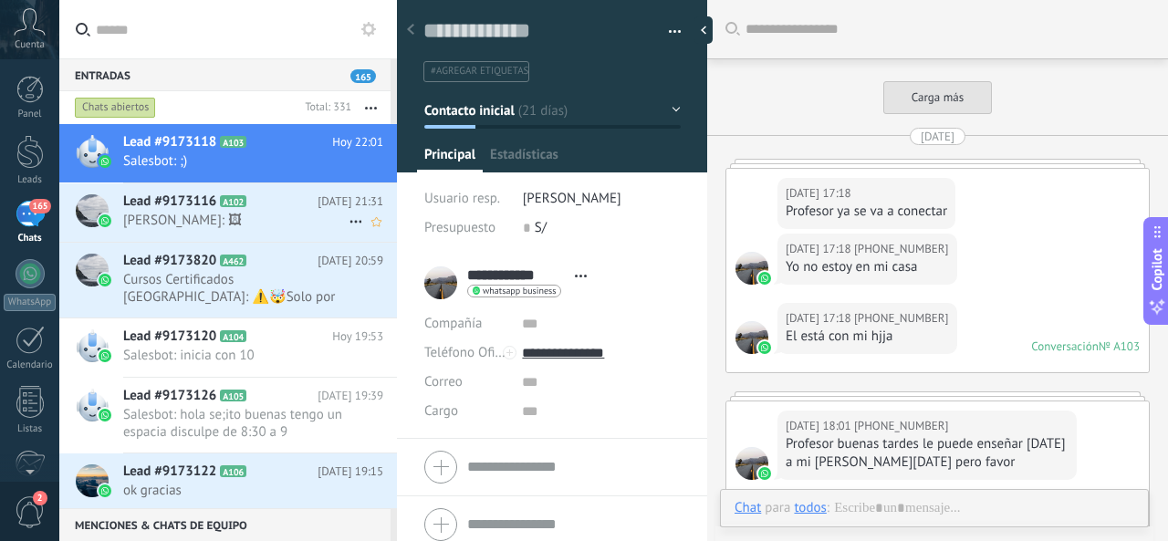
scroll to position [27, 0]
click at [265, 203] on icon at bounding box center [261, 201] width 18 height 18
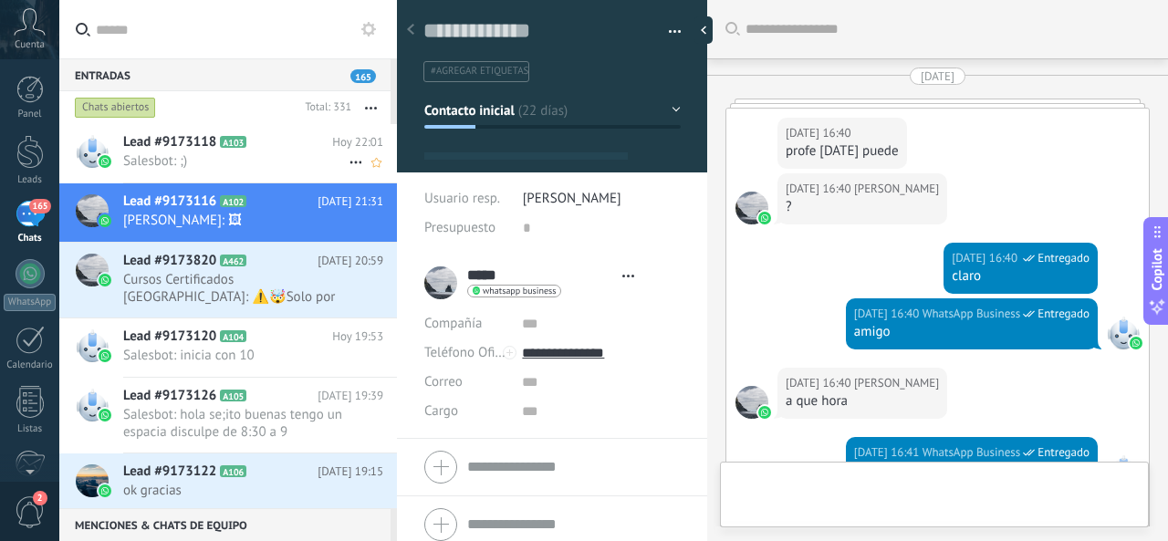
click at [254, 145] on icon at bounding box center [261, 142] width 18 height 18
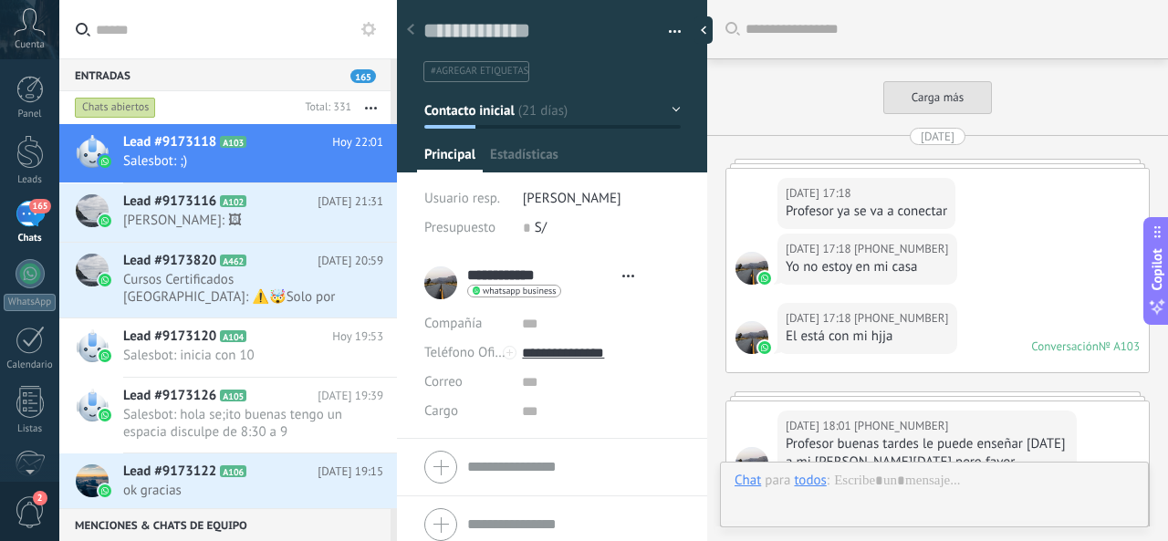
type textarea "**********"
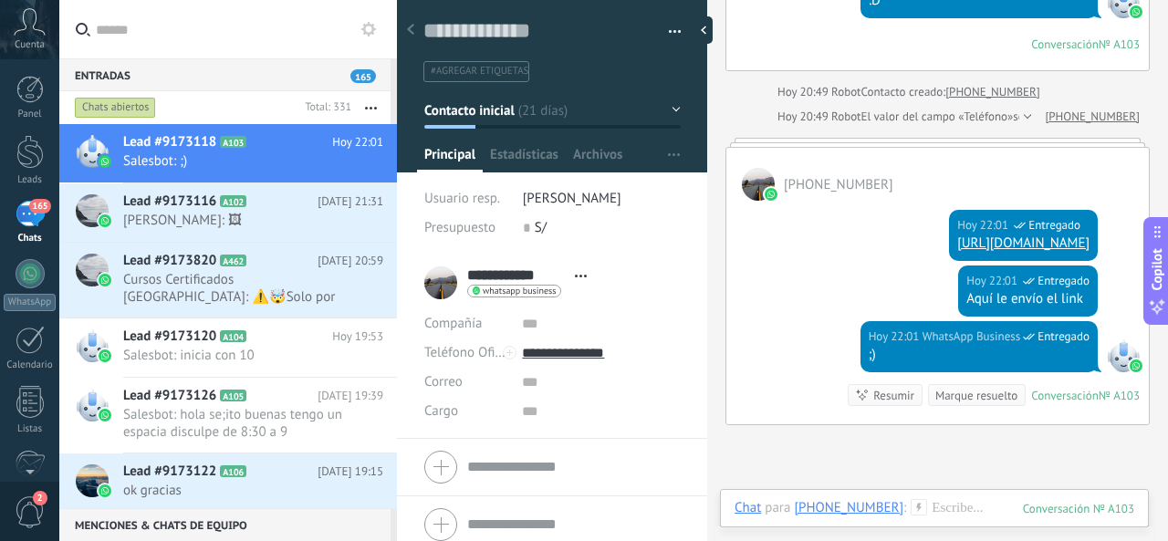
scroll to position [3084, 0]
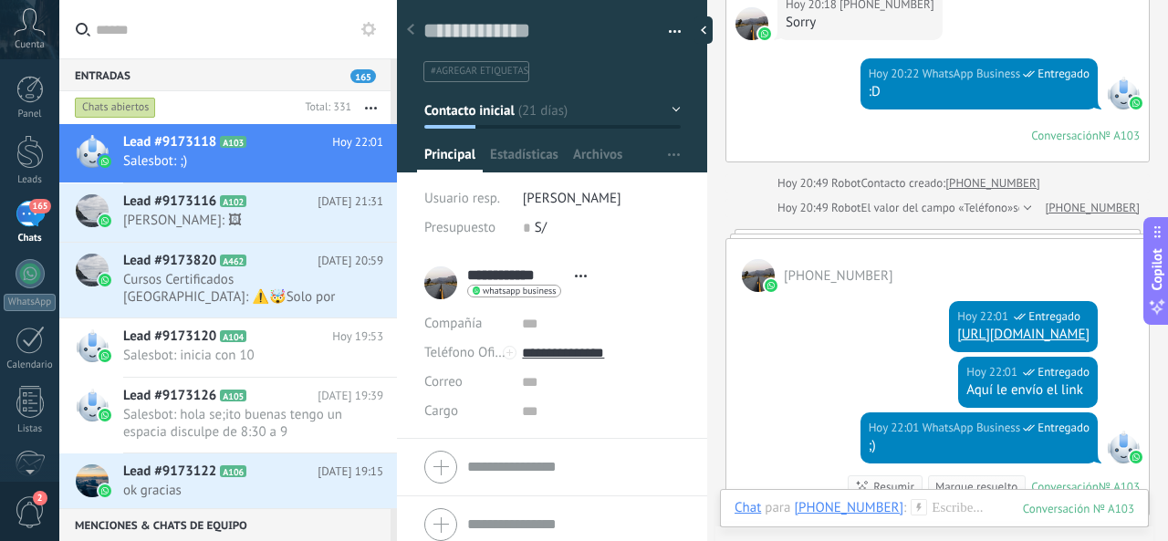
click at [957, 326] on link "[URL][DOMAIN_NAME]" at bounding box center [1023, 334] width 132 height 17
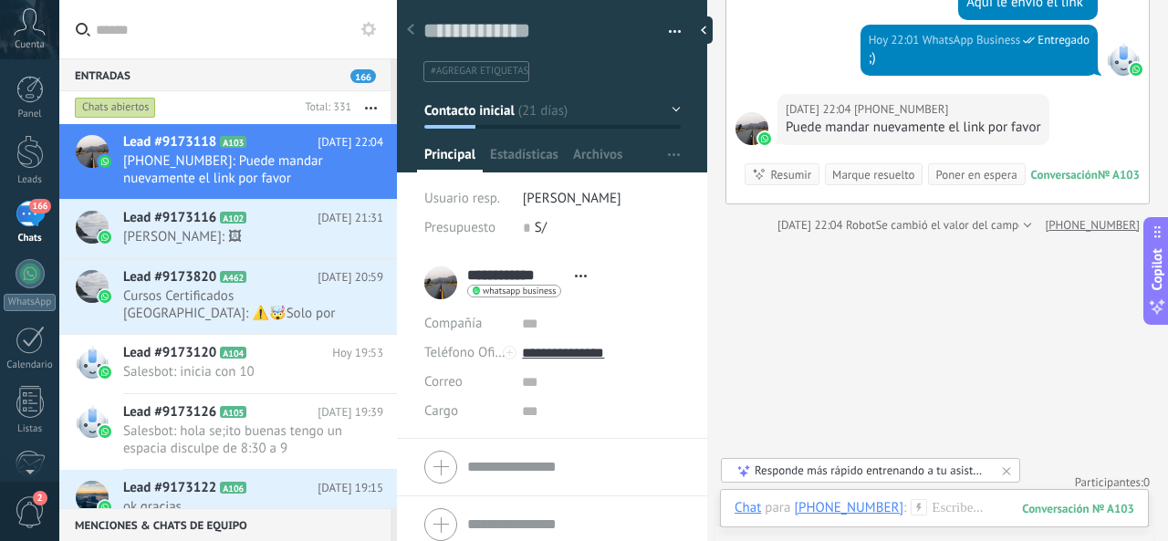
scroll to position [3289, 0]
